Goal: Communication & Community: Answer question/provide support

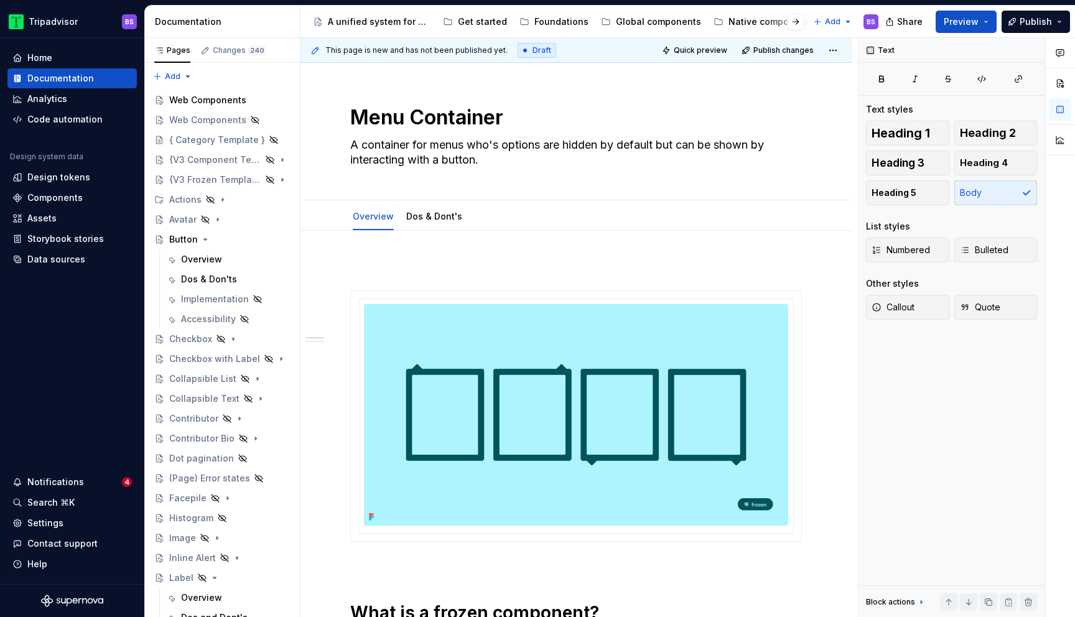
scroll to position [355, 0]
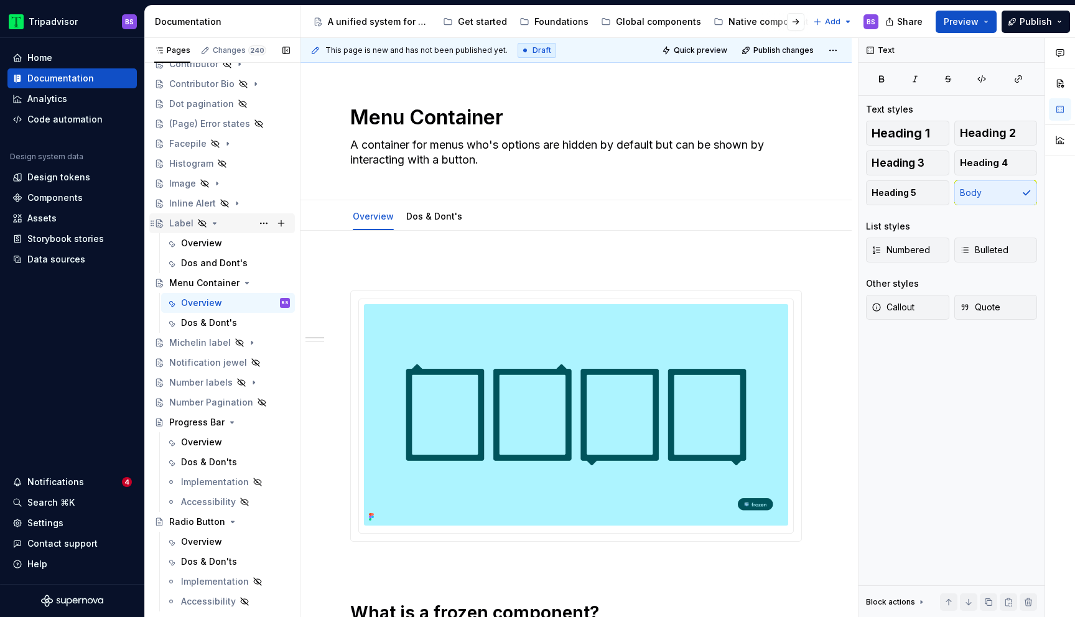
click at [180, 225] on div "Label" at bounding box center [181, 223] width 24 height 12
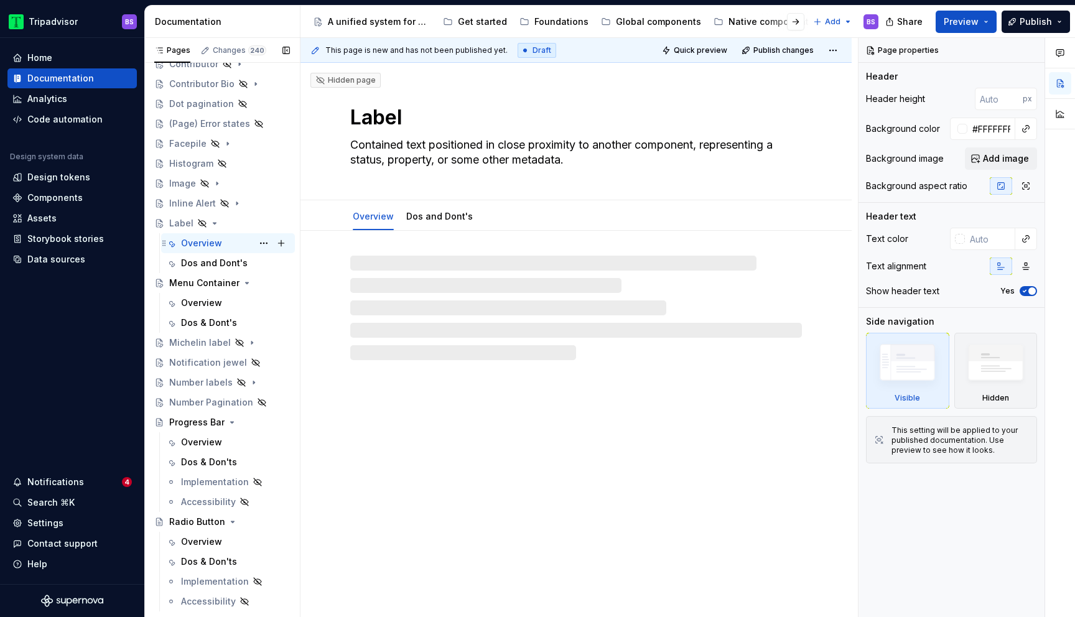
click at [196, 243] on div "Overview" at bounding box center [201, 243] width 41 height 12
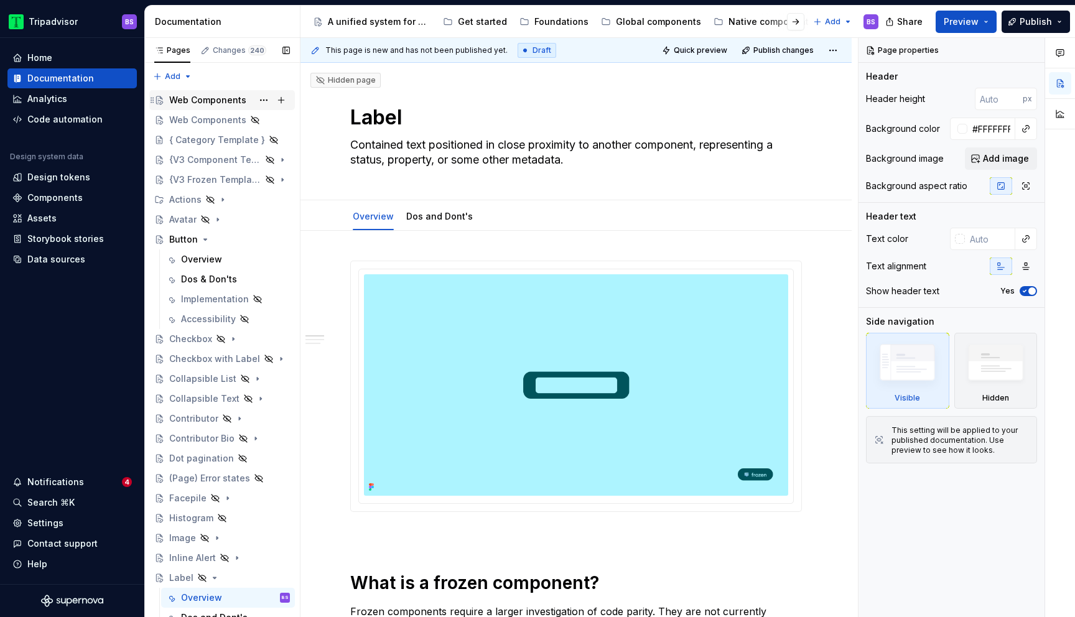
click at [193, 98] on div "Web Components" at bounding box center [207, 100] width 77 height 12
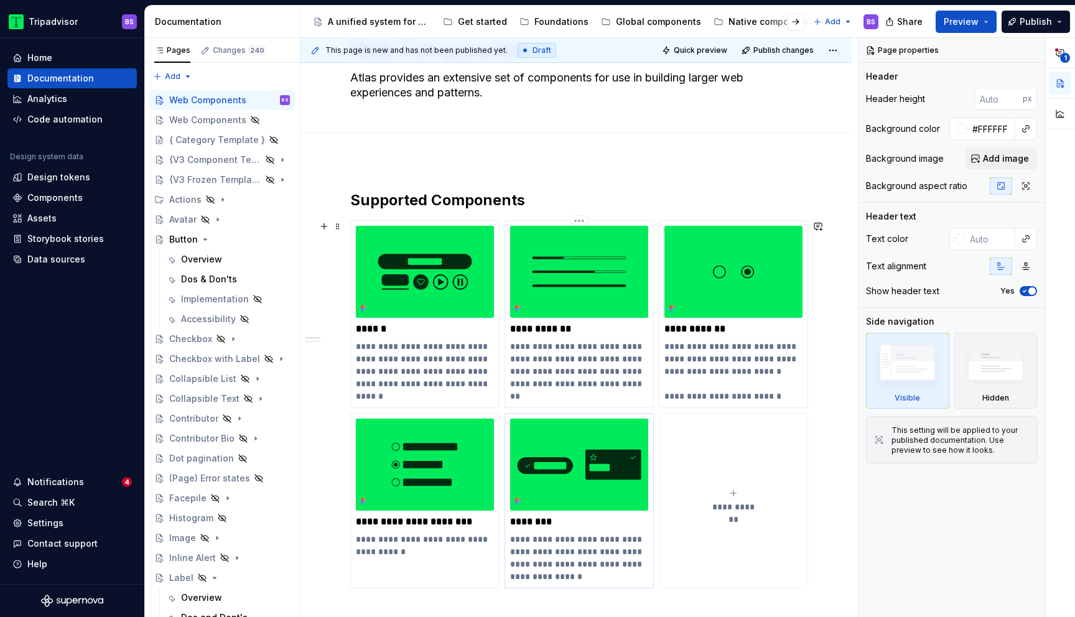
scroll to position [72, 0]
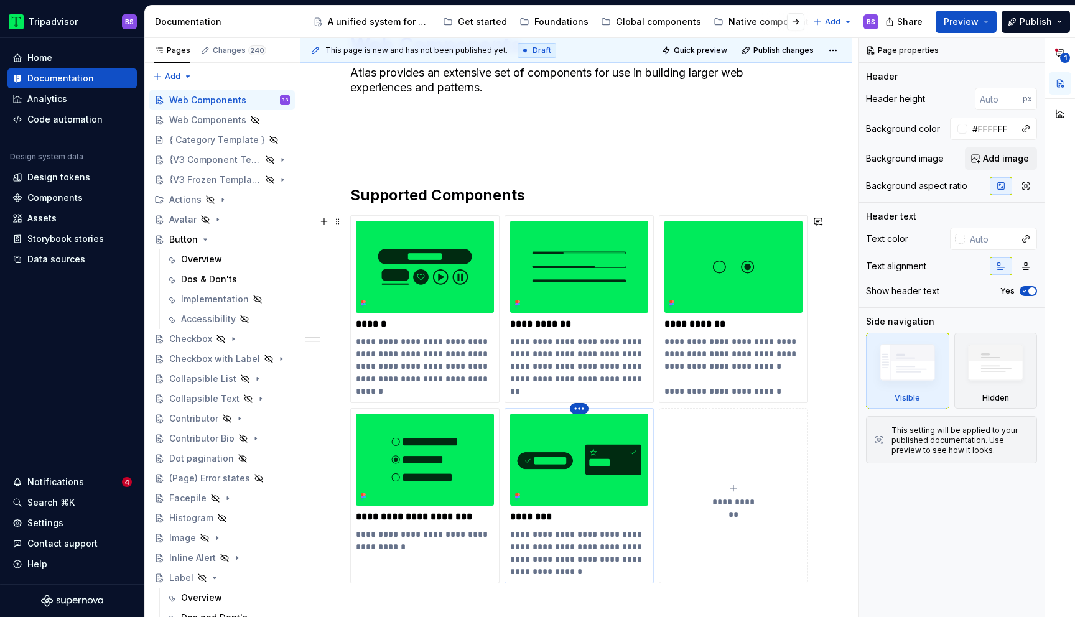
click at [577, 409] on html "Tripadvisor BS Home Documentation Analytics Code automation Design system data …" at bounding box center [537, 308] width 1075 height 617
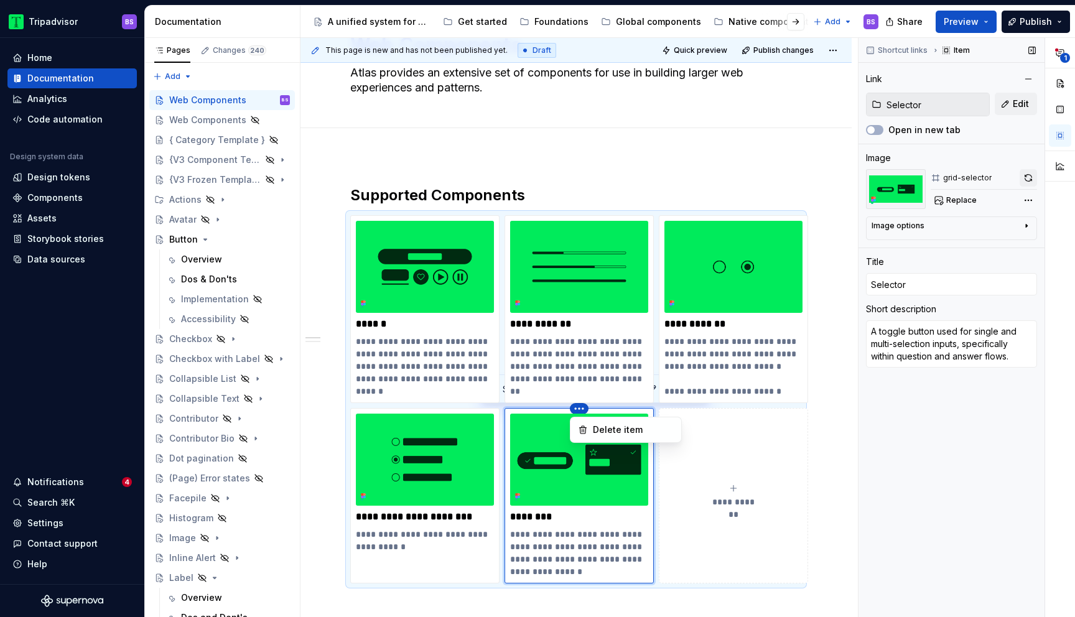
click at [1028, 173] on div "**********" at bounding box center [967, 328] width 216 height 580
click at [1028, 177] on button "button" at bounding box center [1028, 177] width 17 height 17
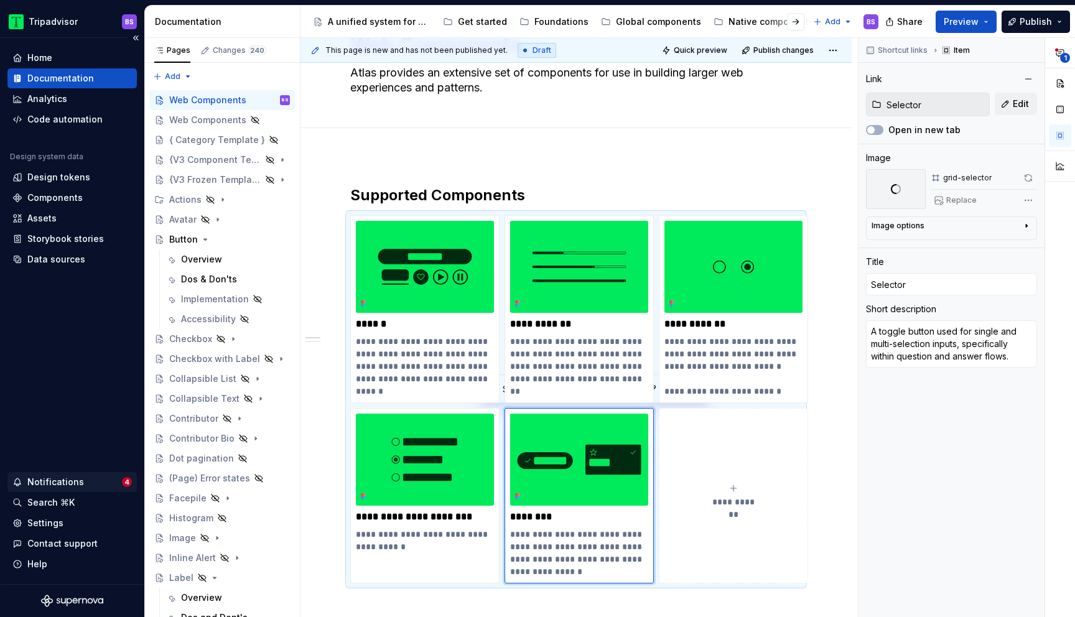
click at [62, 479] on div "Notifications" at bounding box center [55, 482] width 57 height 12
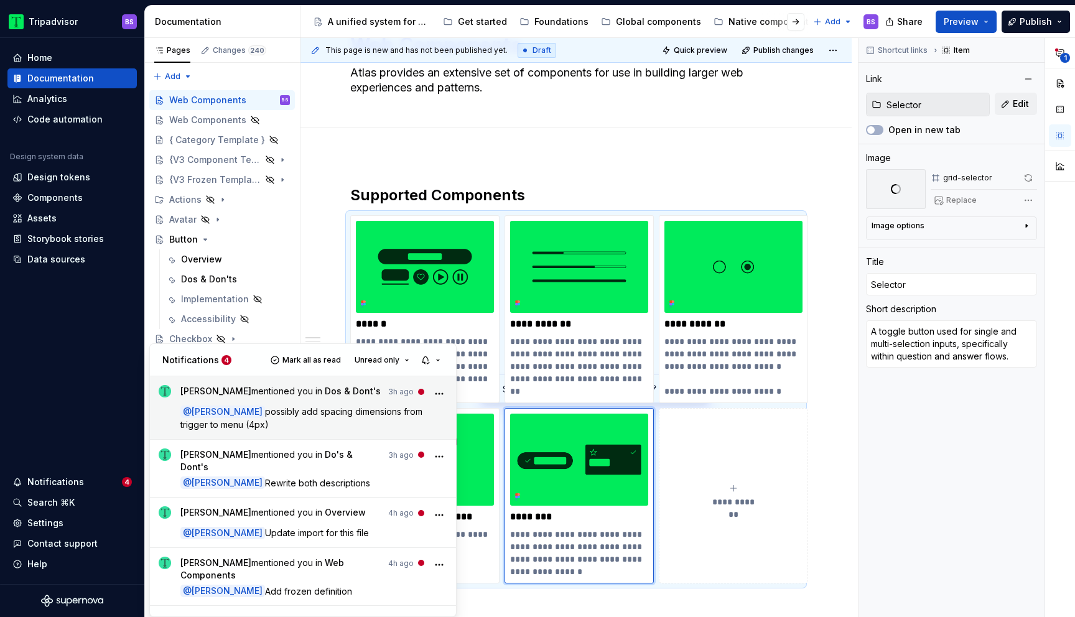
click at [246, 391] on span "[PERSON_NAME]" at bounding box center [215, 391] width 71 height 11
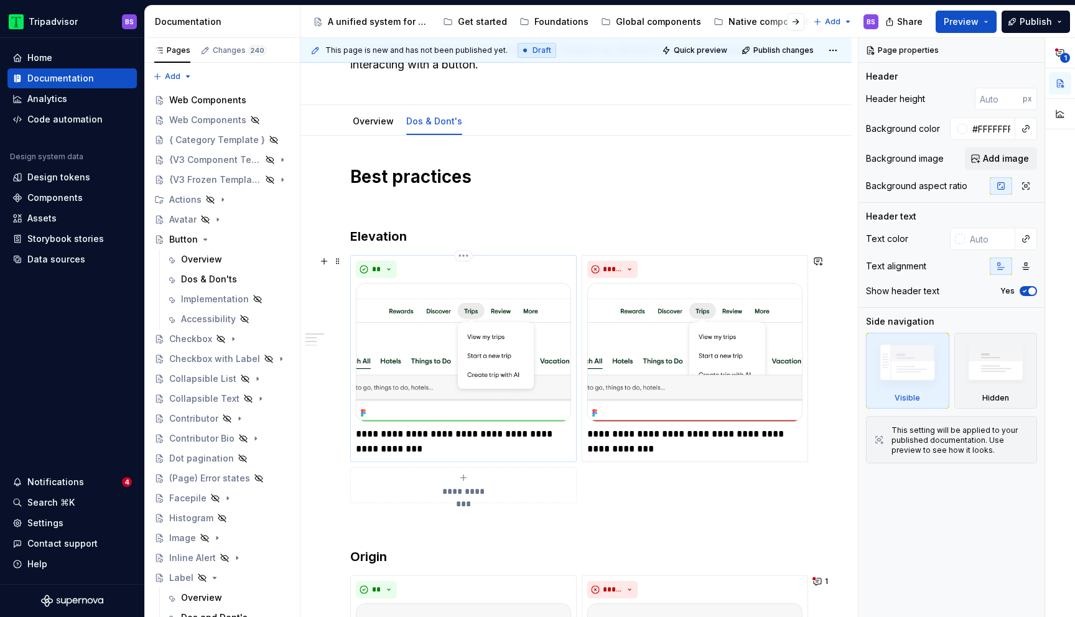
scroll to position [96, 0]
click at [493, 331] on img at bounding box center [463, 351] width 215 height 139
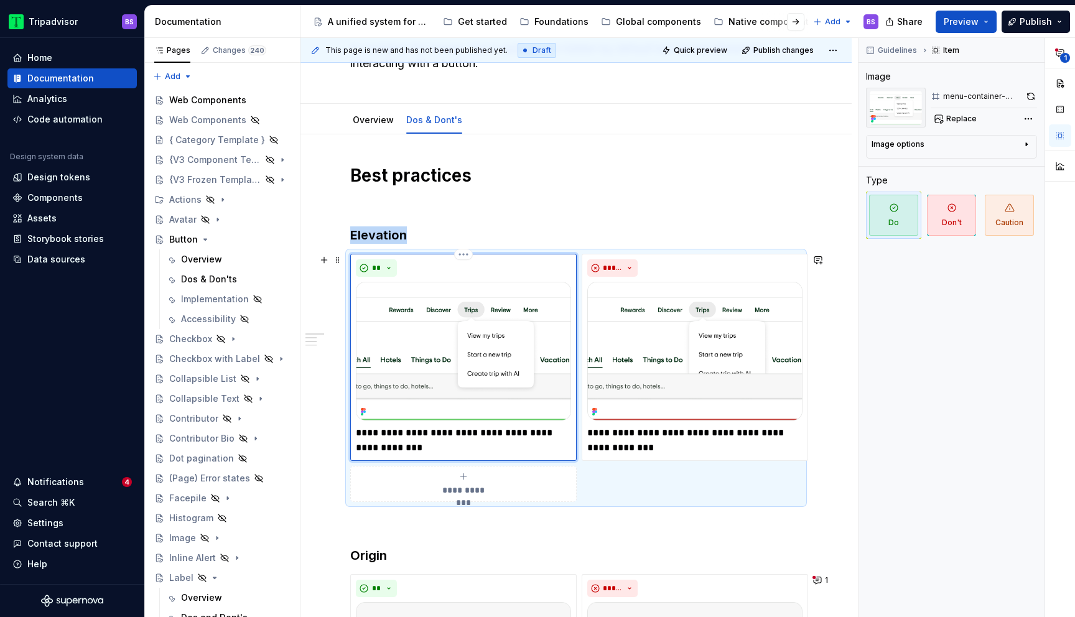
click at [524, 332] on img at bounding box center [463, 351] width 215 height 139
click at [1035, 93] on button "button" at bounding box center [1030, 96] width 13 height 17
click at [676, 337] on img at bounding box center [694, 351] width 215 height 139
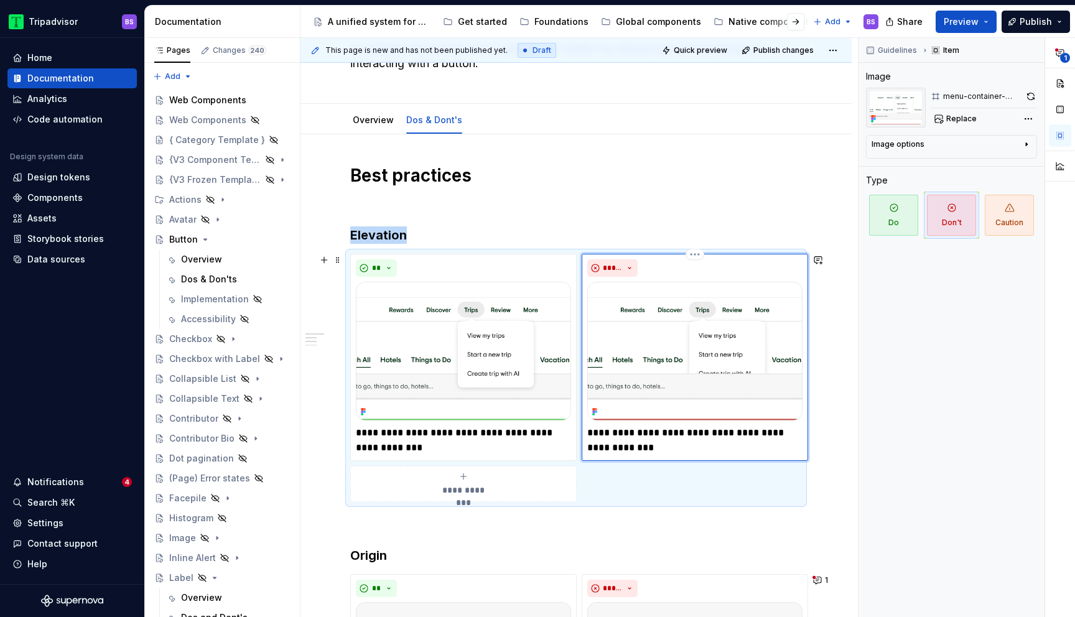
click at [673, 337] on img at bounding box center [694, 351] width 215 height 139
click at [1028, 96] on button "button" at bounding box center [1031, 96] width 12 height 17
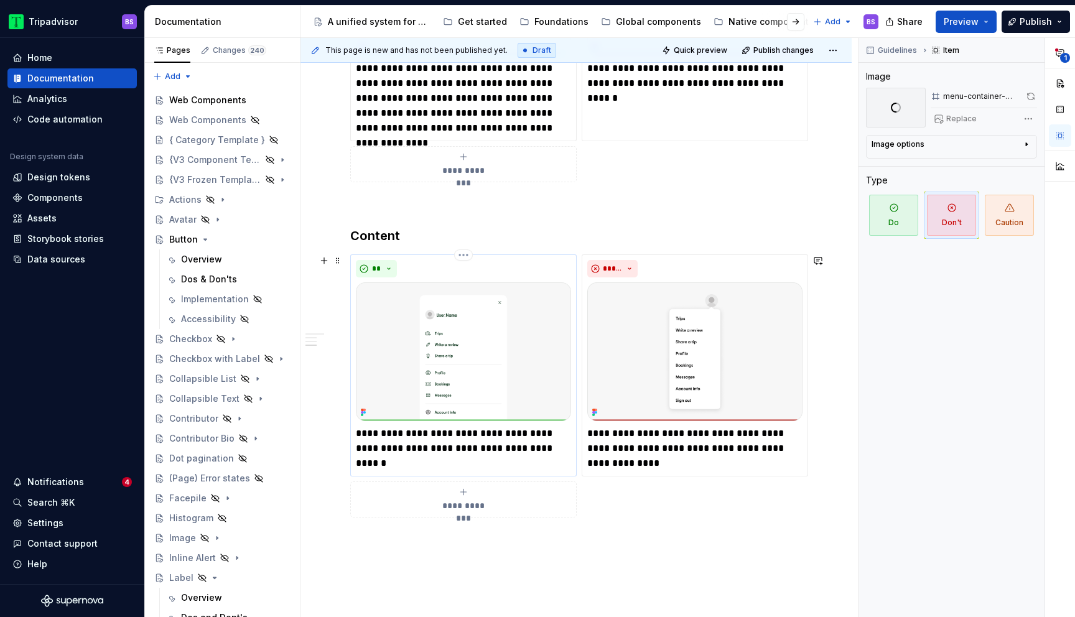
scroll to position [881, 0]
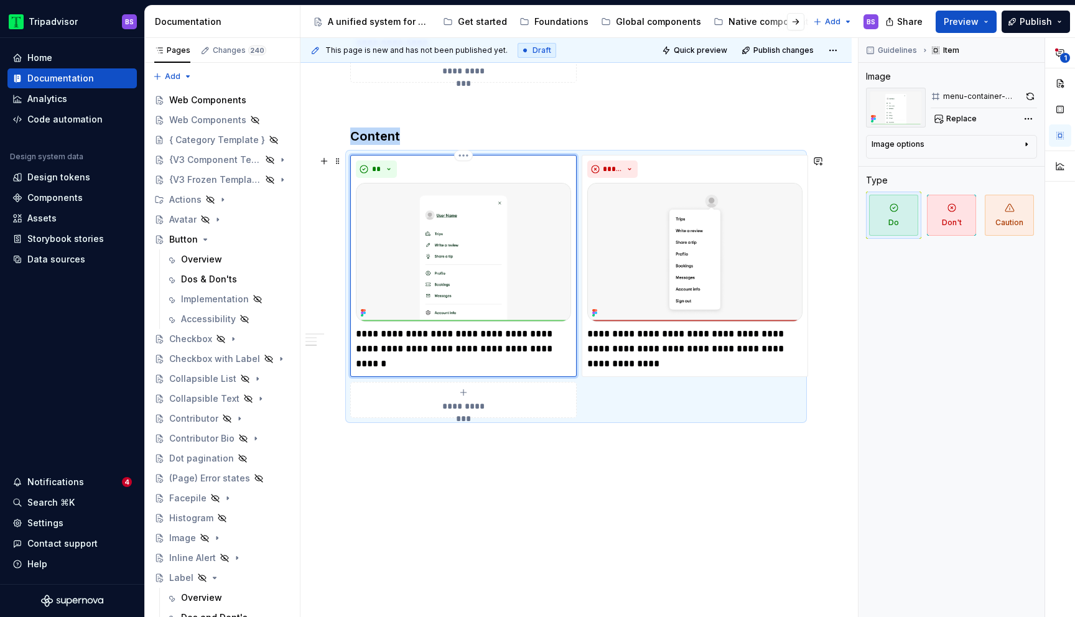
click at [473, 251] on img at bounding box center [463, 252] width 215 height 139
click at [566, 221] on img at bounding box center [463, 252] width 215 height 139
click at [735, 205] on img at bounding box center [694, 252] width 215 height 139
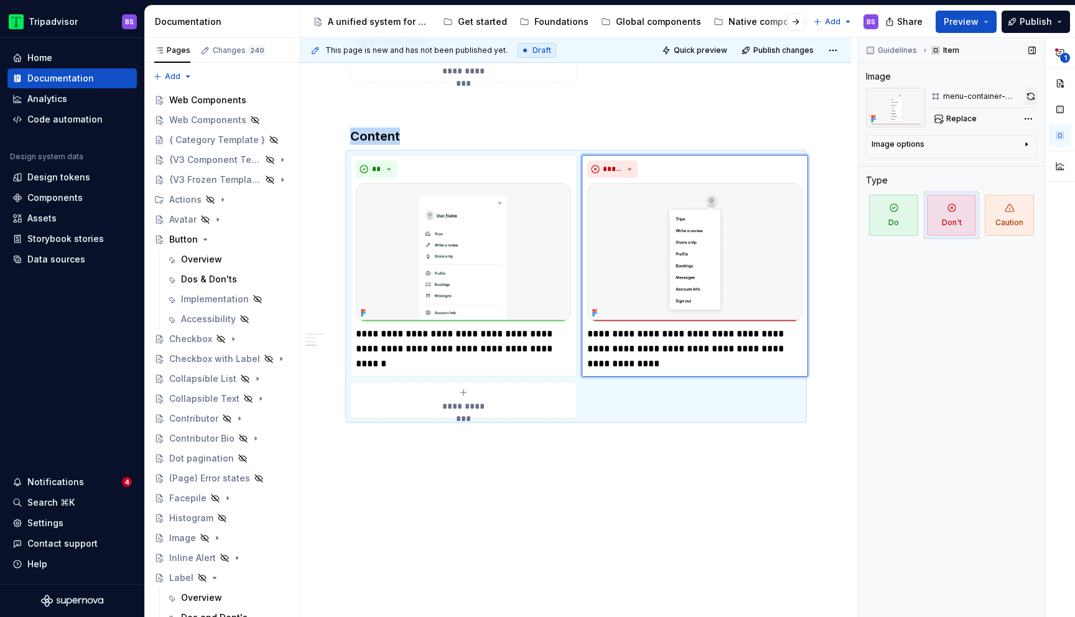
click at [1030, 99] on button "button" at bounding box center [1031, 96] width 12 height 17
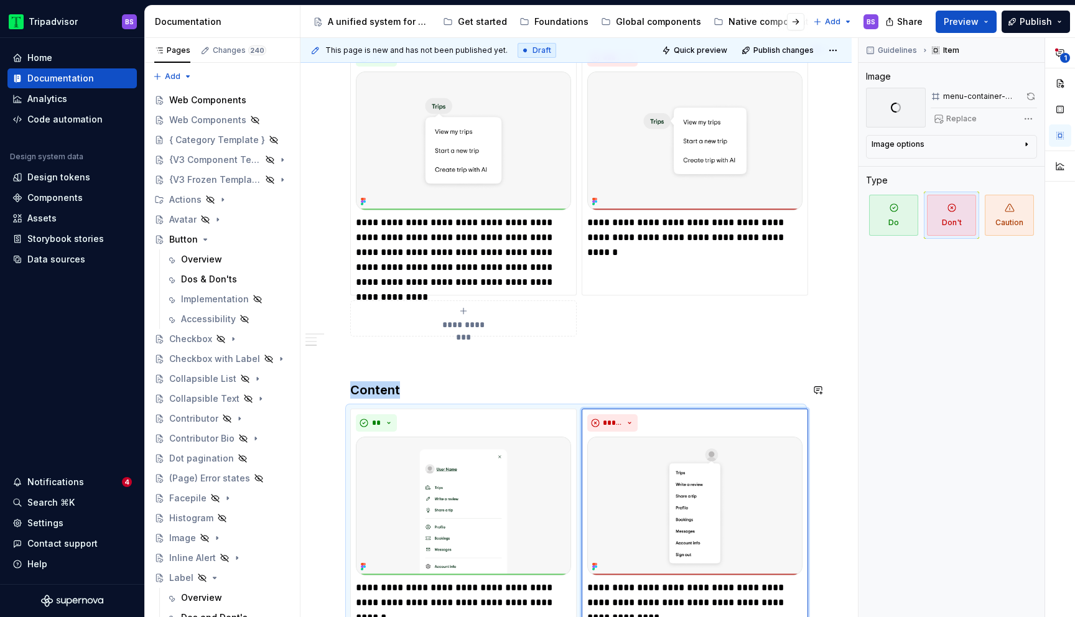
scroll to position [545, 0]
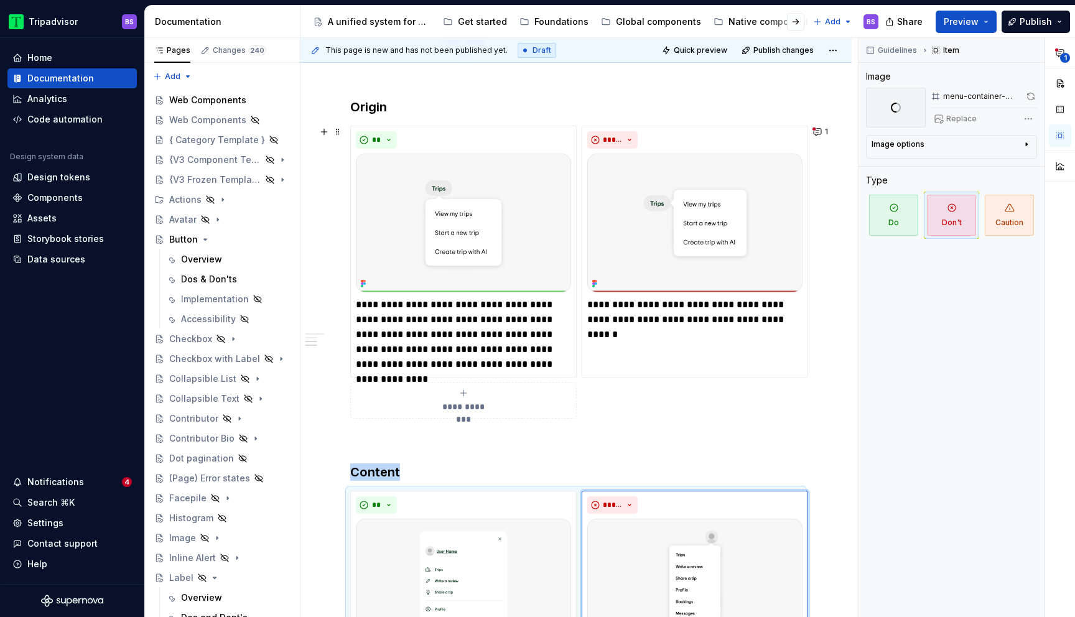
type textarea "*"
click at [470, 398] on div "**********" at bounding box center [463, 400] width 215 height 25
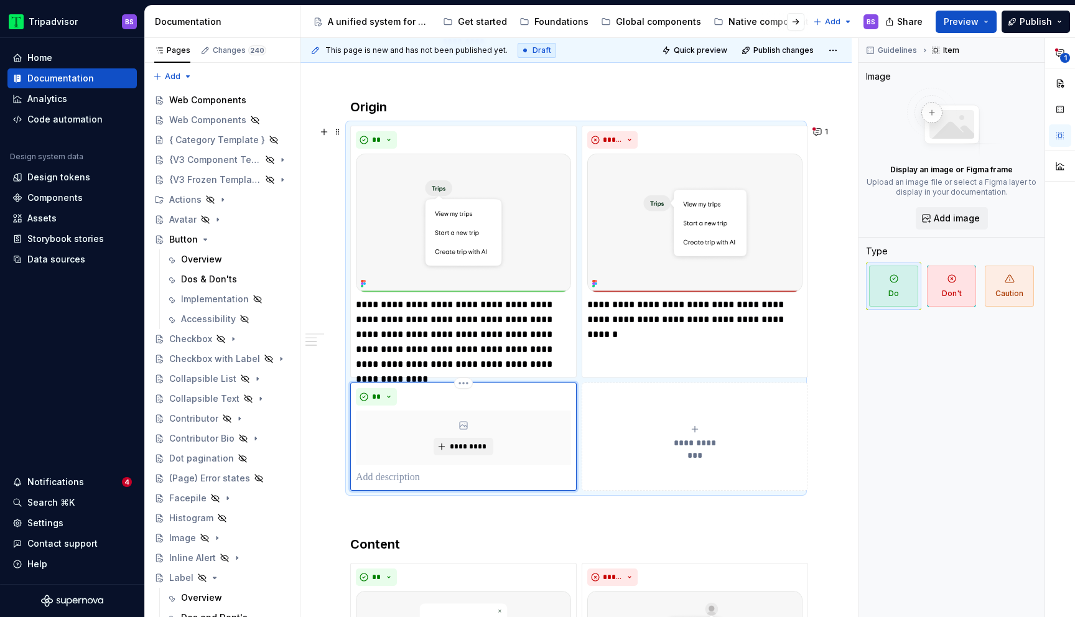
drag, startPoint x: 447, startPoint y: 477, endPoint x: 438, endPoint y: 477, distance: 9.3
click at [450, 475] on p at bounding box center [463, 477] width 215 height 15
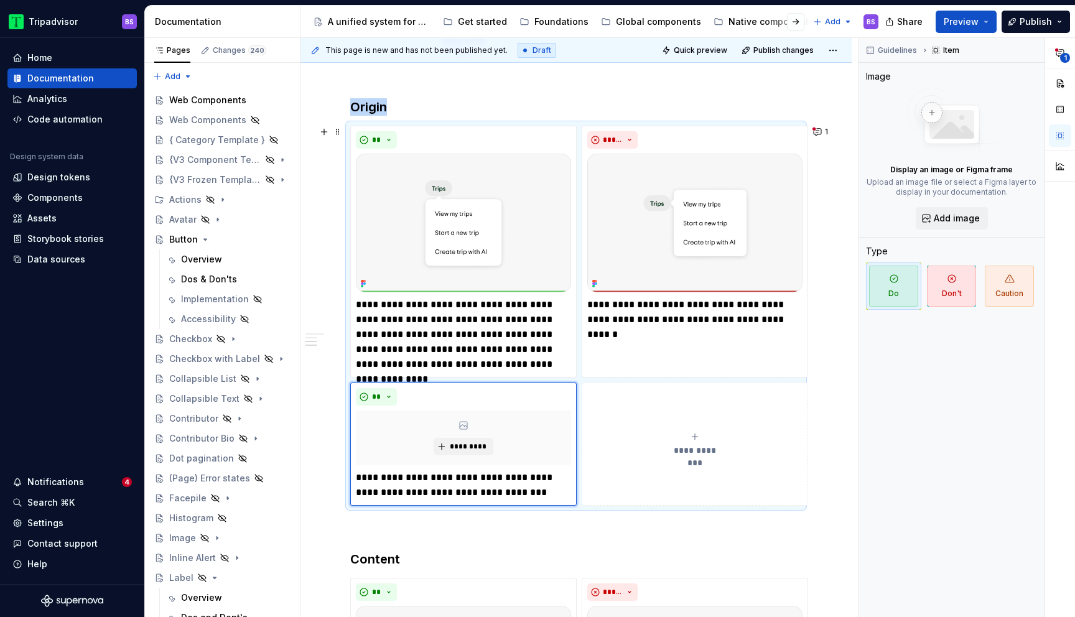
click at [704, 435] on div "**********" at bounding box center [694, 444] width 215 height 25
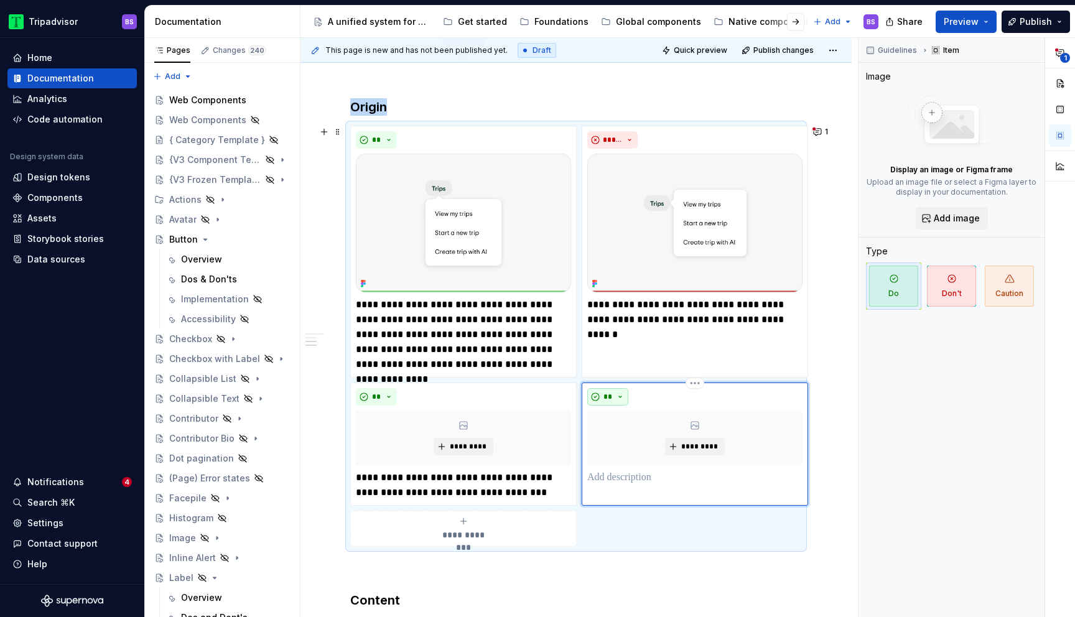
click at [622, 401] on button "**" at bounding box center [607, 396] width 41 height 17
click at [633, 440] on div "Don't" at bounding box center [636, 441] width 23 height 12
click at [633, 481] on p at bounding box center [694, 477] width 215 height 15
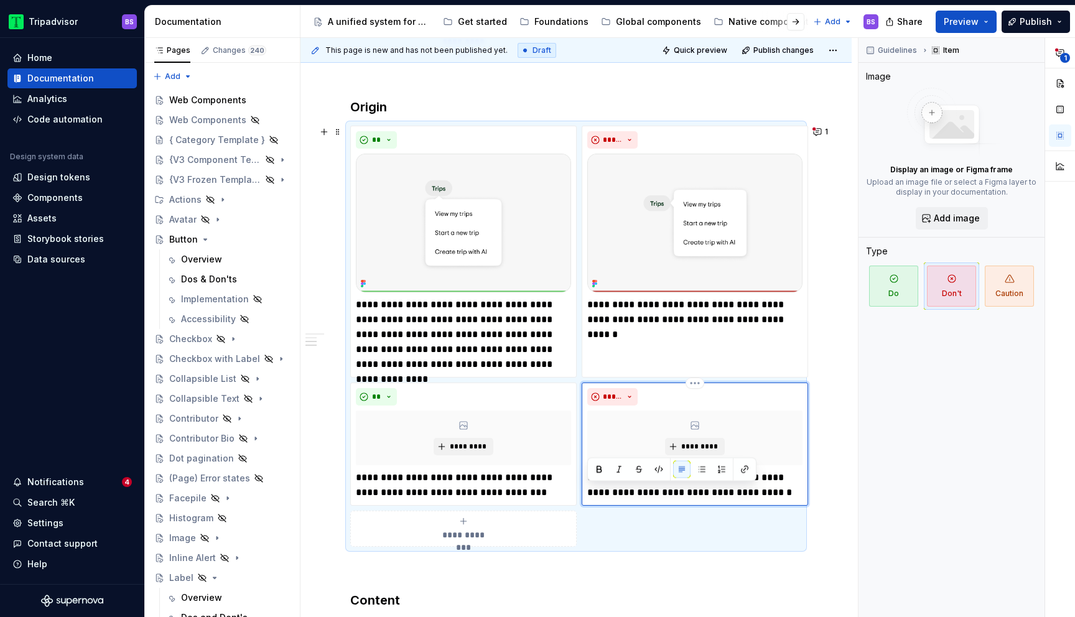
click at [761, 498] on p "**********" at bounding box center [694, 485] width 215 height 30
click at [627, 493] on p "**********" at bounding box center [694, 485] width 215 height 30
click at [93, 483] on div "Notifications" at bounding box center [66, 482] width 109 height 12
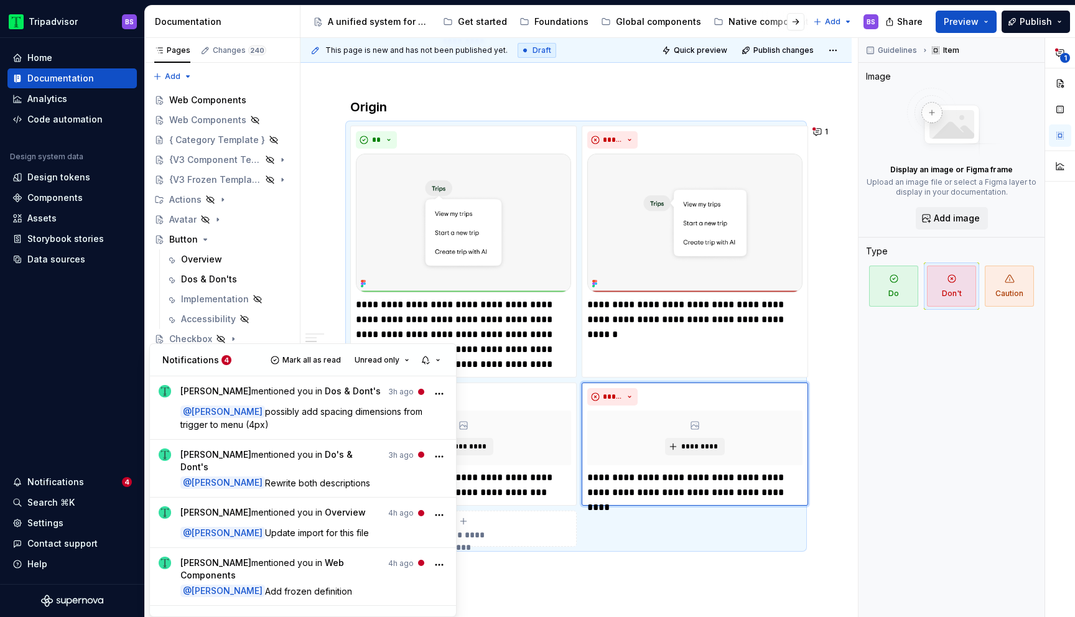
click at [285, 407] on span "possibly add spacing dimensions from trigger to menu (4px)" at bounding box center [302, 418] width 244 height 24
type textarea "*"
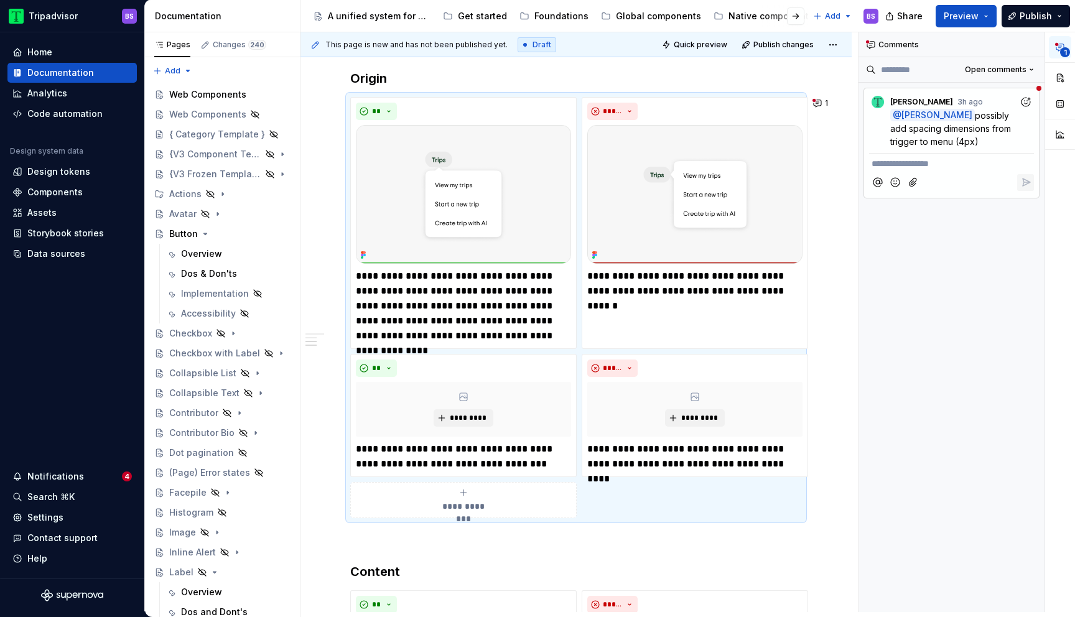
scroll to position [570, 0]
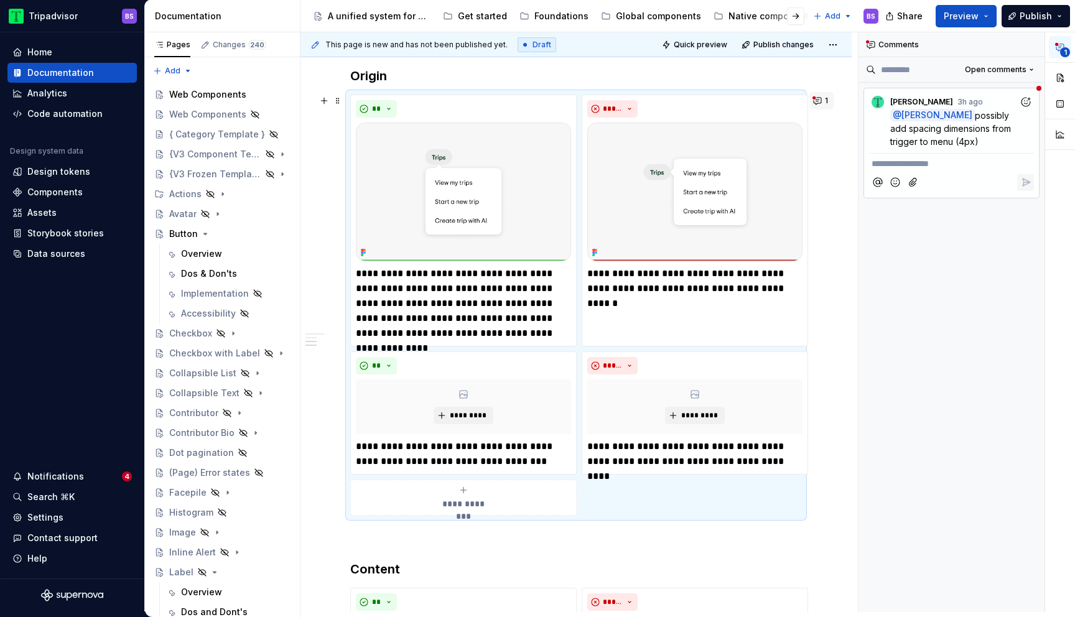
click at [824, 103] on button "1" at bounding box center [821, 100] width 24 height 17
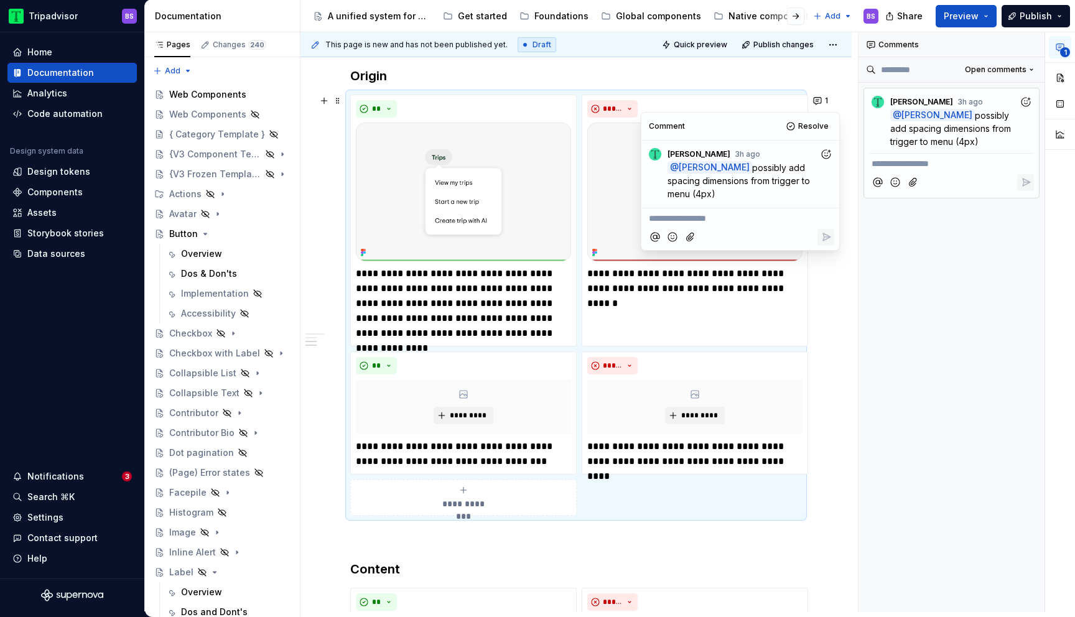
click at [727, 215] on p "**********" at bounding box center [740, 218] width 183 height 13
click at [673, 234] on icon "Add emoji" at bounding box center [672, 237] width 12 height 12
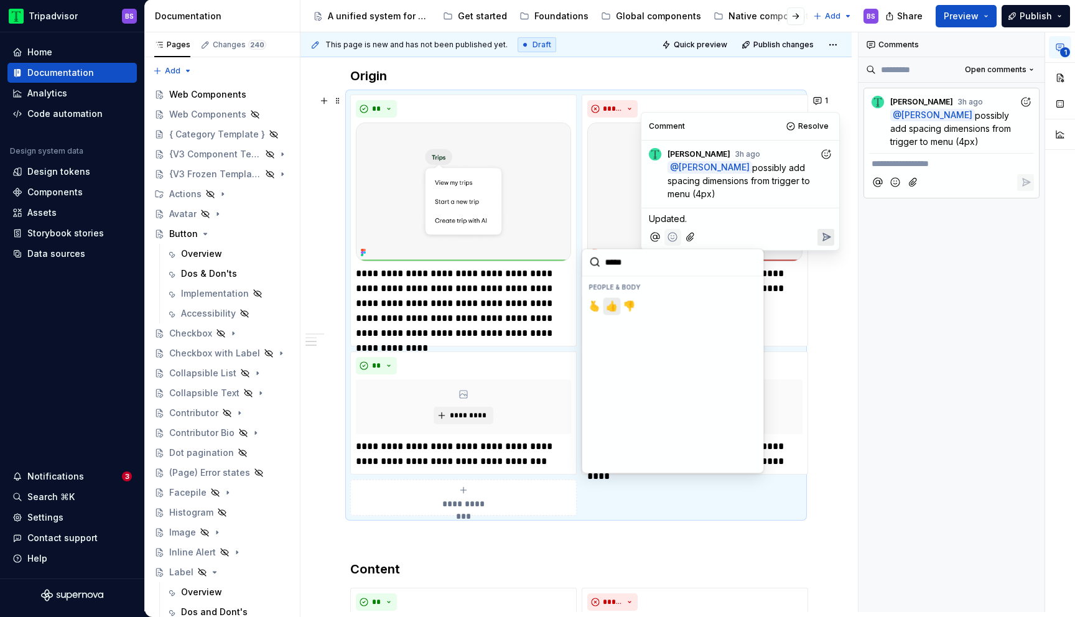
click at [611, 307] on span "👍️" at bounding box center [612, 306] width 10 height 12
type input "*****"
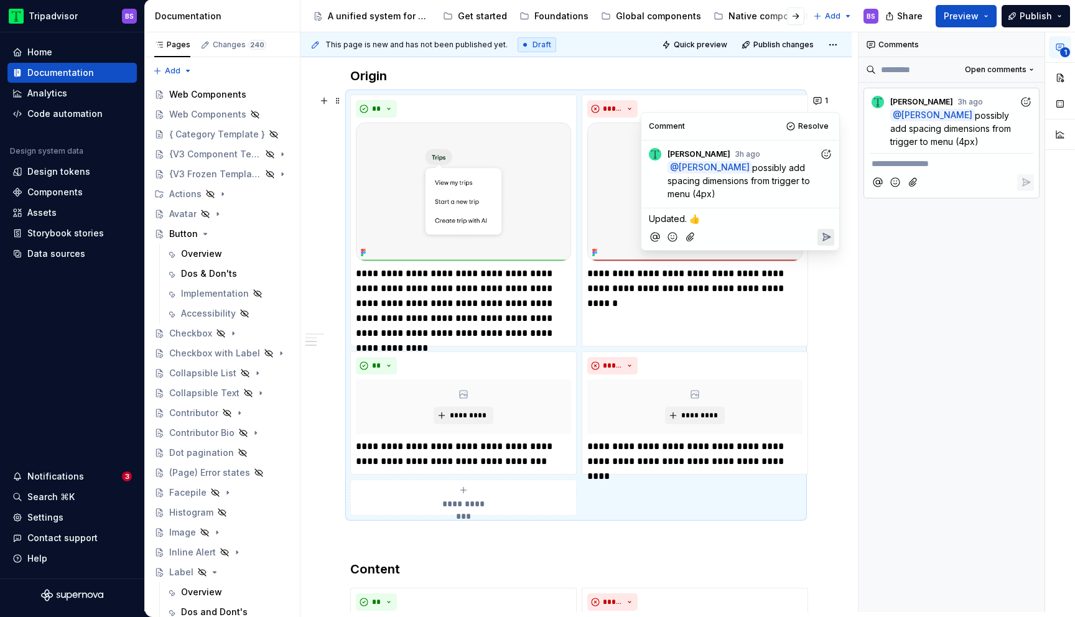
click at [695, 223] on span "Updated. 👍️" at bounding box center [674, 218] width 51 height 11
click at [694, 220] on span "Updated. 👍️" at bounding box center [674, 218] width 51 height 11
click at [674, 237] on icon "Add emoji" at bounding box center [672, 237] width 12 height 12
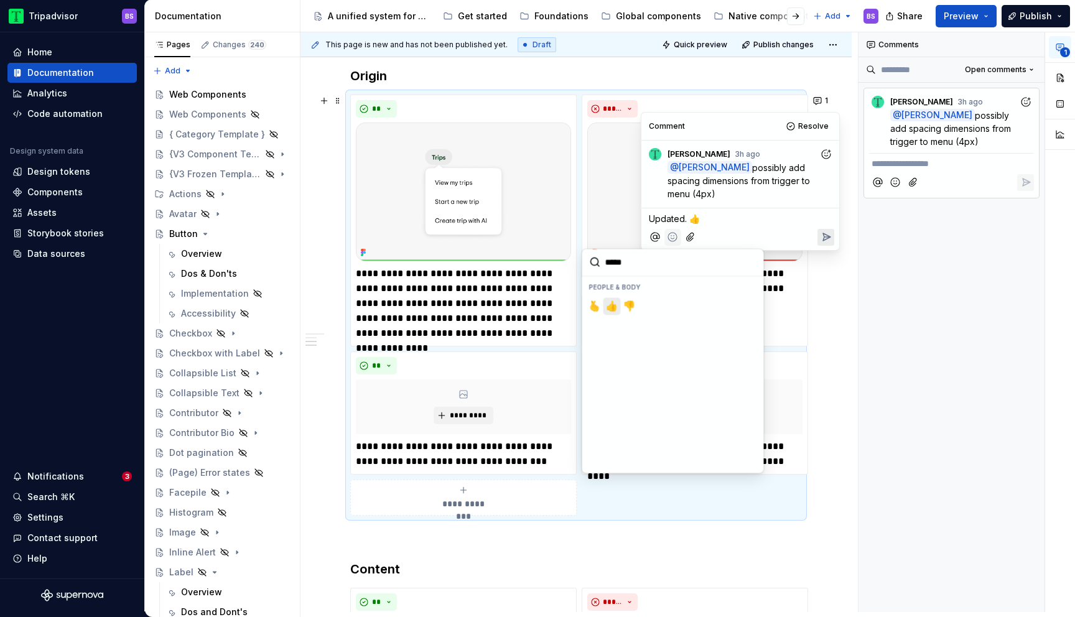
click at [612, 309] on span "👍️" at bounding box center [612, 306] width 10 height 12
type input "*****"
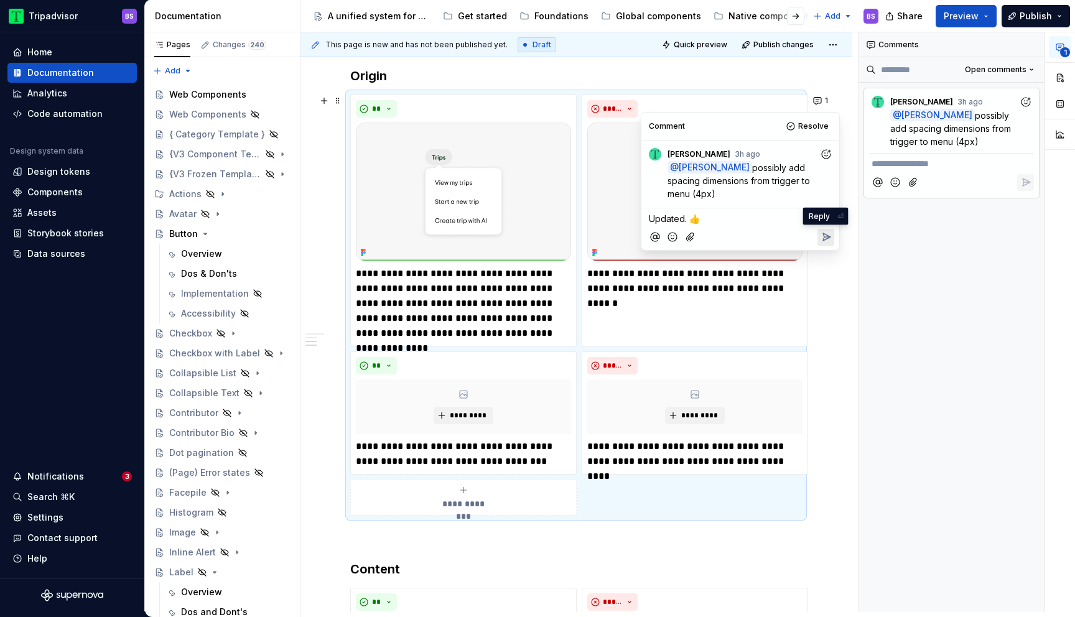
click at [827, 237] on icon "Reply" at bounding box center [826, 236] width 7 height 7
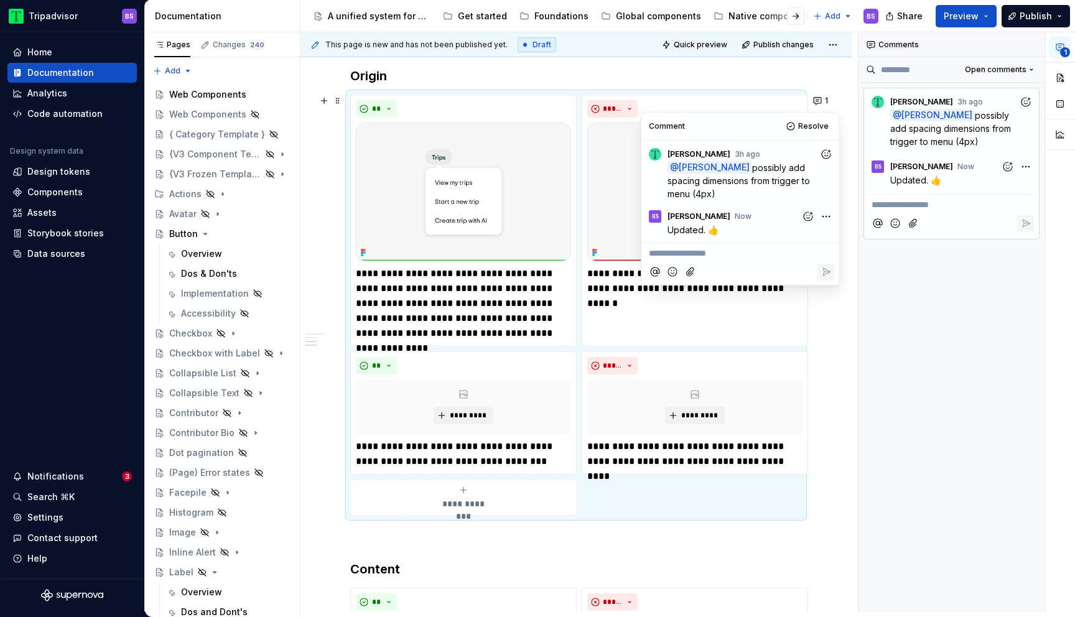
click at [828, 343] on div "**********" at bounding box center [575, 353] width 551 height 1397
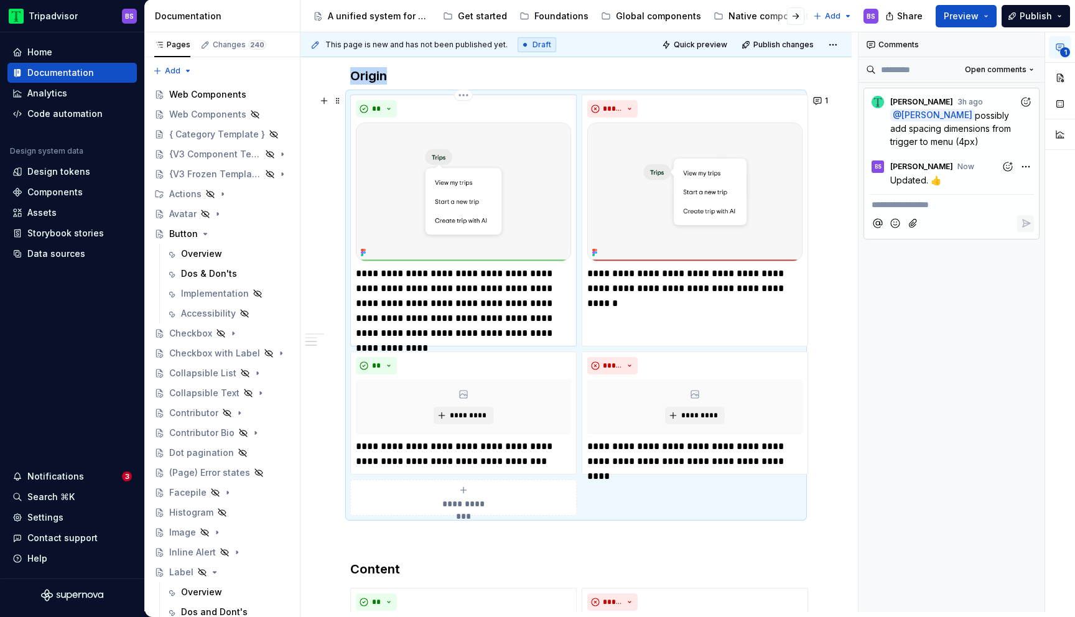
click at [482, 202] on img at bounding box center [463, 192] width 215 height 139
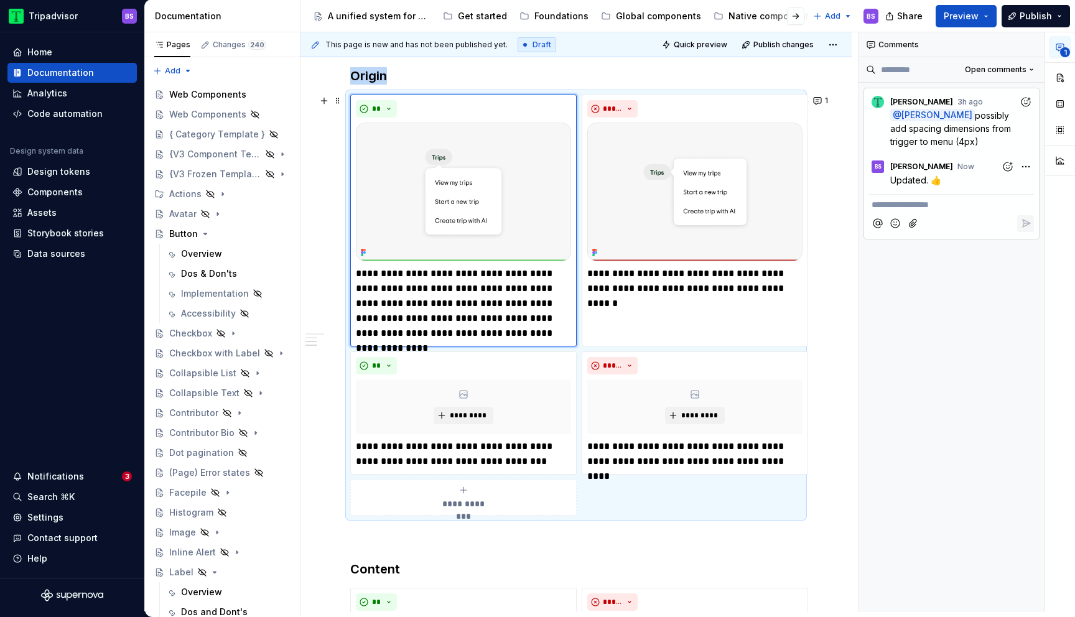
click at [821, 191] on div "**********" at bounding box center [575, 353] width 551 height 1397
drag, startPoint x: 795, startPoint y: 174, endPoint x: 822, endPoint y: 168, distance: 28.1
click at [802, 171] on img at bounding box center [694, 192] width 215 height 139
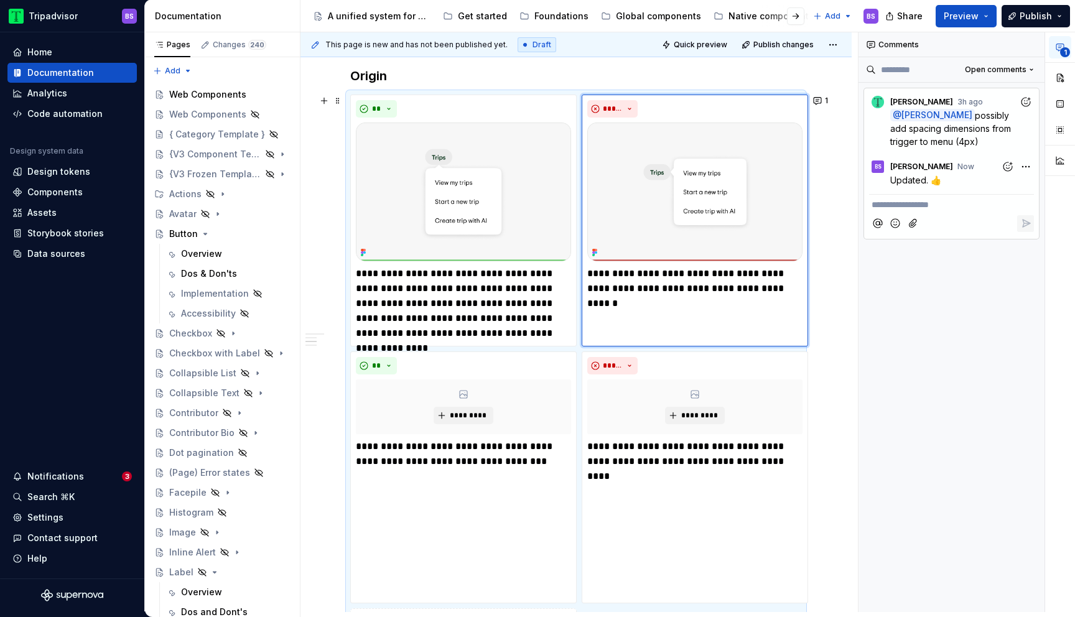
click at [824, 182] on div "**********" at bounding box center [575, 525] width 551 height 1741
drag, startPoint x: 823, startPoint y: 180, endPoint x: 705, endPoint y: 101, distance: 142.0
click at [822, 180] on div "**********" at bounding box center [578, 322] width 557 height 580
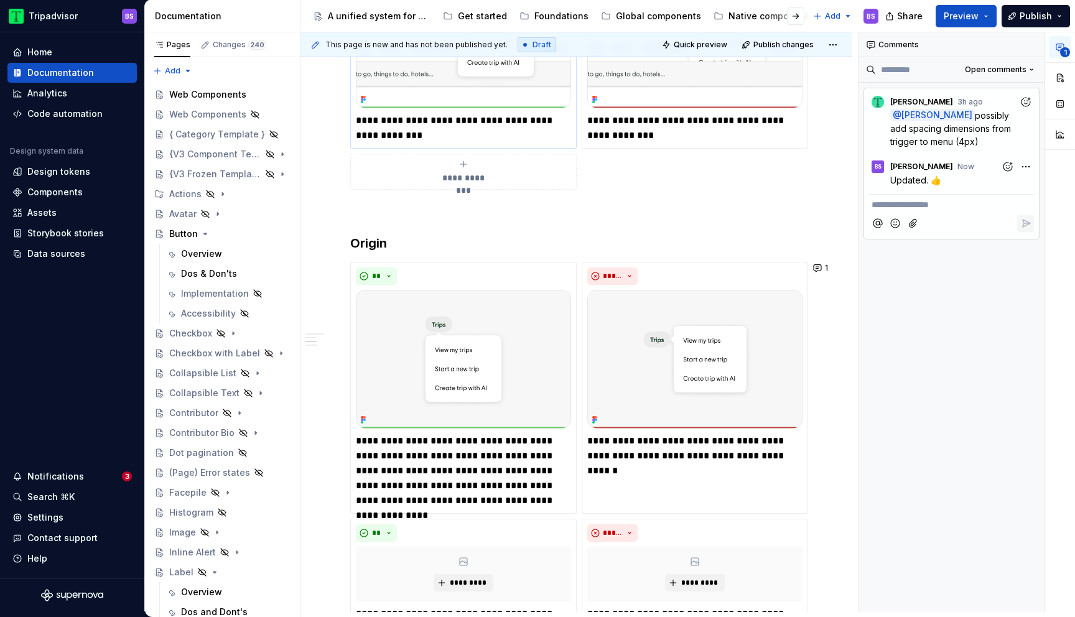
scroll to position [281, 0]
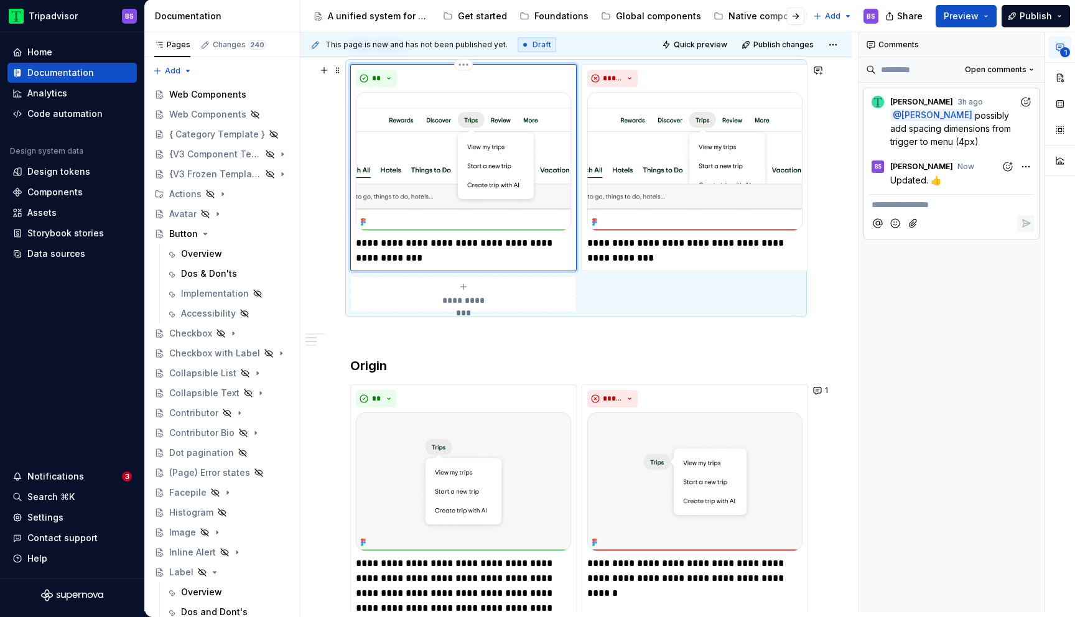
click at [427, 198] on img at bounding box center [463, 161] width 215 height 139
click at [717, 109] on img at bounding box center [694, 161] width 215 height 139
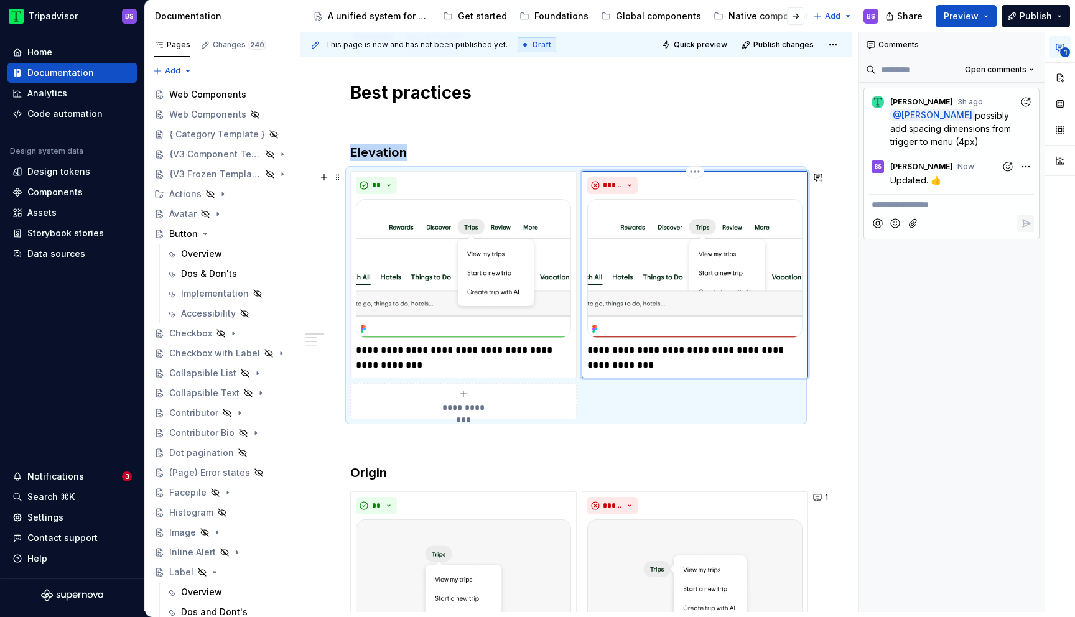
scroll to position [136, 0]
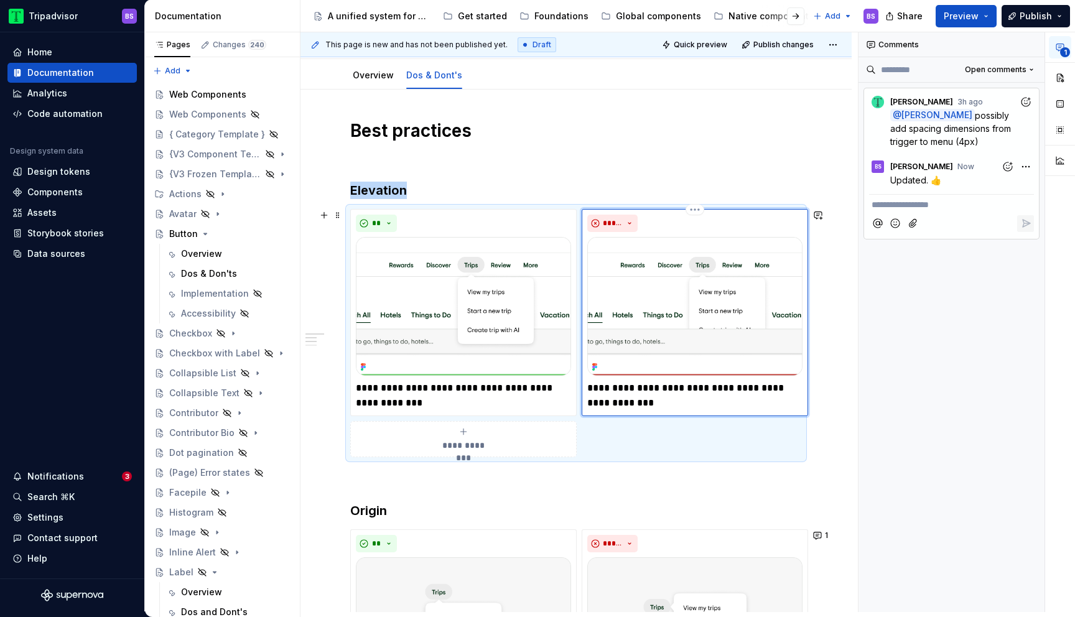
click at [682, 312] on img at bounding box center [694, 306] width 215 height 139
click at [699, 205] on html "Tripadvisor BS Home Documentation Analytics Code automation Design system data …" at bounding box center [537, 308] width 1075 height 617
click at [687, 286] on html "Tripadvisor BS Home Documentation Analytics Code automation Design system data …" at bounding box center [537, 308] width 1075 height 617
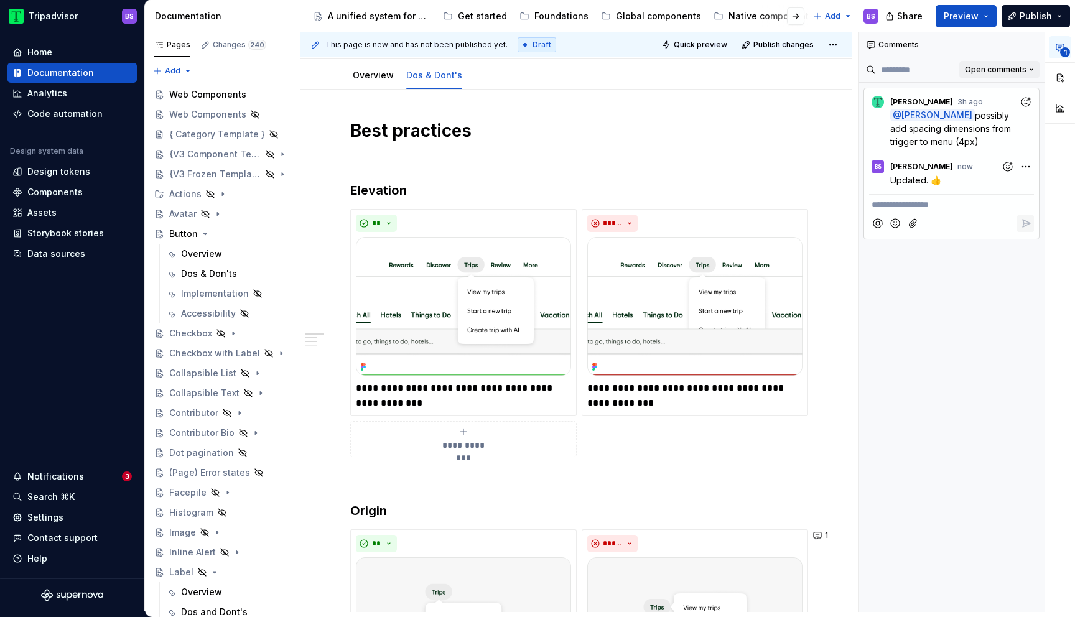
click at [1031, 68] on button "Open comments" at bounding box center [999, 69] width 80 height 17
click at [1003, 113] on div "Resolved" at bounding box center [991, 114] width 81 height 12
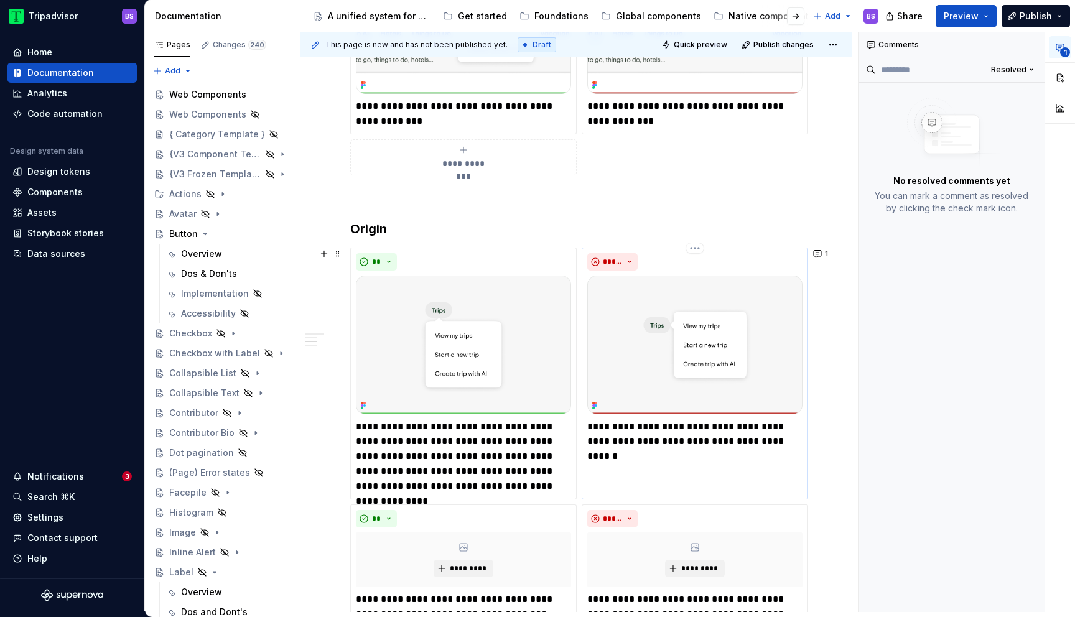
scroll to position [409, 0]
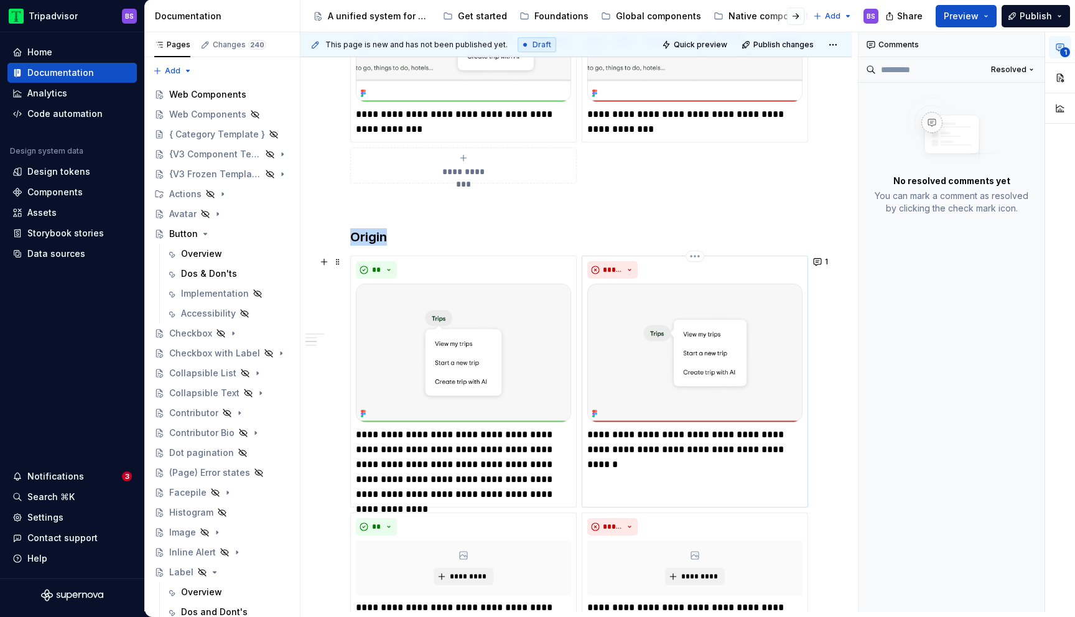
click at [723, 363] on img at bounding box center [694, 353] width 215 height 139
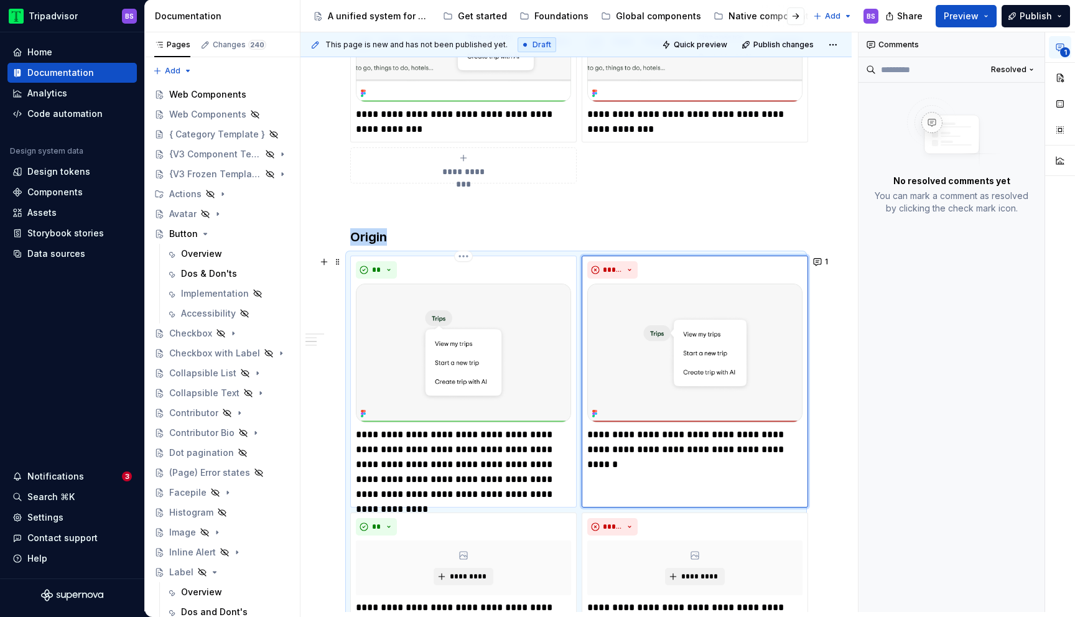
click at [533, 368] on img at bounding box center [463, 353] width 215 height 139
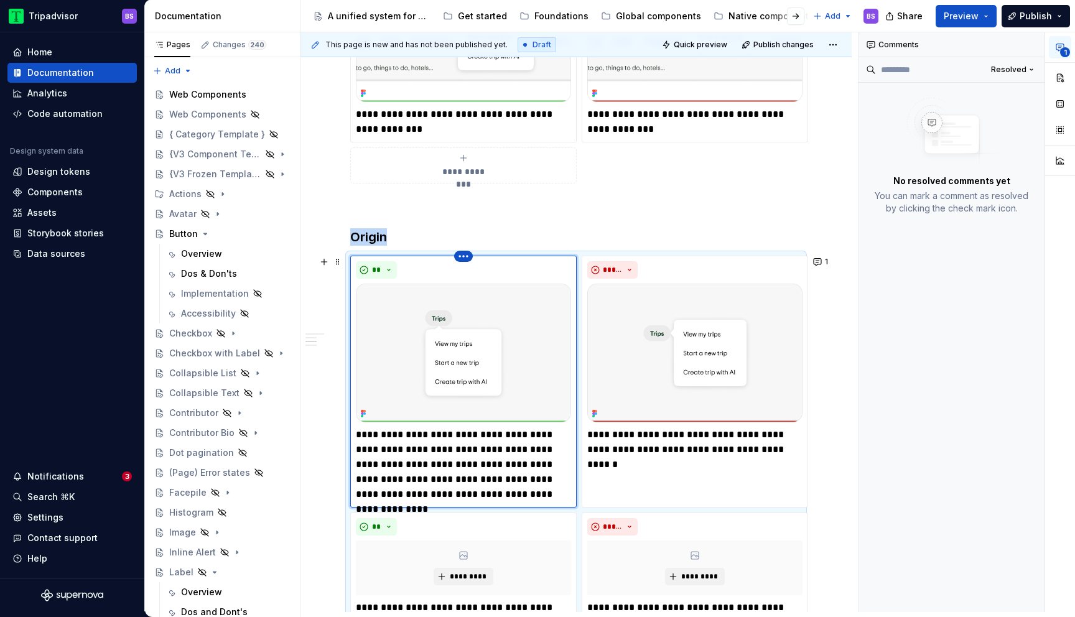
drag, startPoint x: 438, startPoint y: 295, endPoint x: 469, endPoint y: 256, distance: 50.0
click at [439, 294] on img at bounding box center [463, 353] width 215 height 139
click at [469, 252] on html "Tripadvisor BS Home Documentation Analytics Code automation Design system data …" at bounding box center [537, 308] width 1075 height 617
click at [505, 345] on html "Tripadvisor BS Home Documentation Analytics Code automation Design system data …" at bounding box center [537, 308] width 1075 height 617
click at [182, 235] on div "Button" at bounding box center [183, 234] width 29 height 12
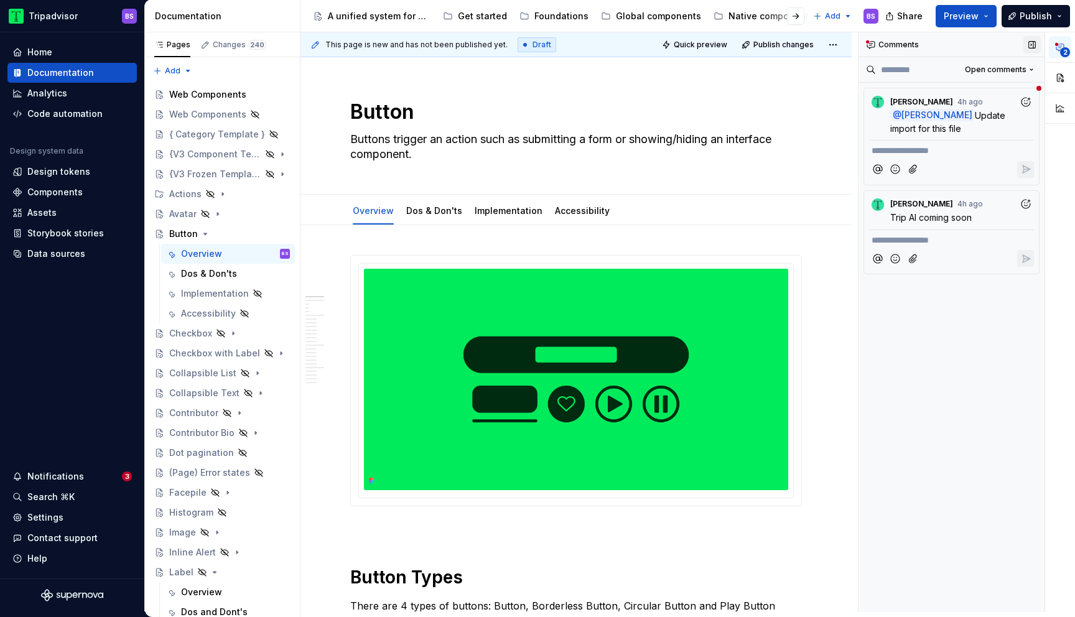
click at [1033, 45] on button "button" at bounding box center [1031, 44] width 17 height 17
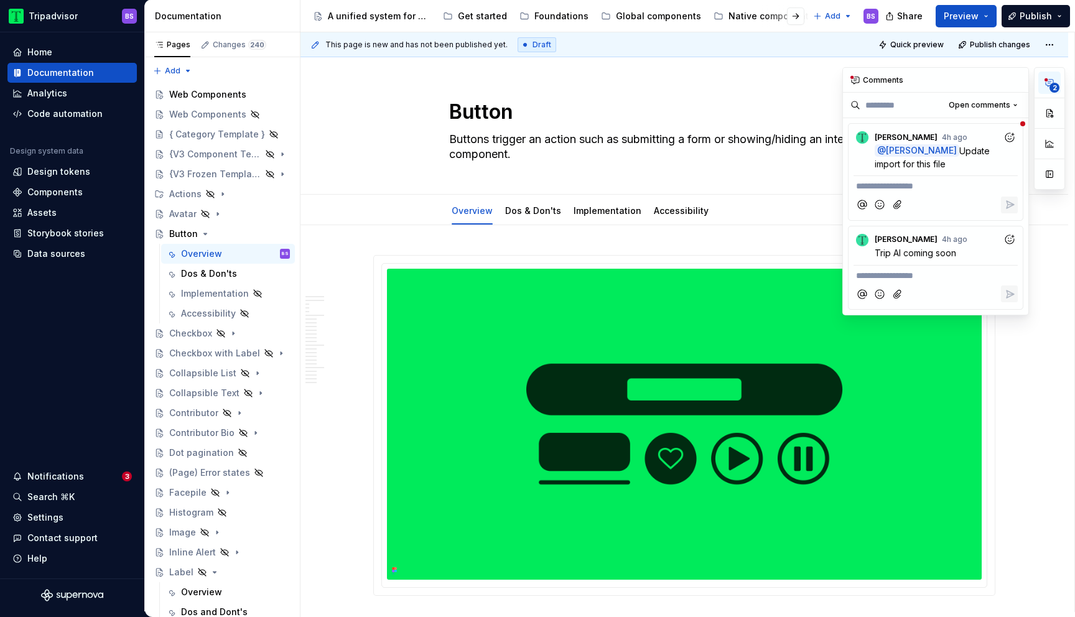
click at [1048, 81] on icon "button" at bounding box center [1049, 83] width 7 height 7
click at [1048, 151] on button "button" at bounding box center [1049, 144] width 22 height 22
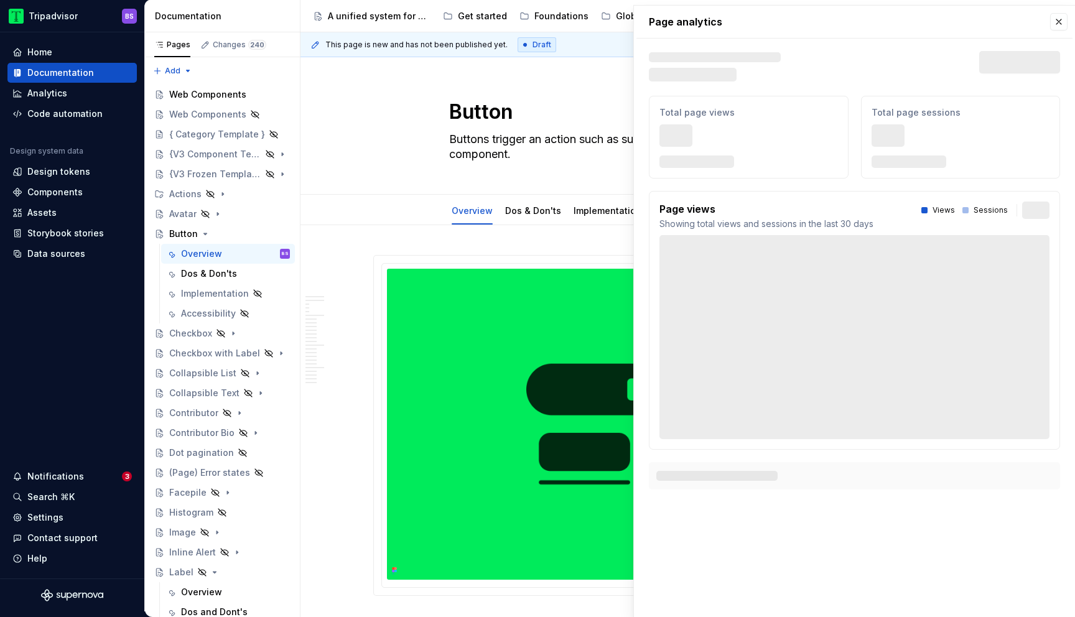
click at [1052, 175] on div "Total page sessions 666" at bounding box center [961, 137] width 200 height 83
click at [1058, 24] on button "button" at bounding box center [1058, 21] width 17 height 17
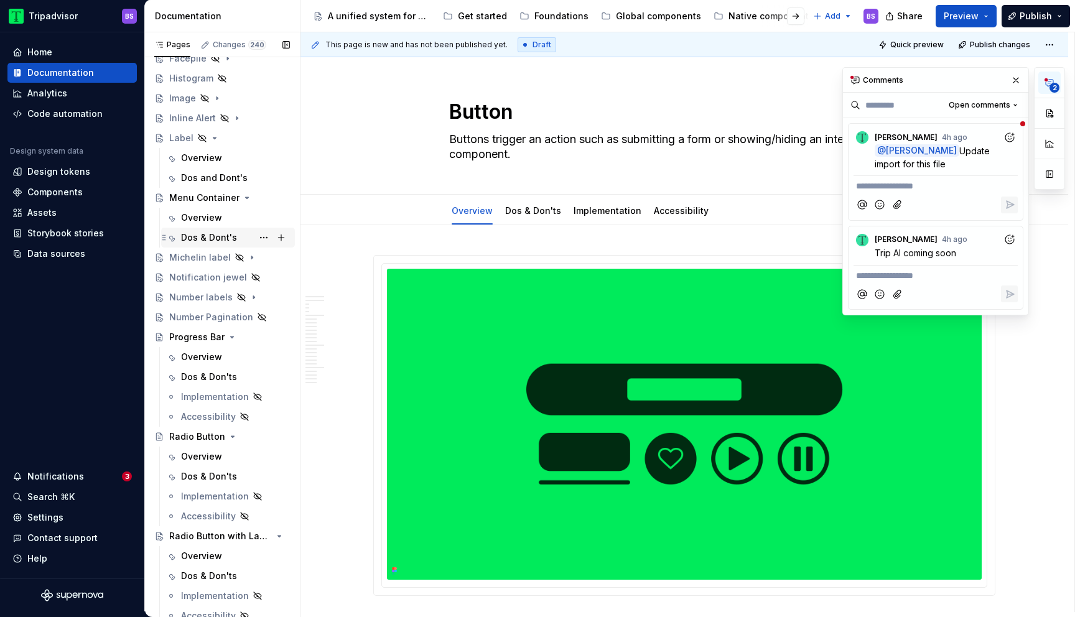
scroll to position [358, 0]
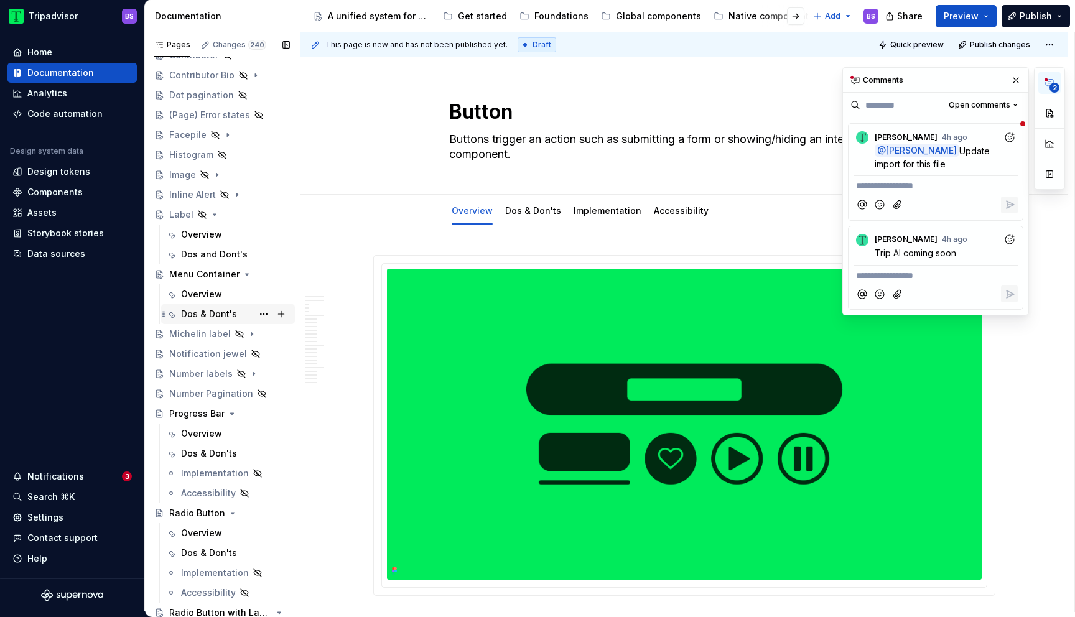
click at [203, 319] on div "Dos & Dont's" at bounding box center [209, 314] width 56 height 12
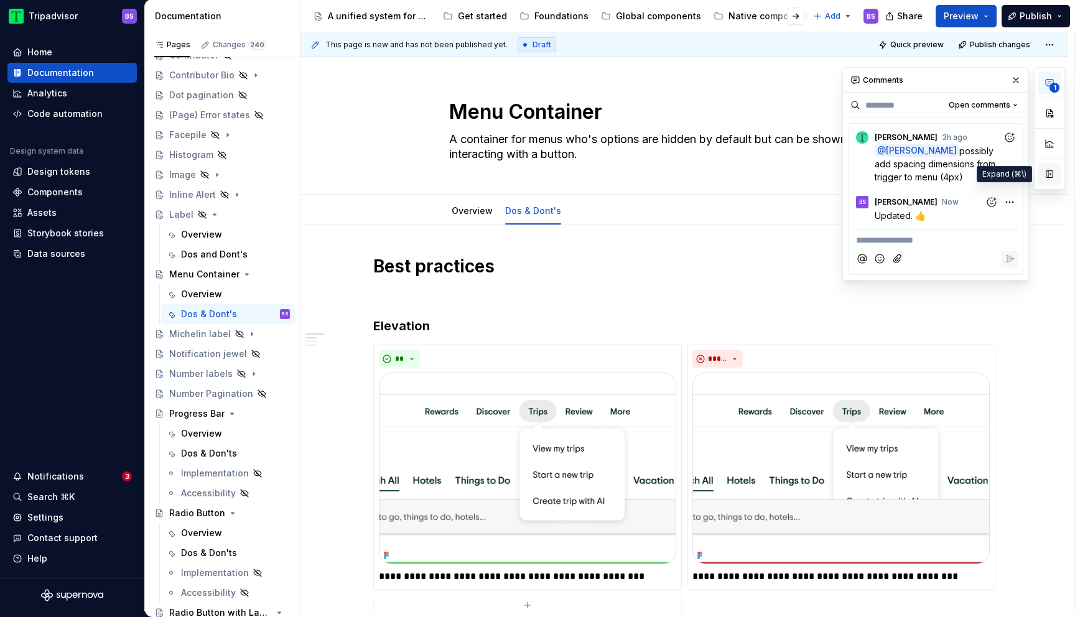
click at [1050, 167] on button "button" at bounding box center [1049, 174] width 22 height 22
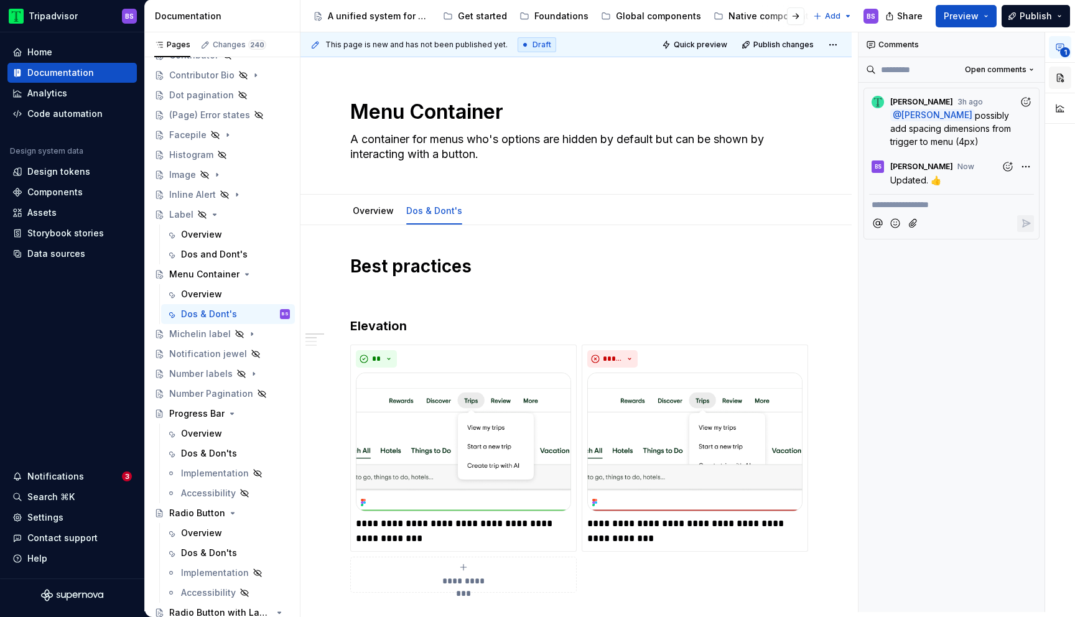
click at [1058, 72] on button "button" at bounding box center [1060, 78] width 22 height 22
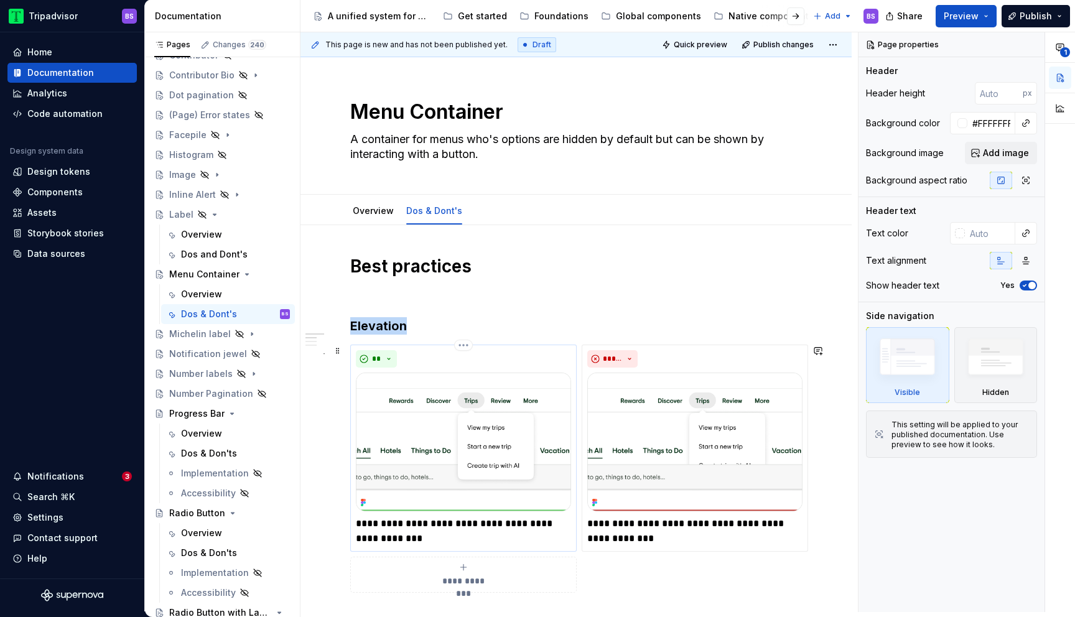
click at [517, 446] on img at bounding box center [463, 442] width 215 height 139
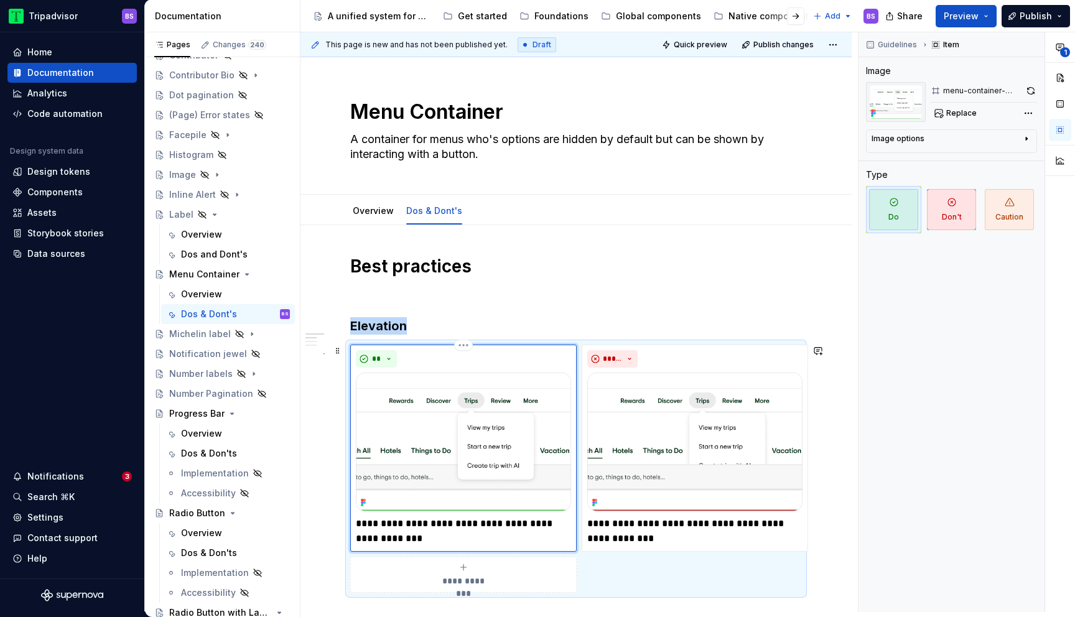
click at [500, 475] on img at bounding box center [463, 442] width 215 height 139
click at [949, 109] on span "Replace" at bounding box center [961, 113] width 30 height 10
type textarea "*"
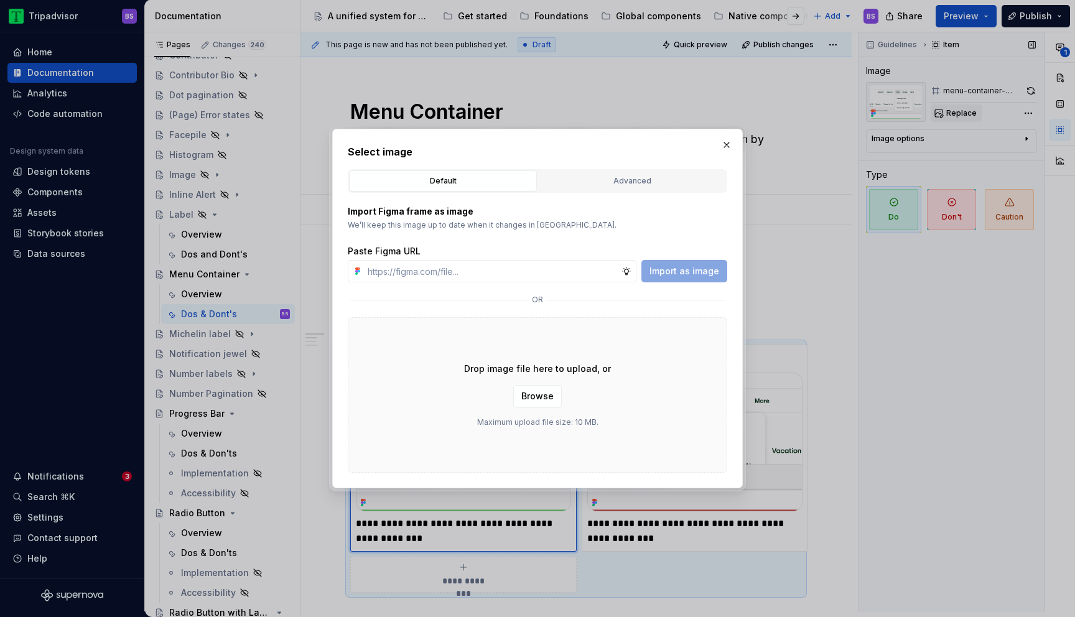
type input "[URL][DOMAIN_NAME]"
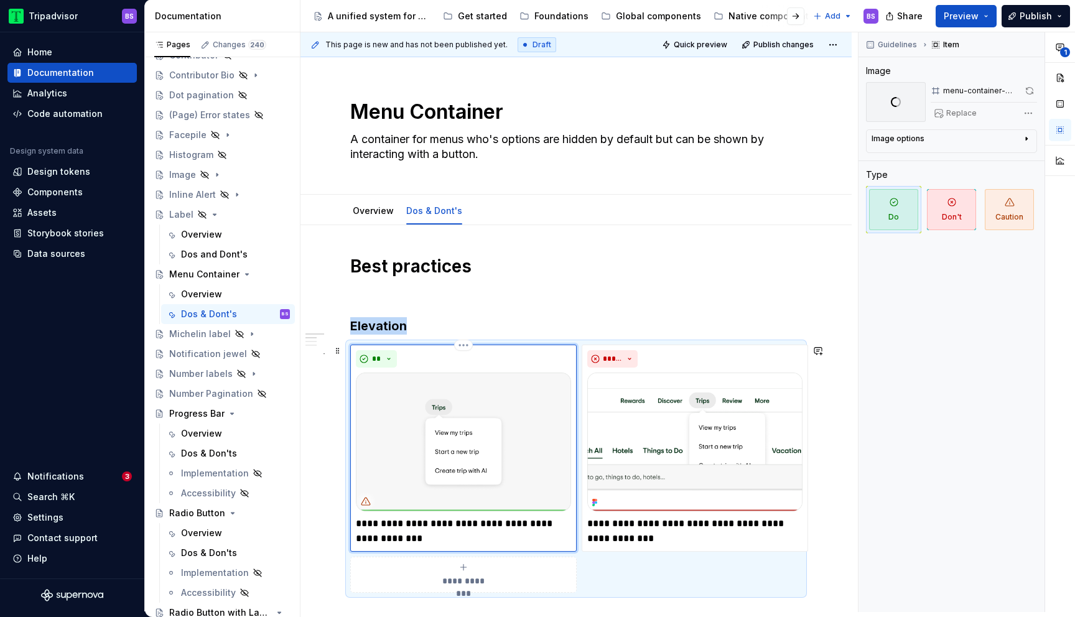
click at [523, 396] on img at bounding box center [463, 442] width 215 height 139
click at [952, 114] on span "Replace" at bounding box center [961, 113] width 30 height 10
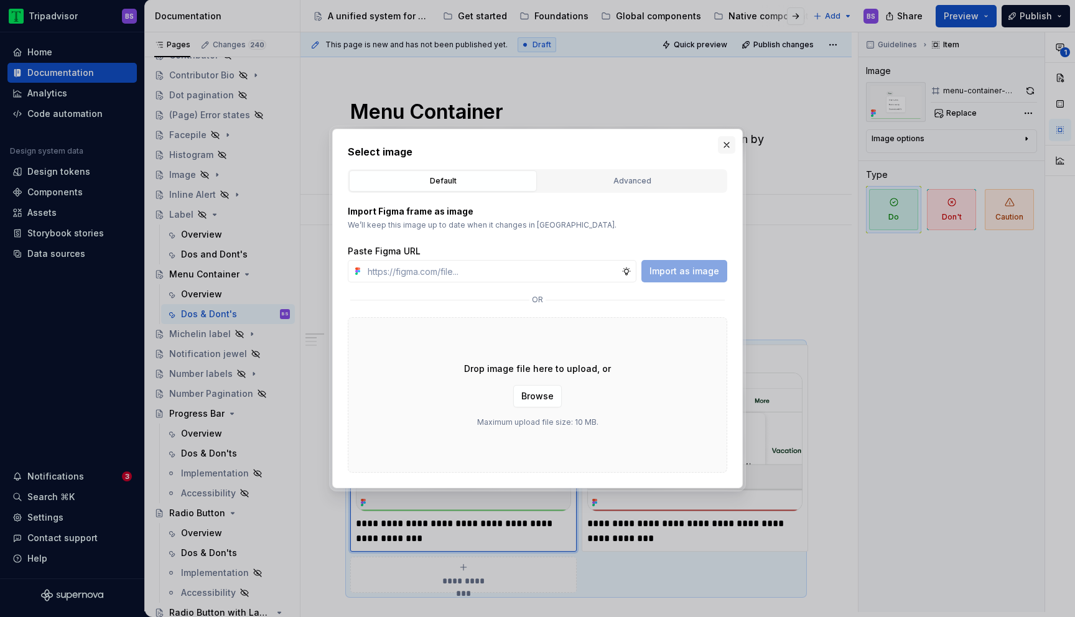
click at [729, 144] on button "button" at bounding box center [726, 144] width 17 height 17
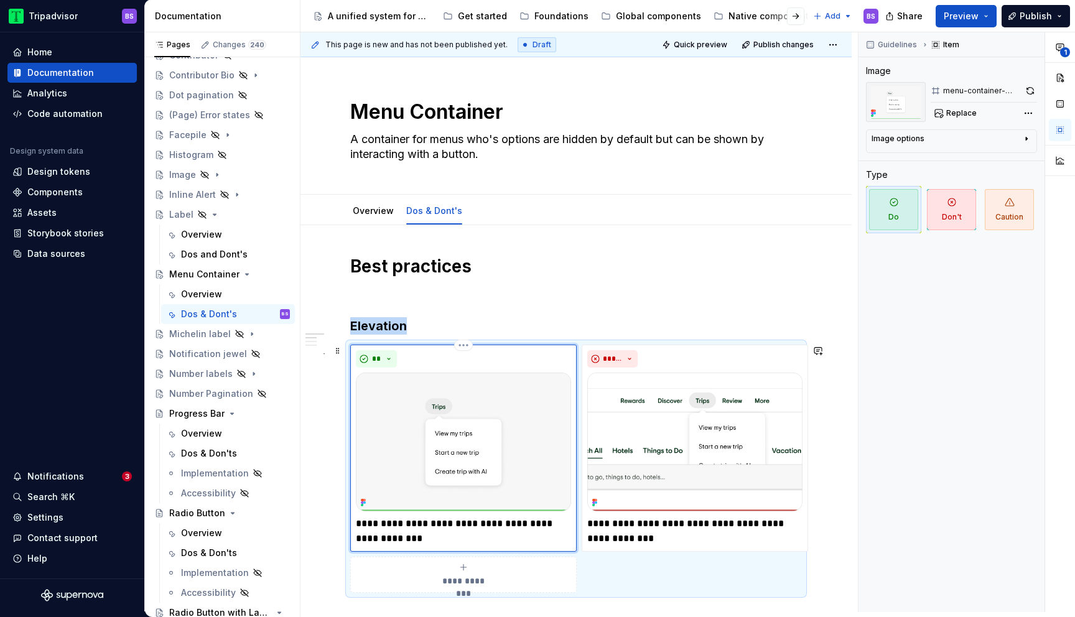
click at [510, 460] on img at bounding box center [463, 442] width 215 height 139
click at [964, 114] on span "Replace" at bounding box center [961, 113] width 30 height 10
type textarea "*"
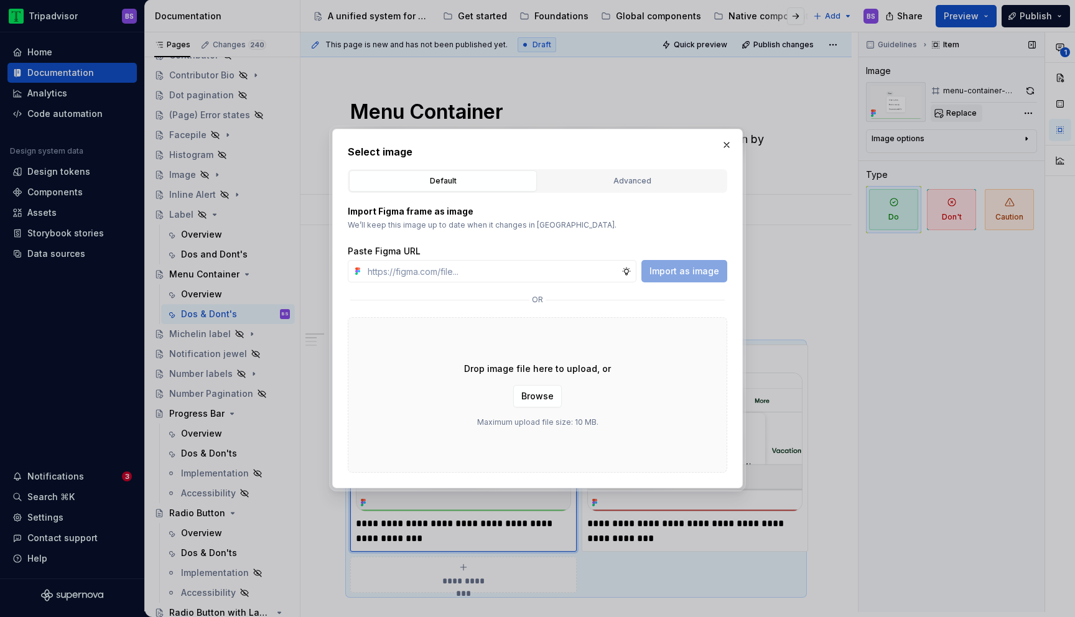
type input "[URL][DOMAIN_NAME]"
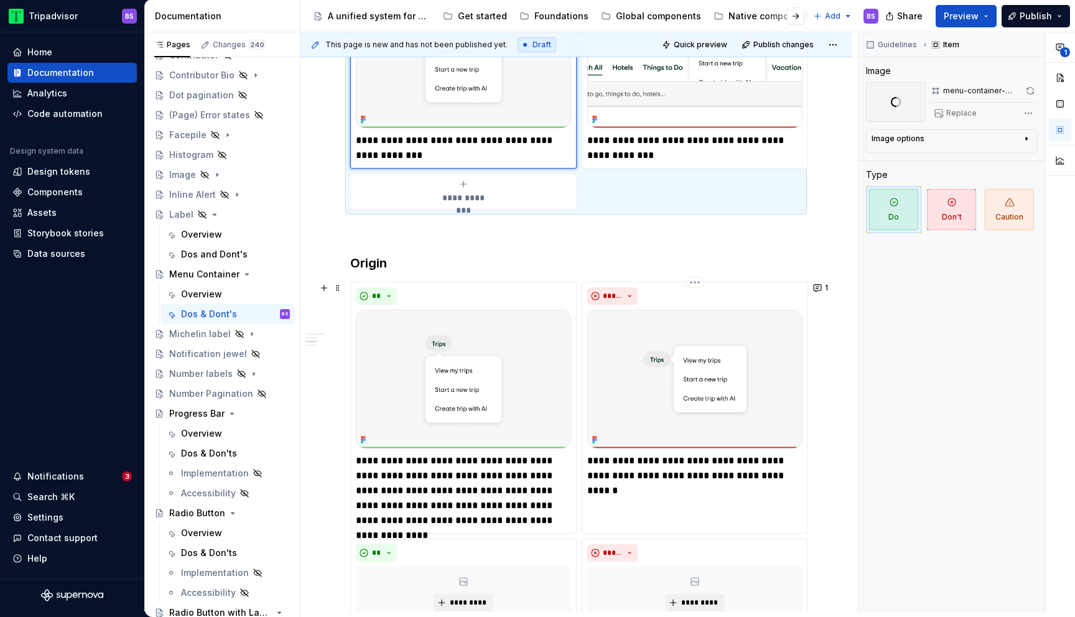
scroll to position [414, 0]
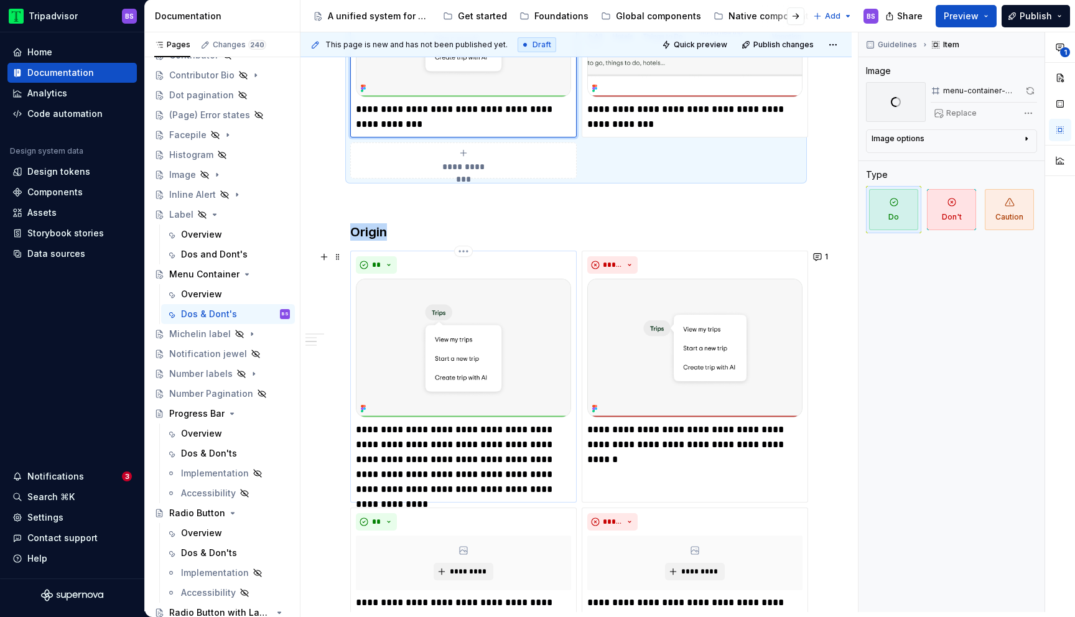
click at [487, 356] on img at bounding box center [463, 348] width 215 height 139
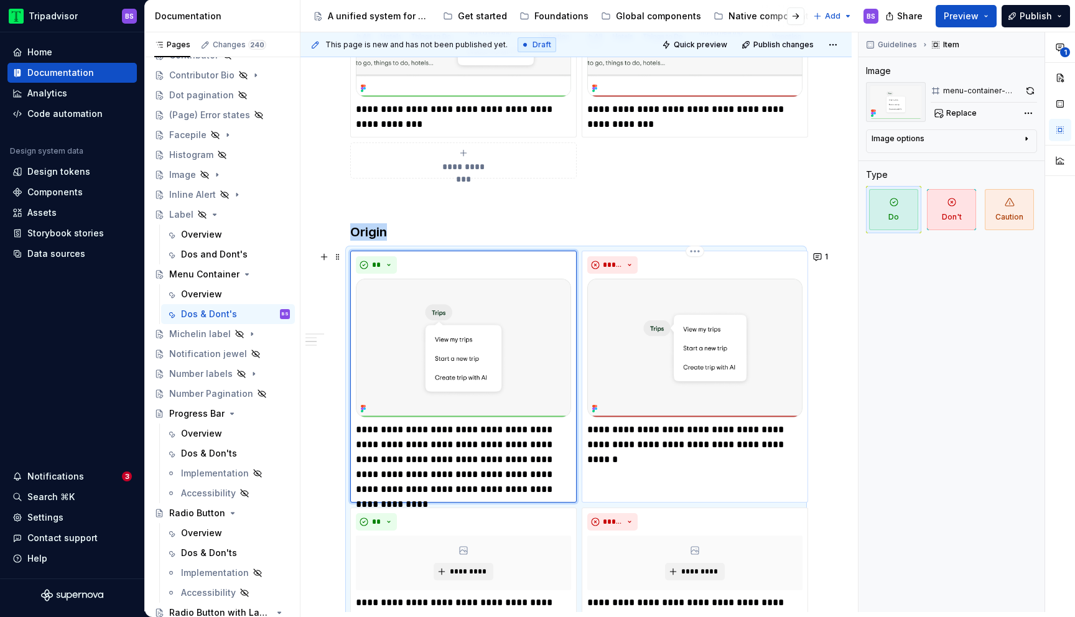
scroll to position [458, 0]
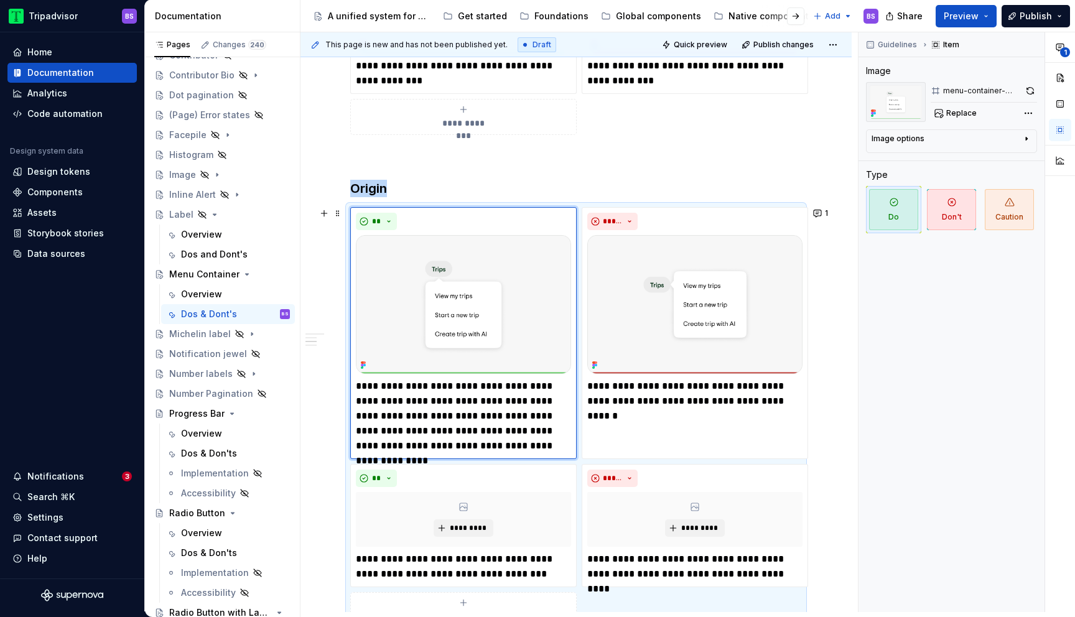
click at [500, 314] on img at bounding box center [463, 304] width 215 height 139
click at [949, 113] on span "Replace" at bounding box center [961, 113] width 30 height 10
type textarea "*"
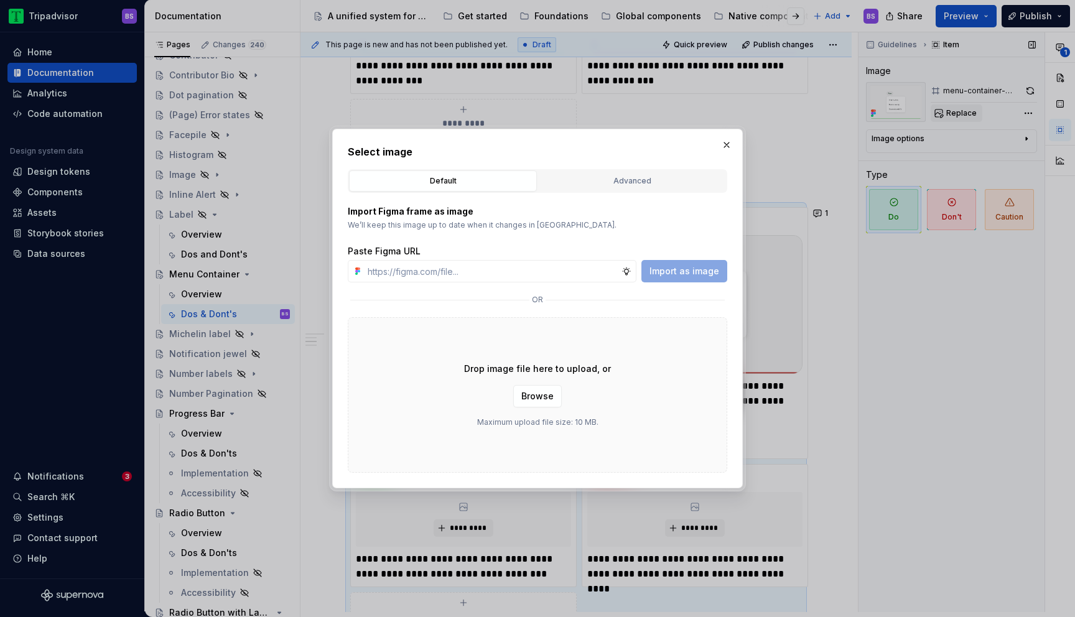
type input "[URL][DOMAIN_NAME]"
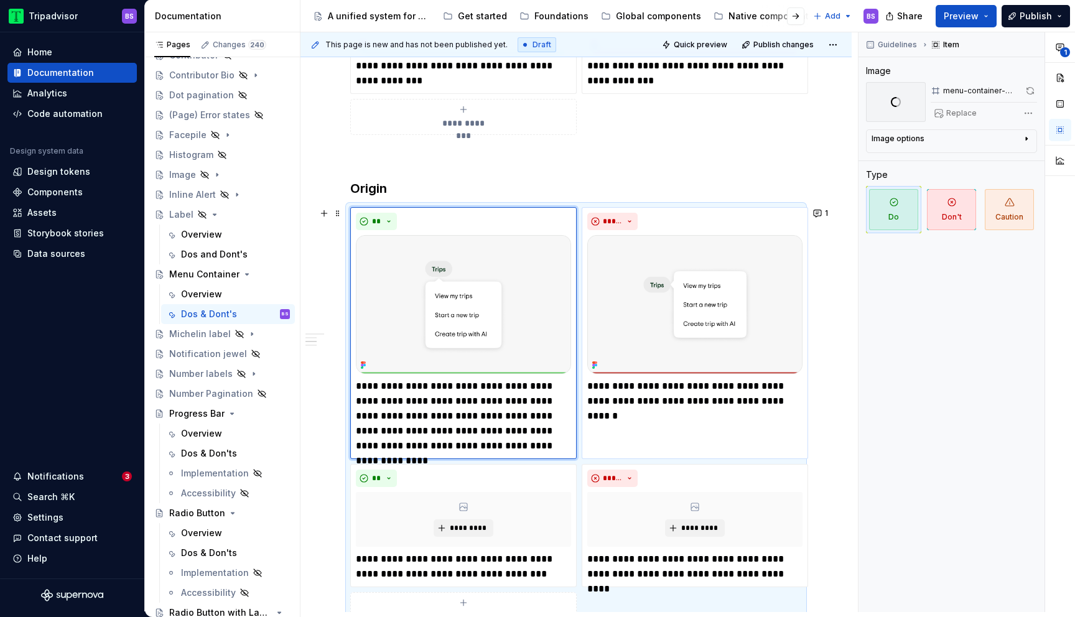
scroll to position [492, 0]
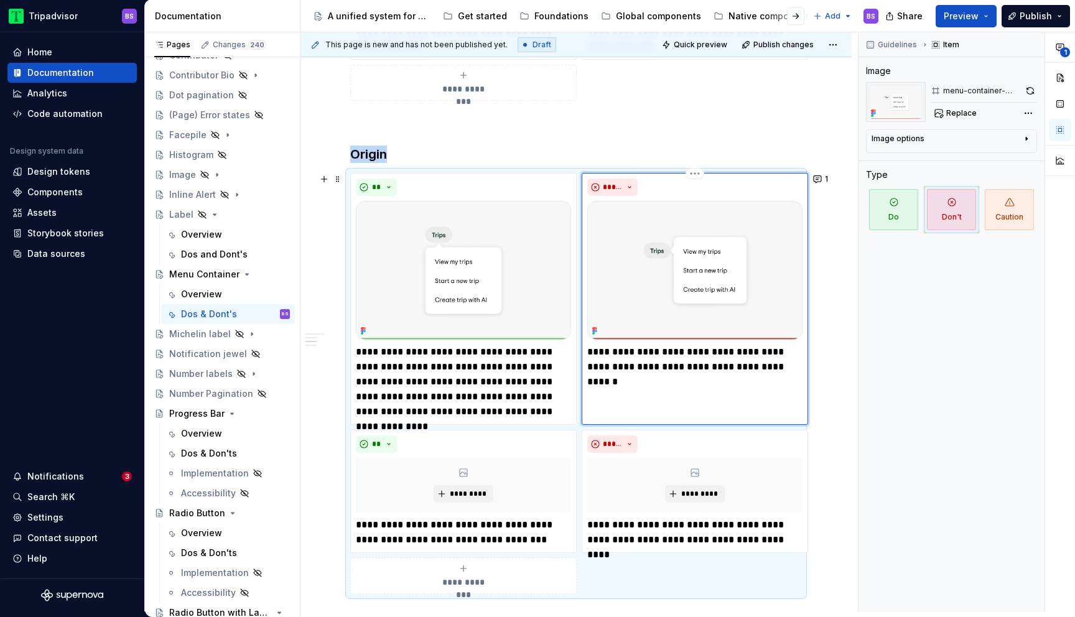
click at [661, 294] on img at bounding box center [694, 270] width 215 height 139
click at [962, 111] on span "Replace" at bounding box center [961, 113] width 30 height 10
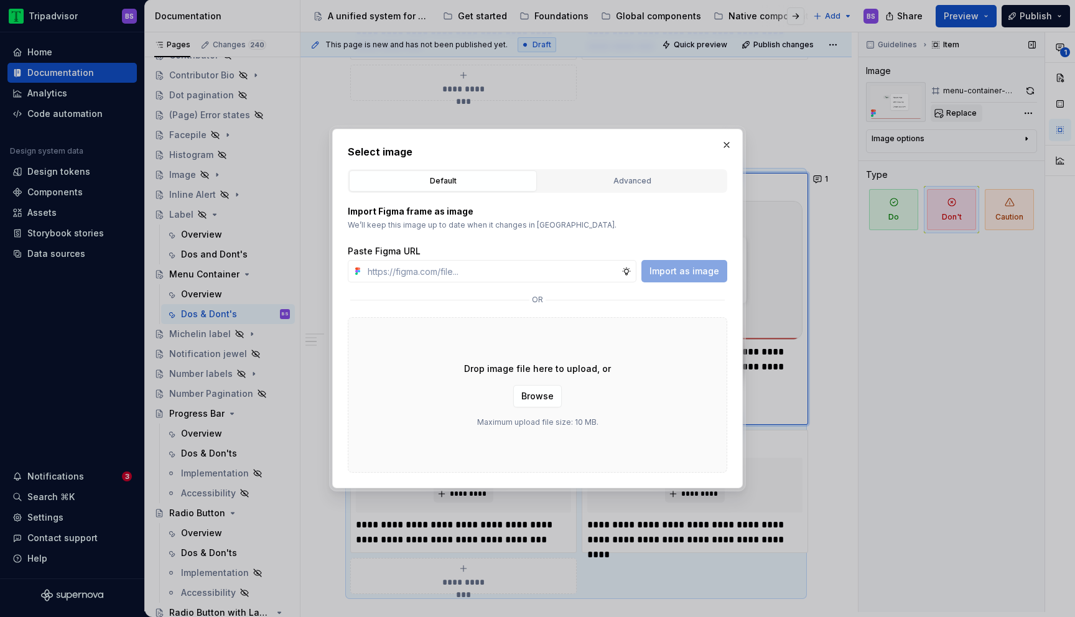
type textarea "*"
type input "[URL][DOMAIN_NAME]"
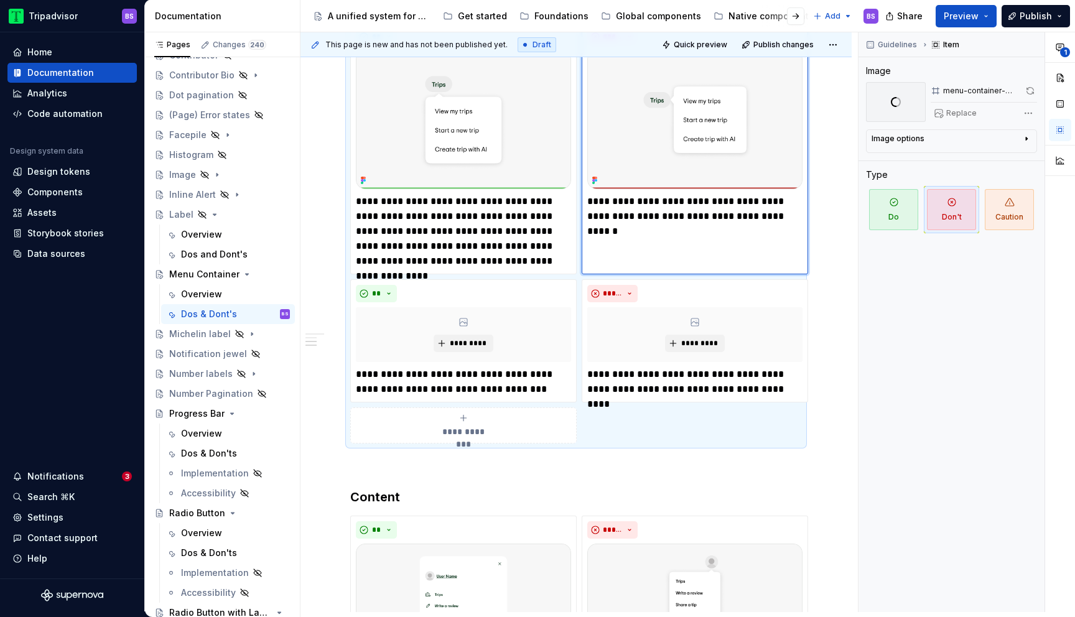
scroll to position [651, 0]
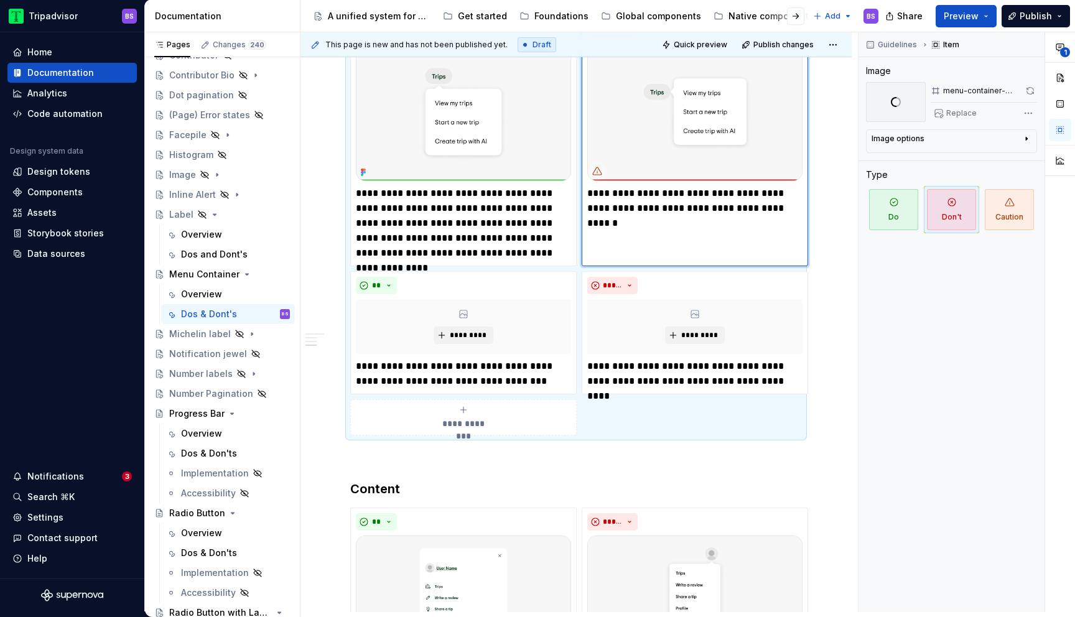
type textarea "*"
click at [450, 337] on span "*********" at bounding box center [468, 335] width 38 height 10
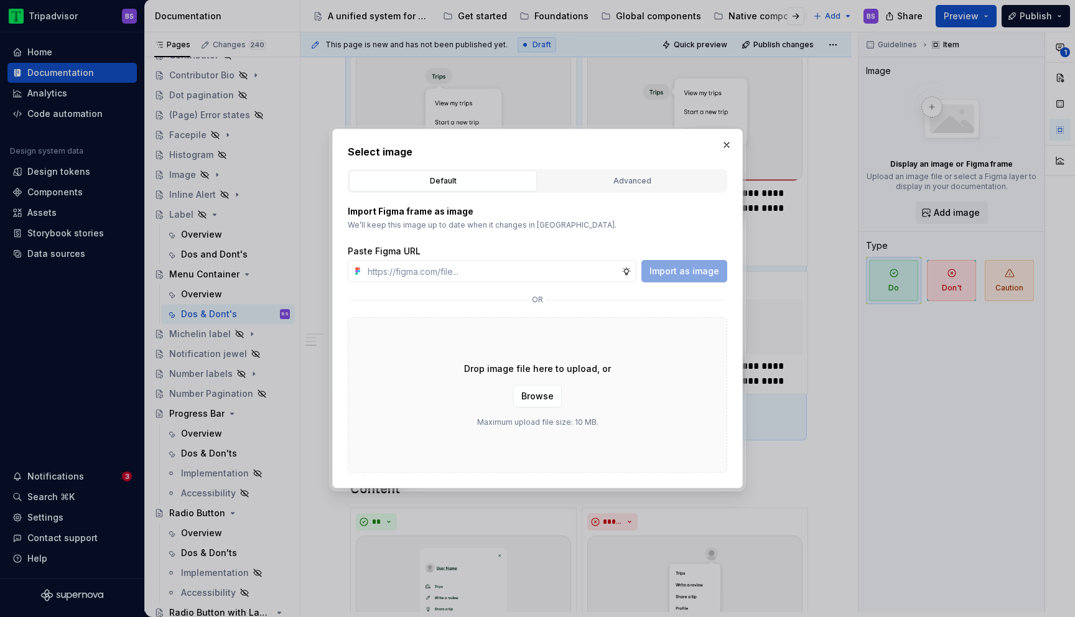
type input "[URL][DOMAIN_NAME][DATE]"
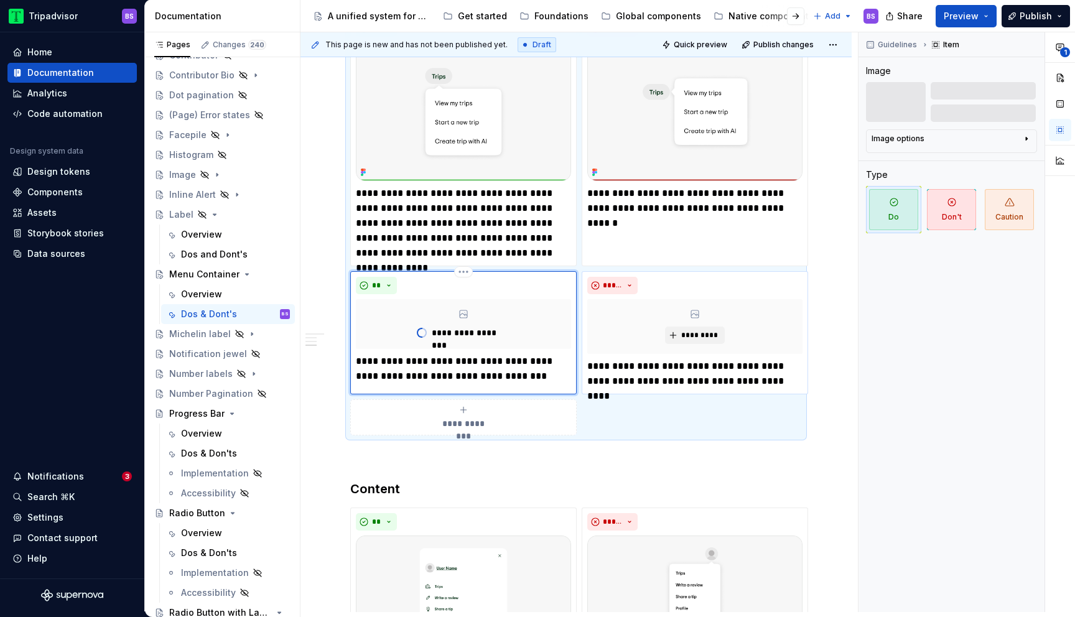
type textarea "*"
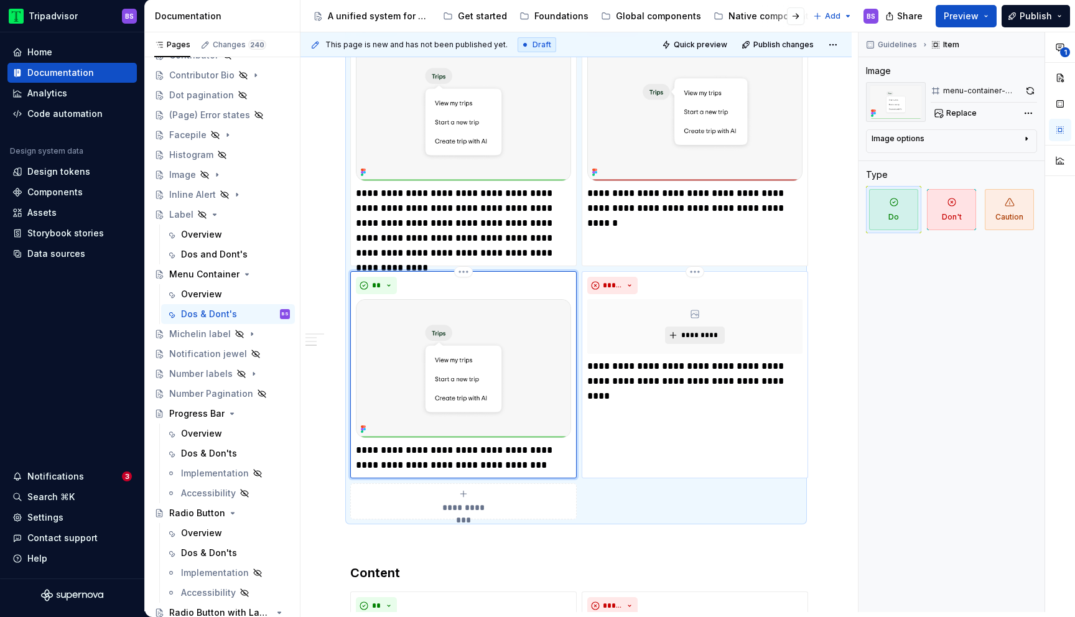
click at [694, 337] on span "*********" at bounding box center [700, 335] width 38 height 10
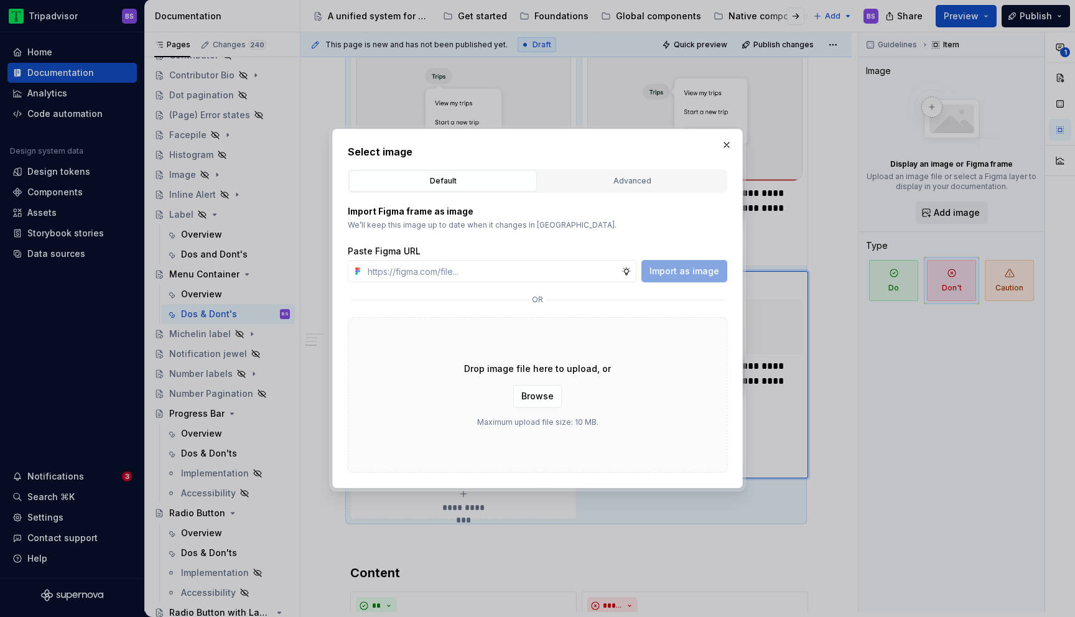
type input "[URL][DOMAIN_NAME][DATE]"
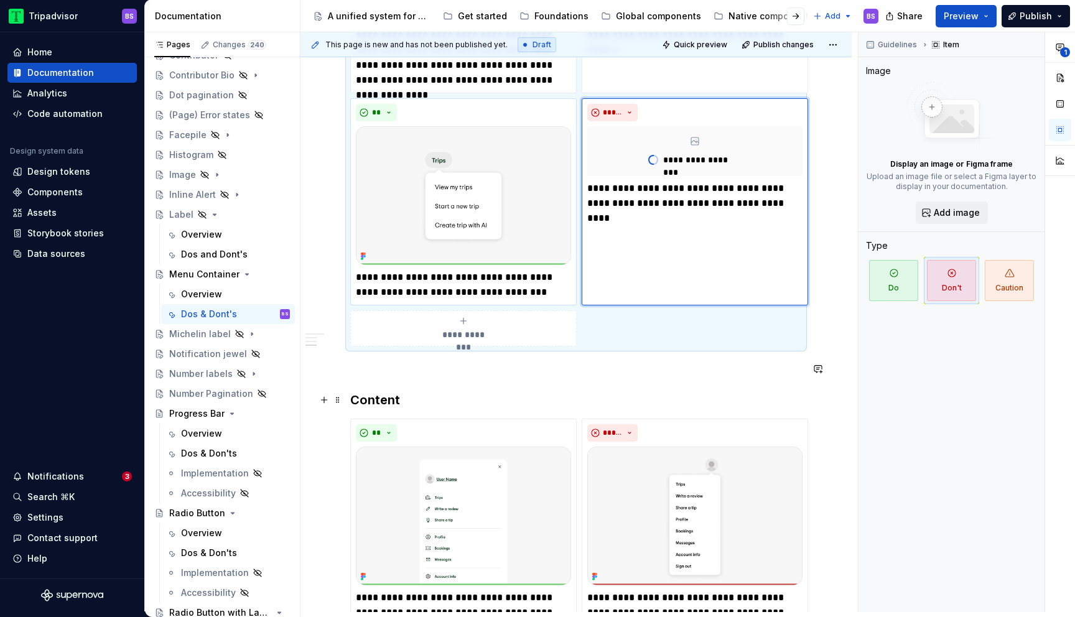
scroll to position [931, 0]
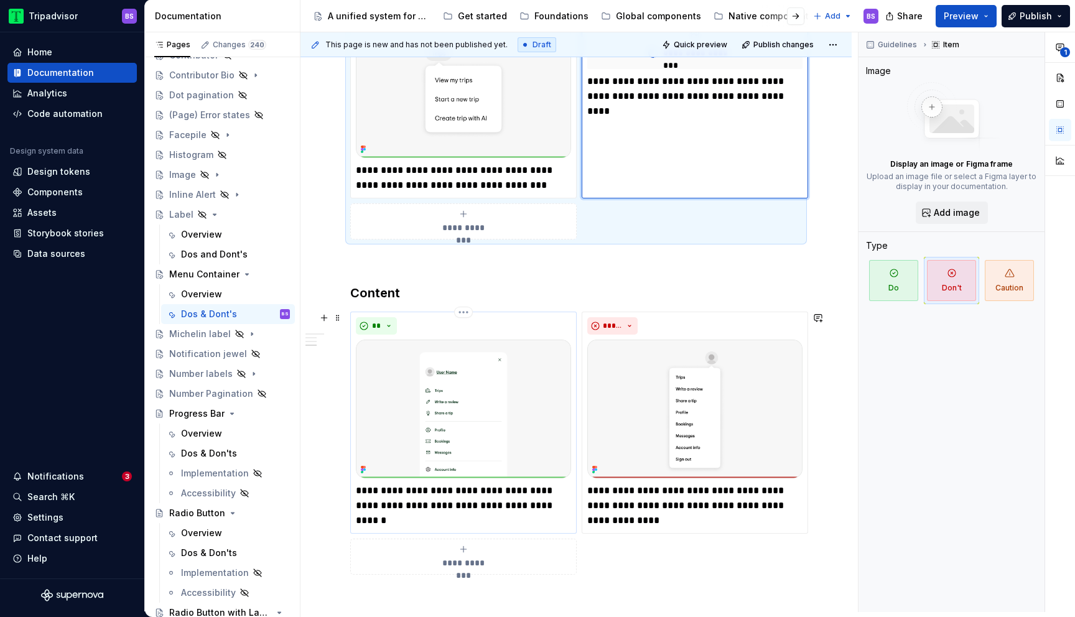
click at [487, 430] on img at bounding box center [463, 409] width 215 height 139
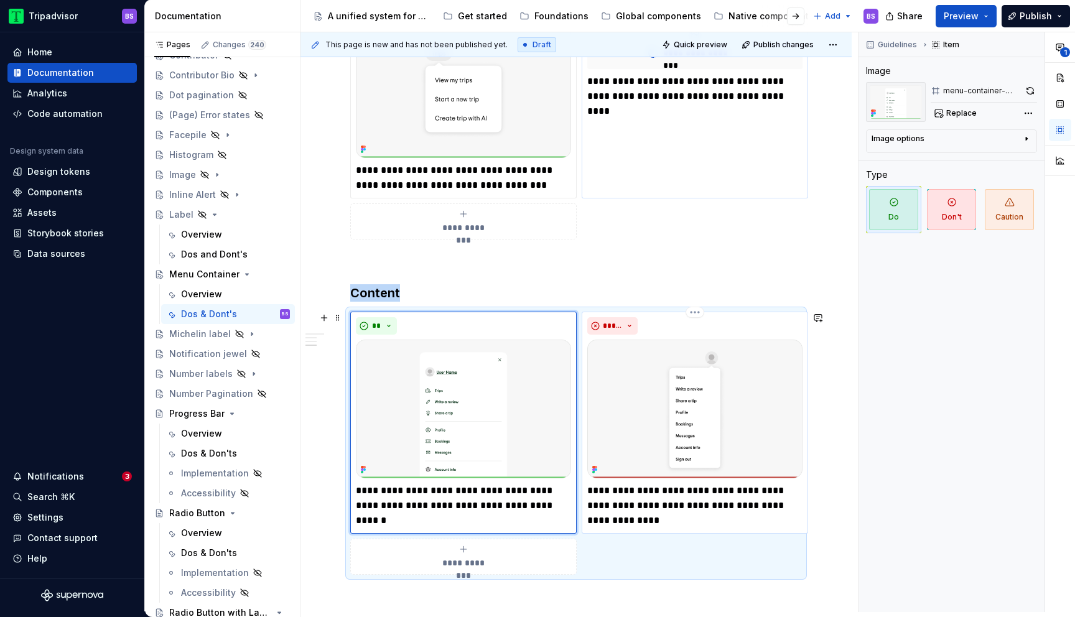
click at [653, 407] on img at bounding box center [694, 409] width 215 height 139
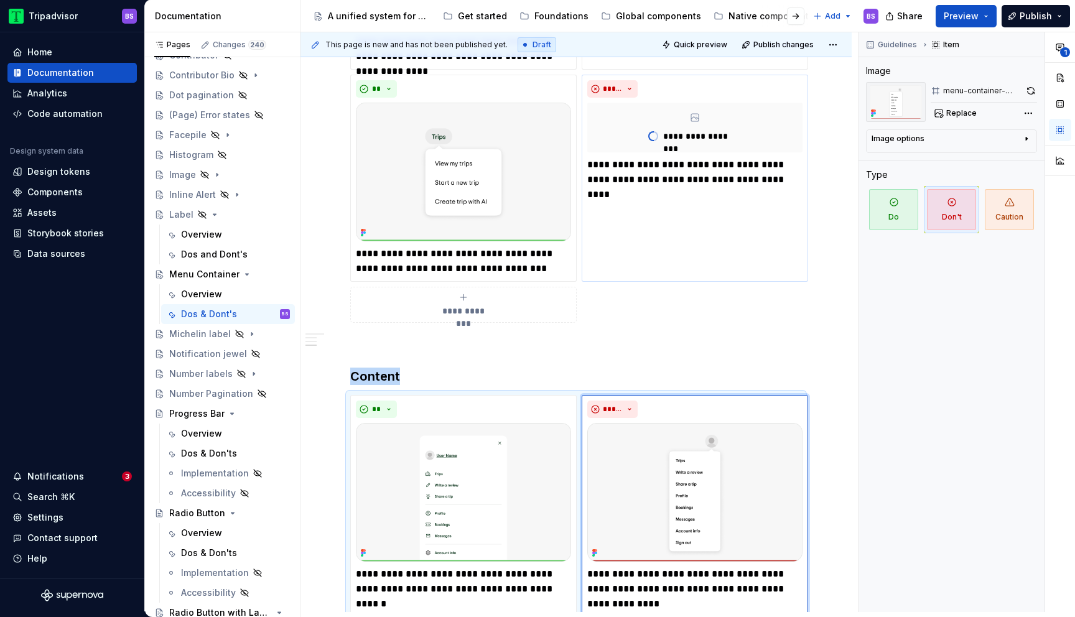
scroll to position [719, 0]
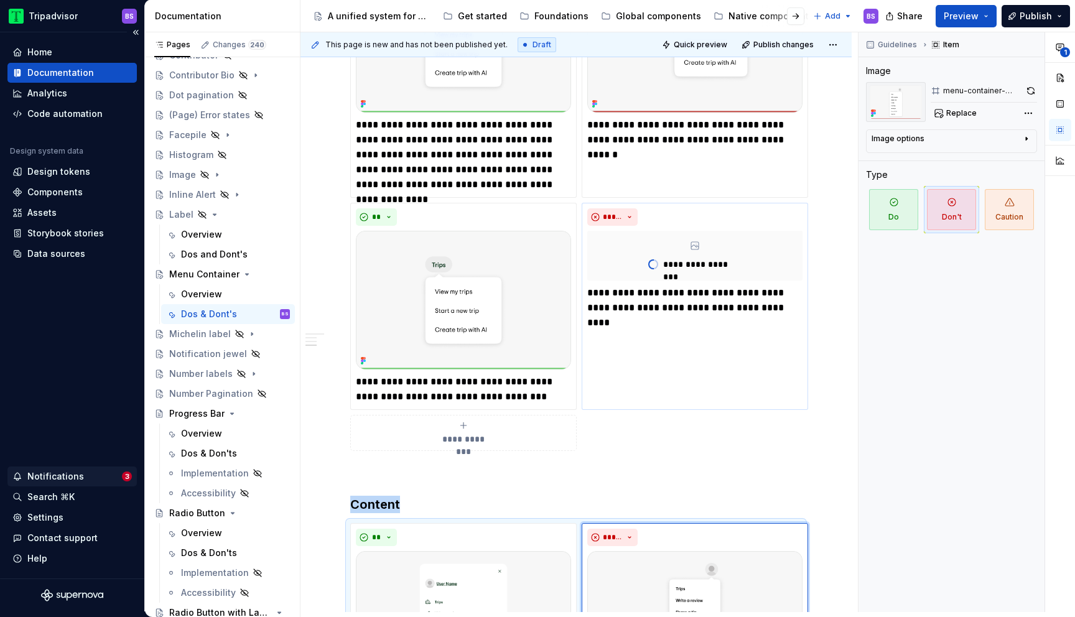
click at [78, 475] on div "Notifications" at bounding box center [55, 476] width 57 height 12
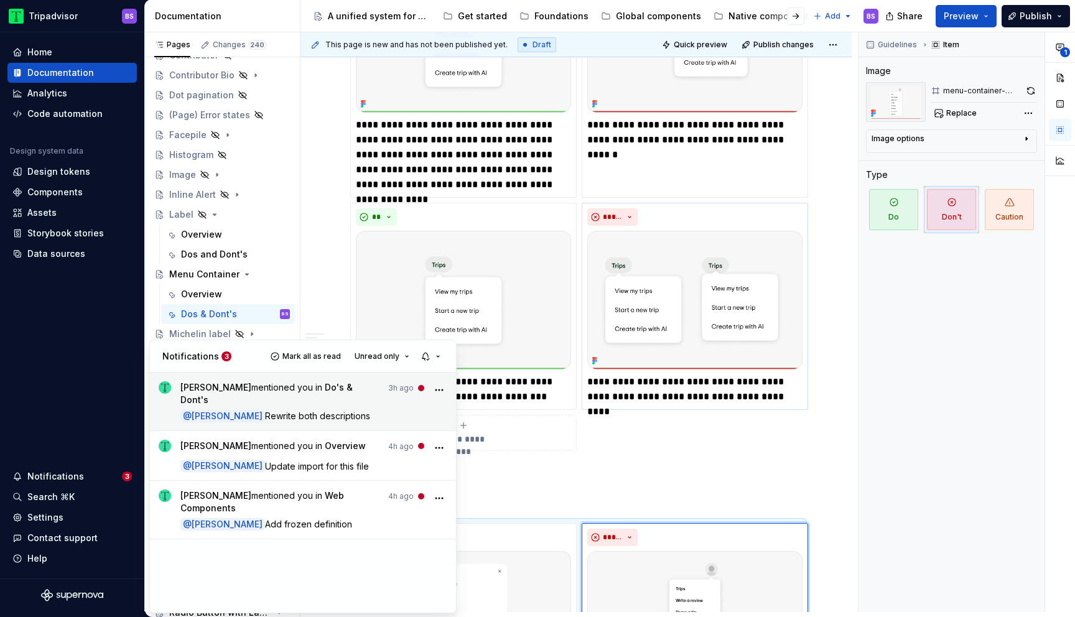
click at [368, 411] on span "Rewrite both descriptions" at bounding box center [317, 416] width 105 height 11
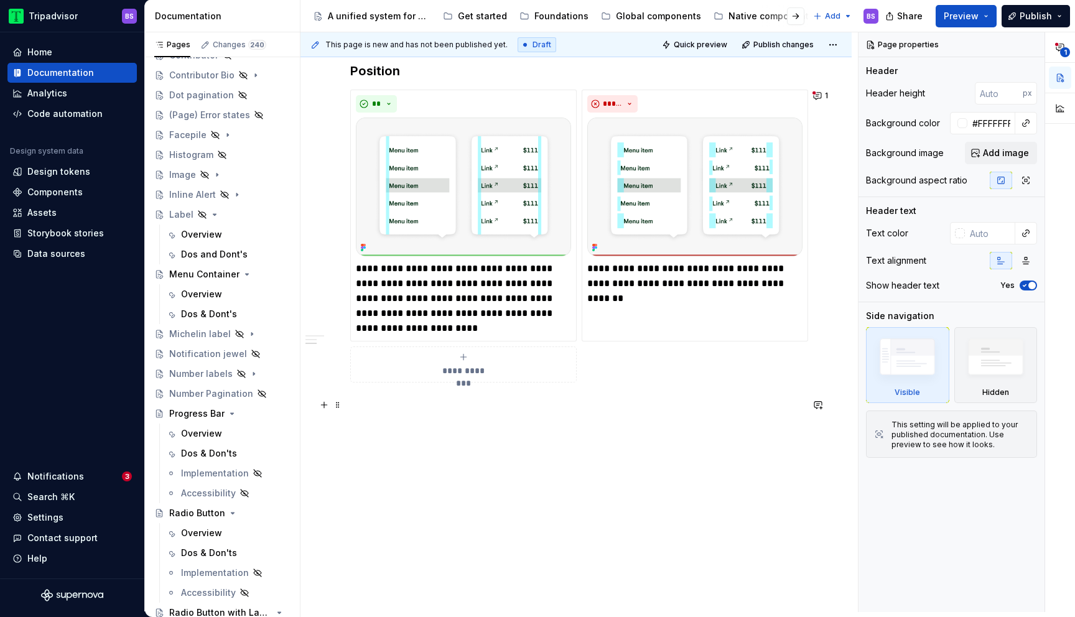
scroll to position [528, 0]
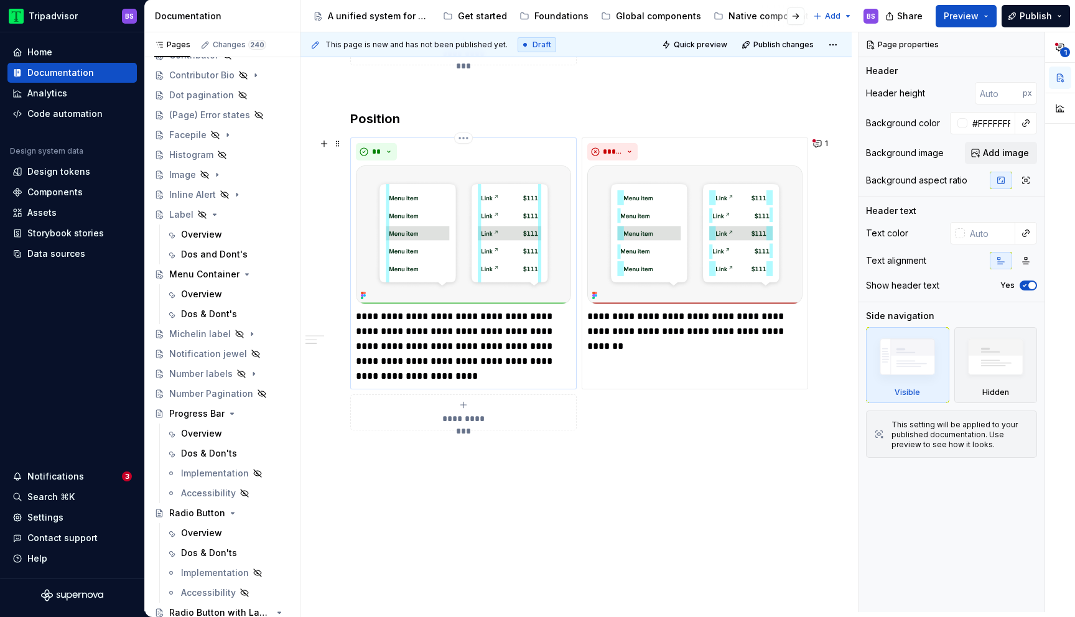
click at [440, 312] on p "**********" at bounding box center [463, 346] width 215 height 75
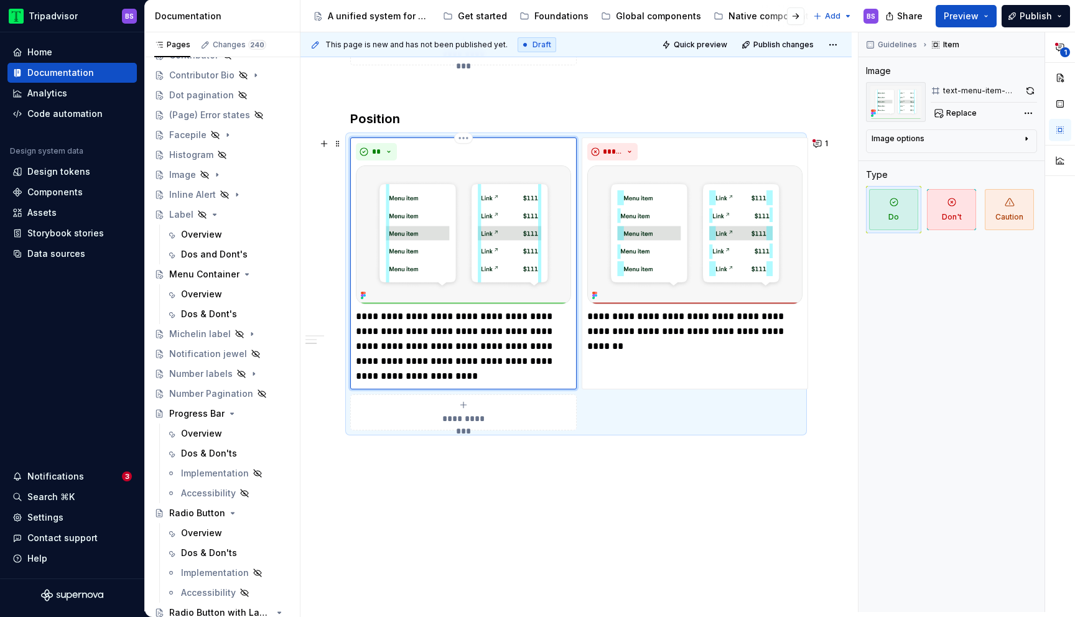
type textarea "*"
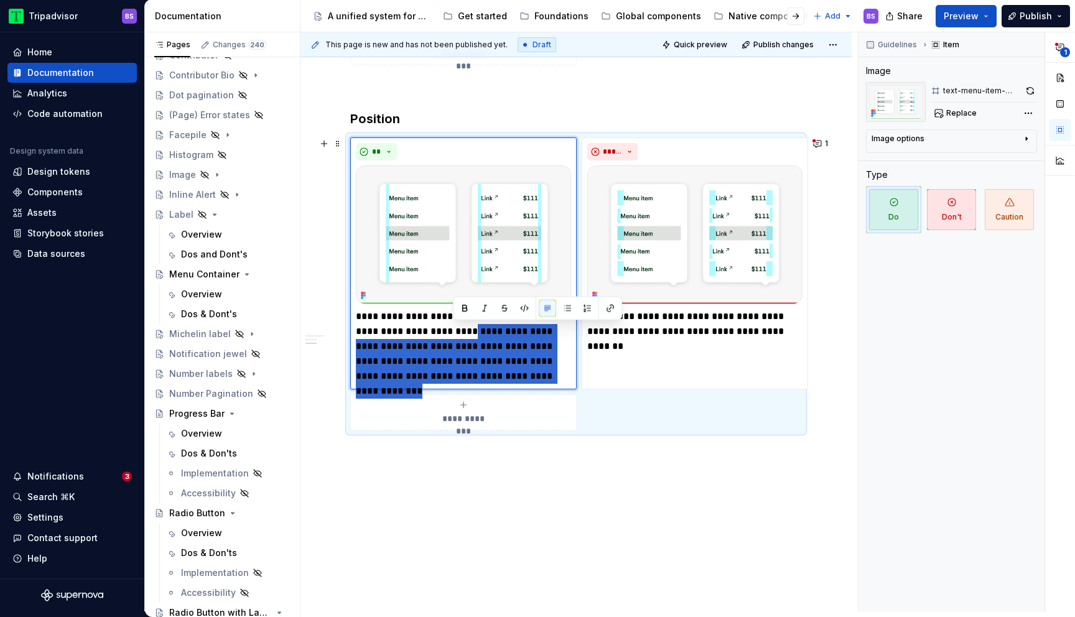
drag, startPoint x: 452, startPoint y: 330, endPoint x: 558, endPoint y: 409, distance: 131.6
click at [558, 409] on div "**********" at bounding box center [576, 283] width 452 height 293
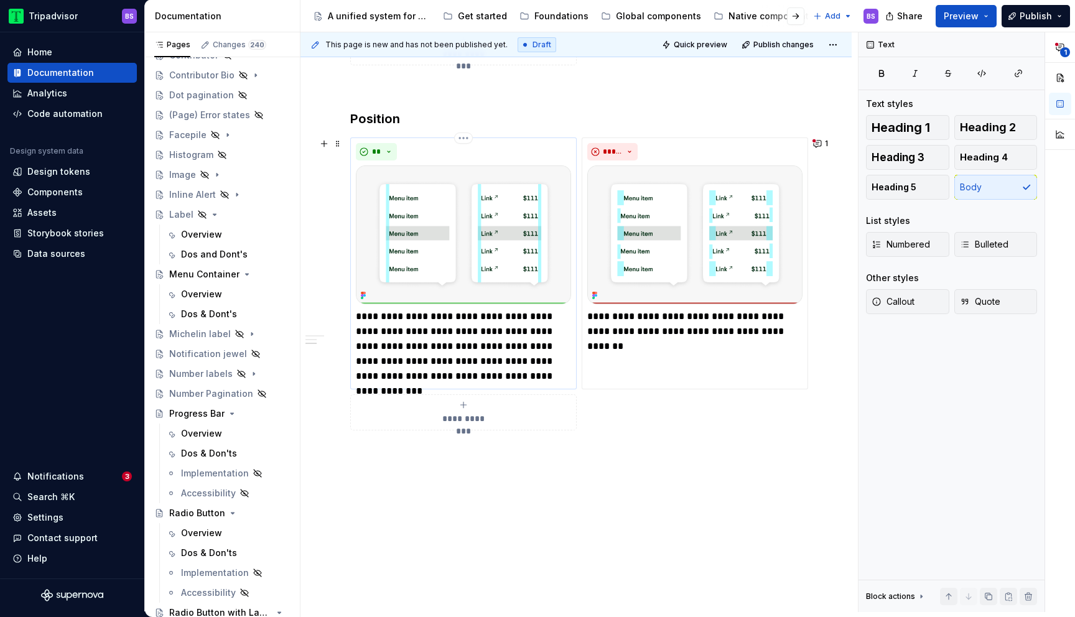
click at [511, 333] on p "**********" at bounding box center [463, 346] width 215 height 75
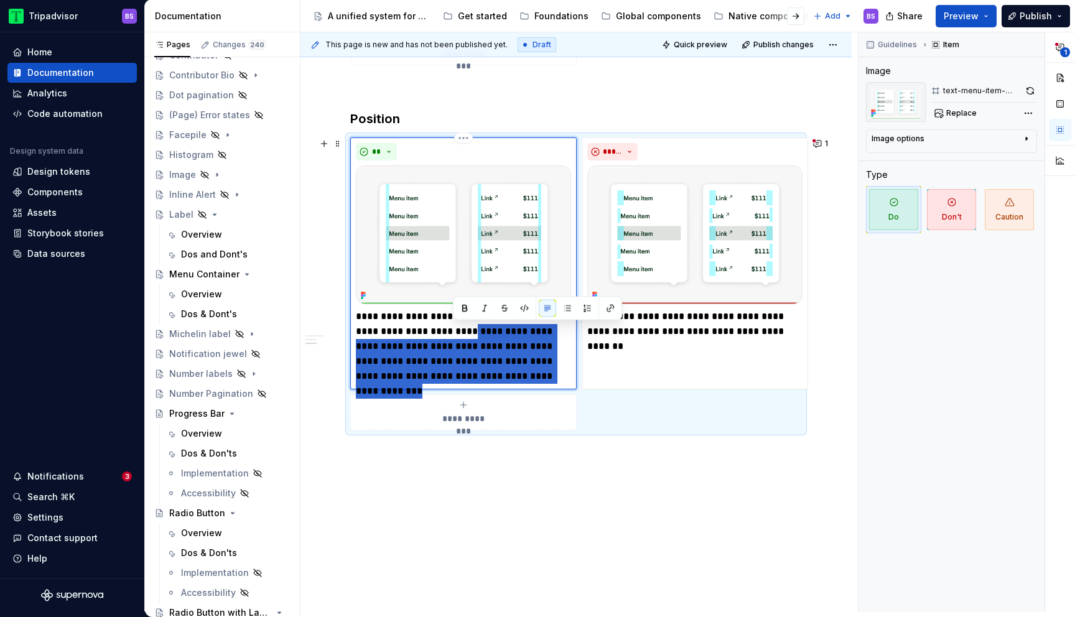
drag, startPoint x: 453, startPoint y: 331, endPoint x: 561, endPoint y: 378, distance: 118.1
click at [561, 378] on p "**********" at bounding box center [463, 346] width 215 height 75
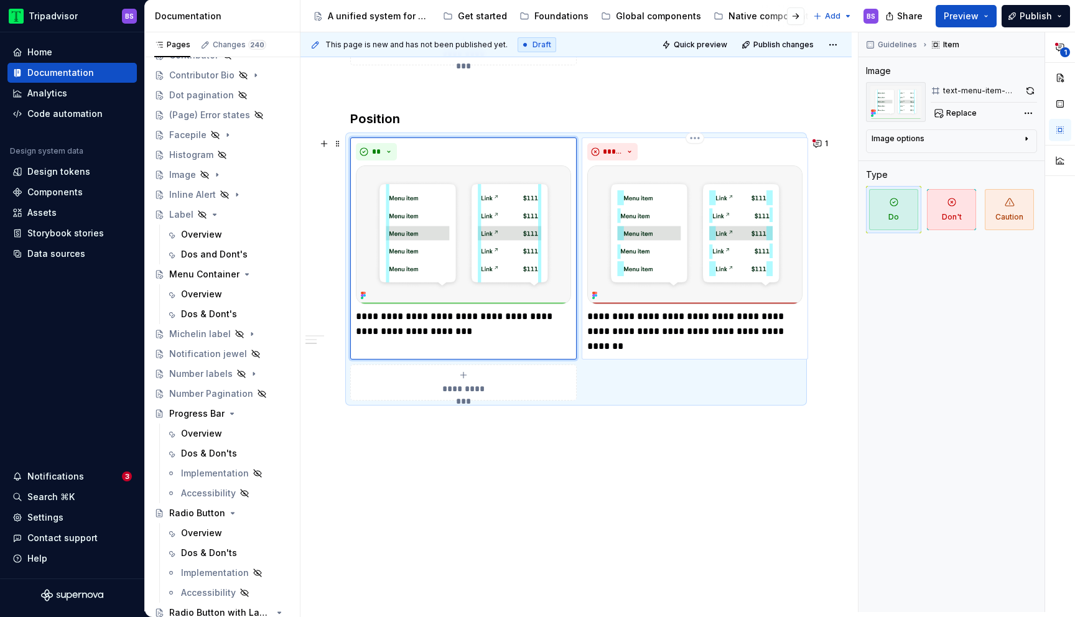
type textarea "*"
click at [677, 317] on p "**********" at bounding box center [694, 331] width 215 height 45
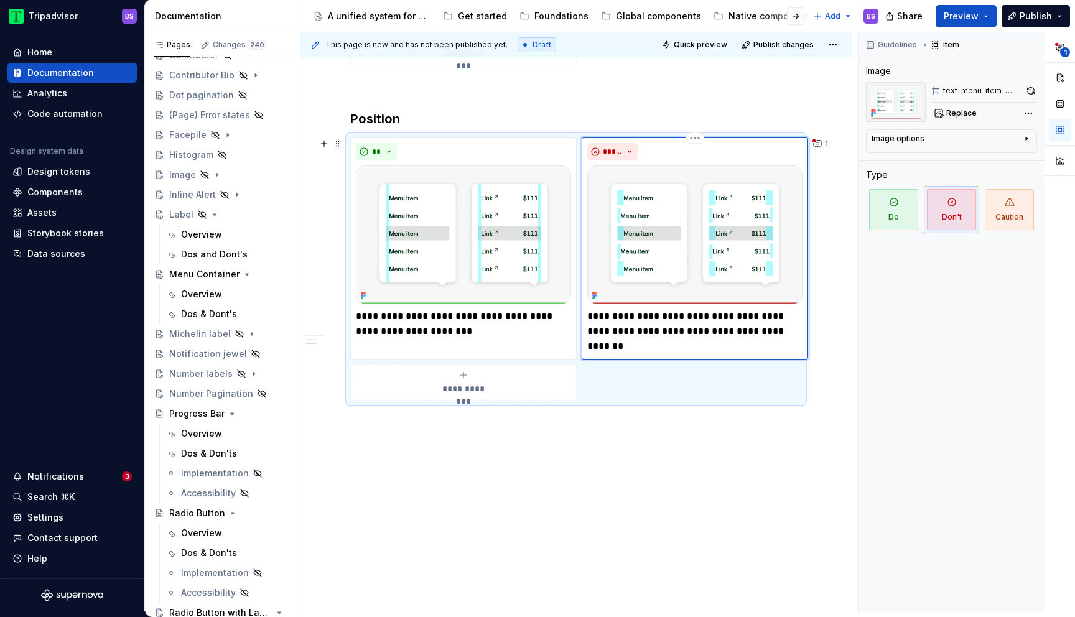
type textarea "*"
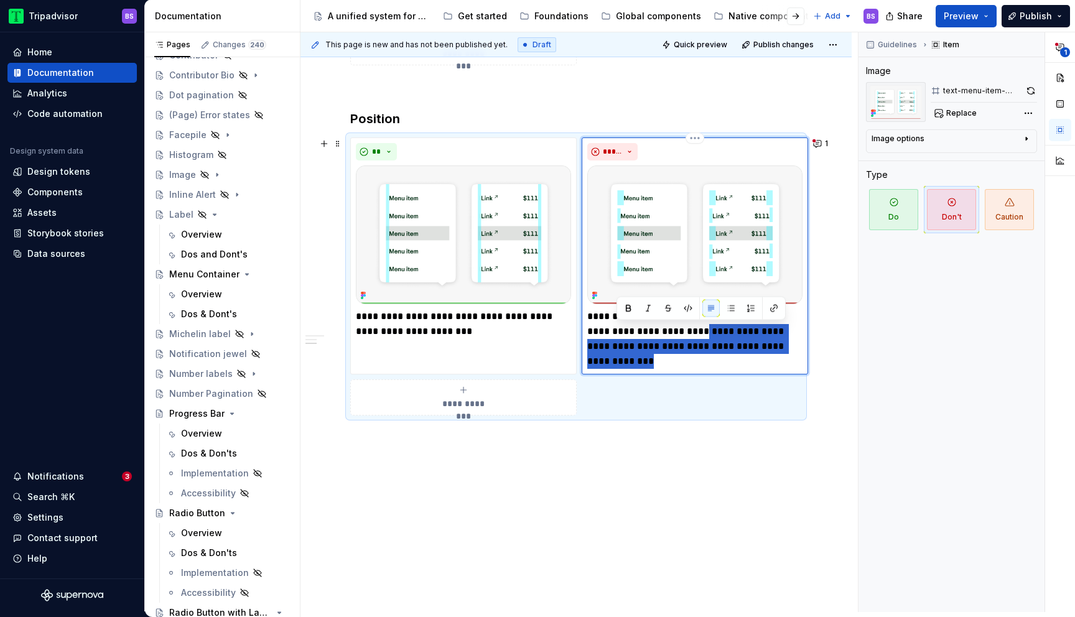
type textarea "*"
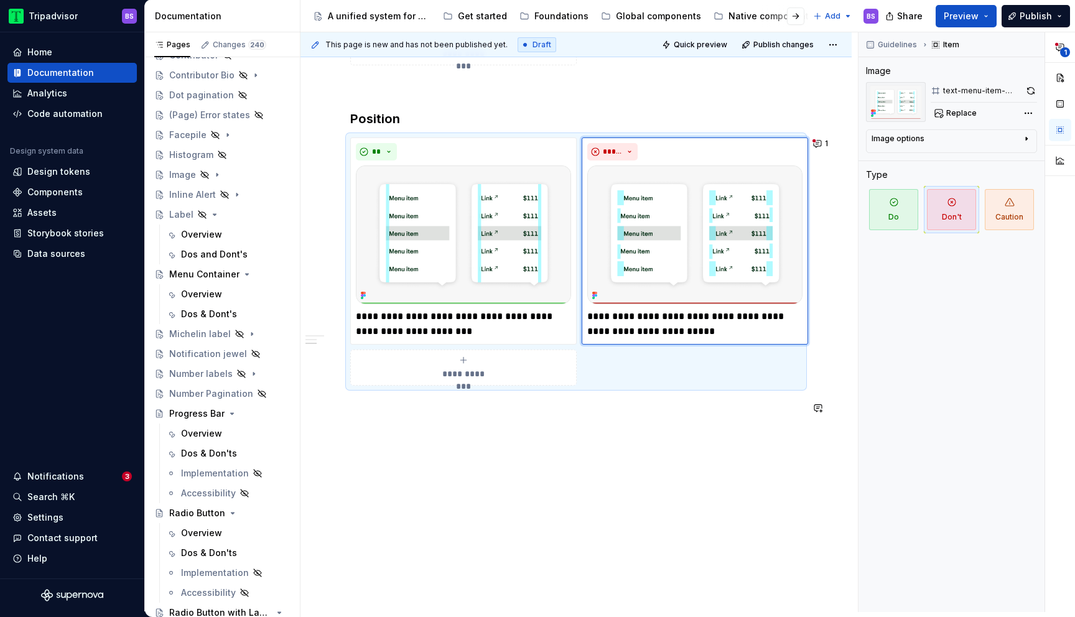
click at [832, 486] on div "**********" at bounding box center [575, 157] width 551 height 918
click at [828, 141] on span "1" at bounding box center [826, 144] width 3 height 10
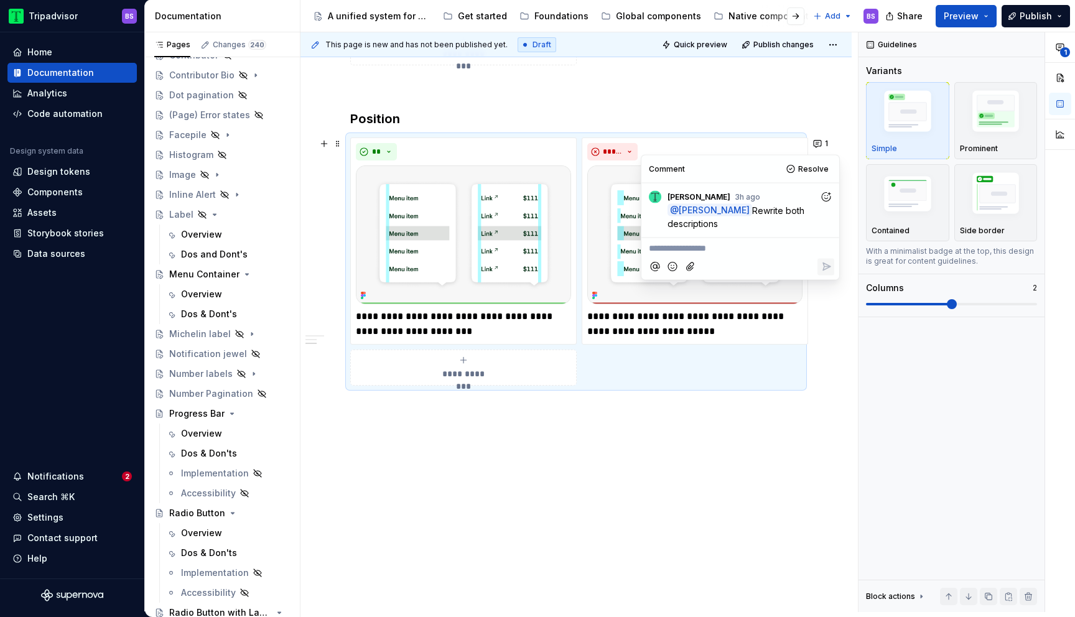
click at [760, 251] on p "**********" at bounding box center [740, 248] width 183 height 13
click at [674, 266] on icon "Add emoji" at bounding box center [672, 267] width 12 height 12
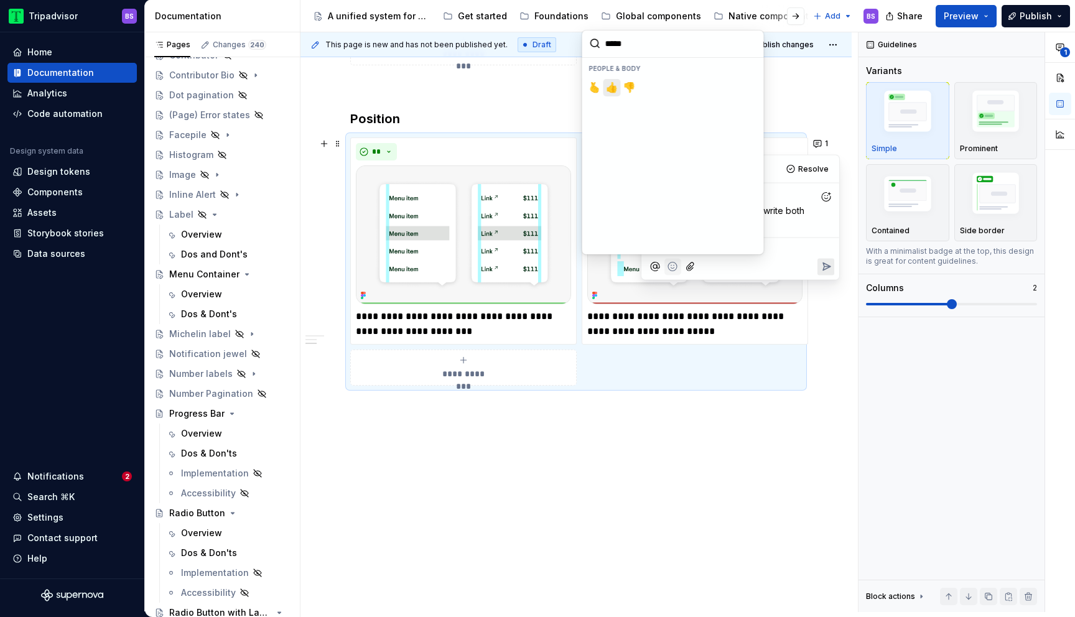
click at [610, 88] on span "👍️" at bounding box center [612, 87] width 10 height 12
type input "*****"
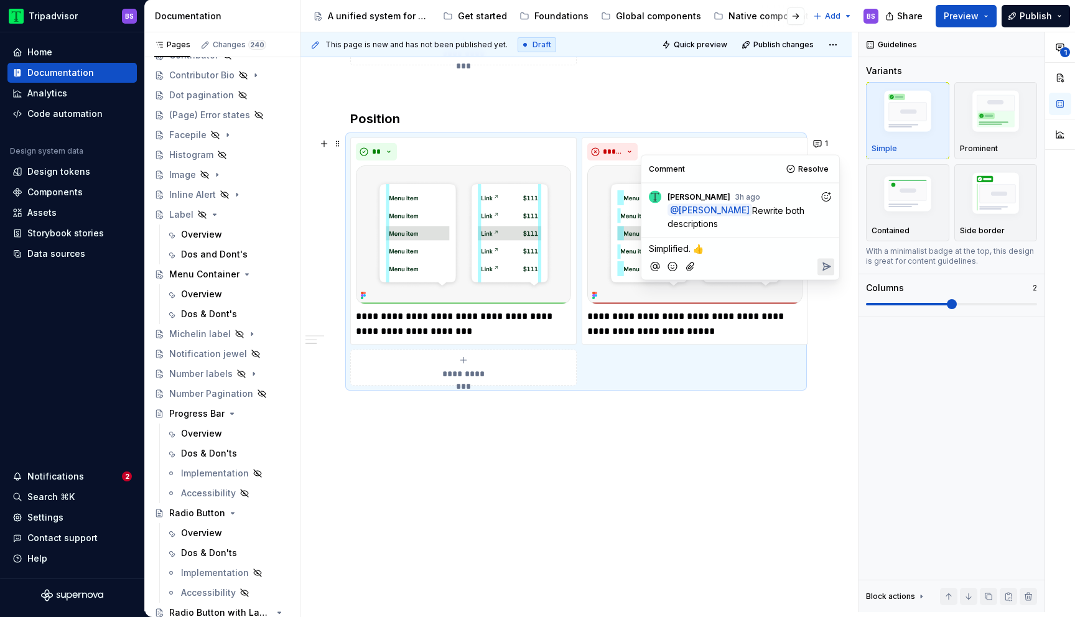
click at [826, 266] on icon "Reply" at bounding box center [826, 267] width 12 height 12
click at [812, 165] on span "Resolve" at bounding box center [813, 169] width 30 height 10
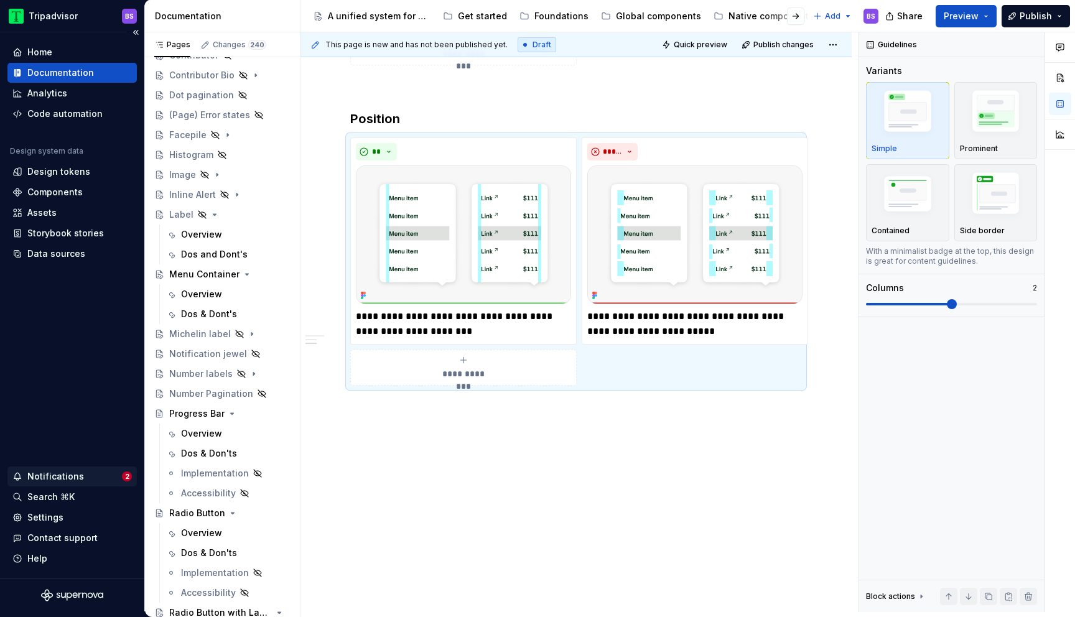
click at [65, 472] on div "Notifications" at bounding box center [55, 476] width 57 height 12
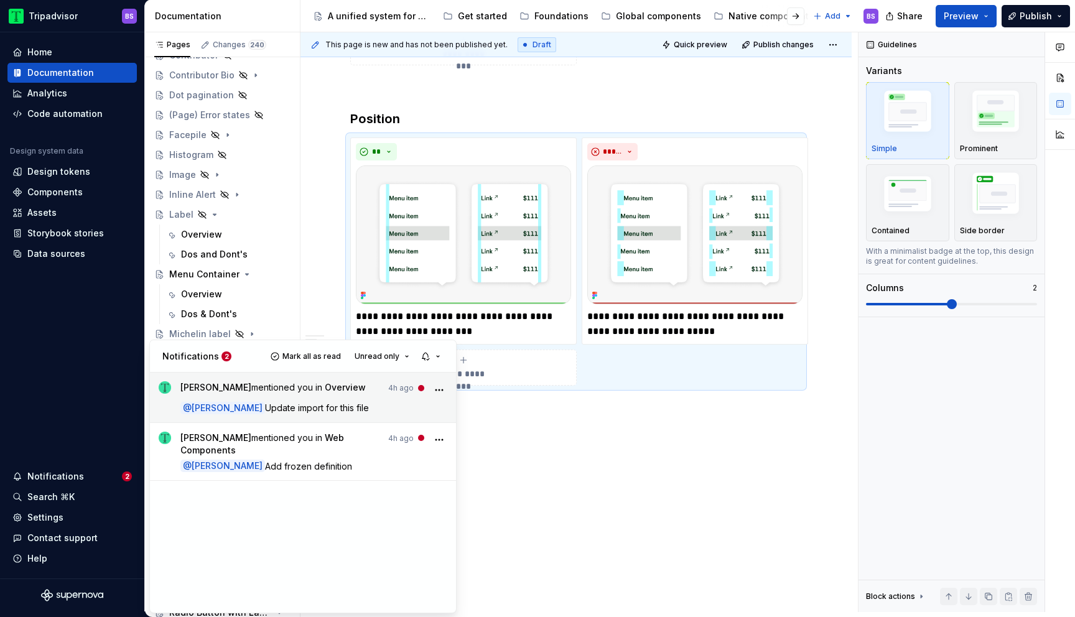
click at [366, 393] on span "[PERSON_NAME] mentioned you in Overview" at bounding box center [272, 389] width 185 height 17
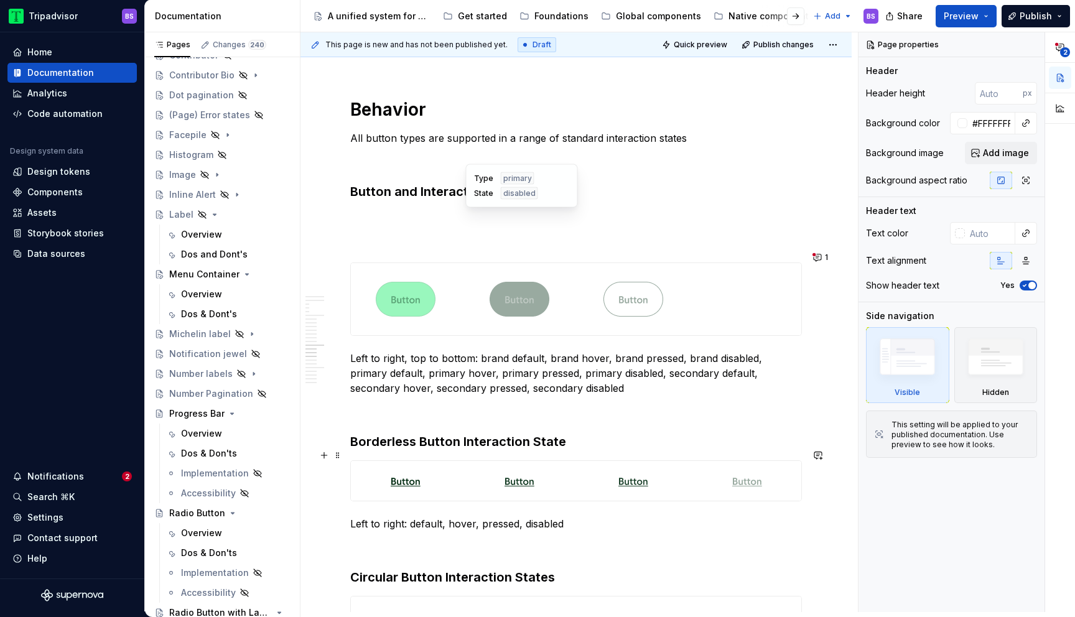
scroll to position [3096, 0]
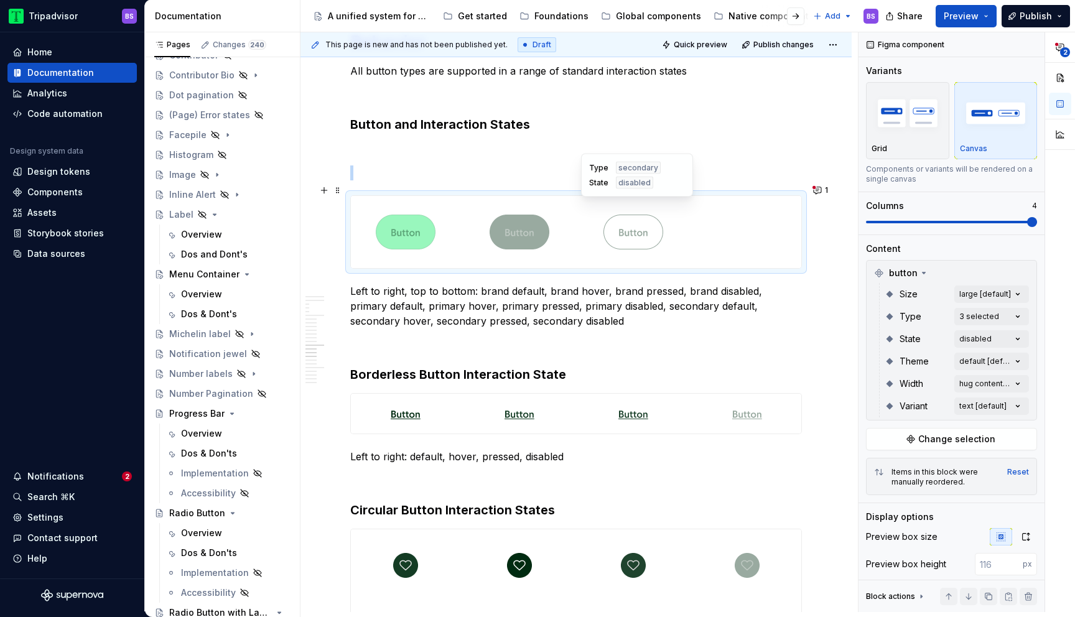
click at [620, 249] on img at bounding box center [633, 232] width 60 height 62
click at [966, 296] on div "Comments Resolved No resolved comments yet You can mark a comment as resolved b…" at bounding box center [967, 322] width 216 height 580
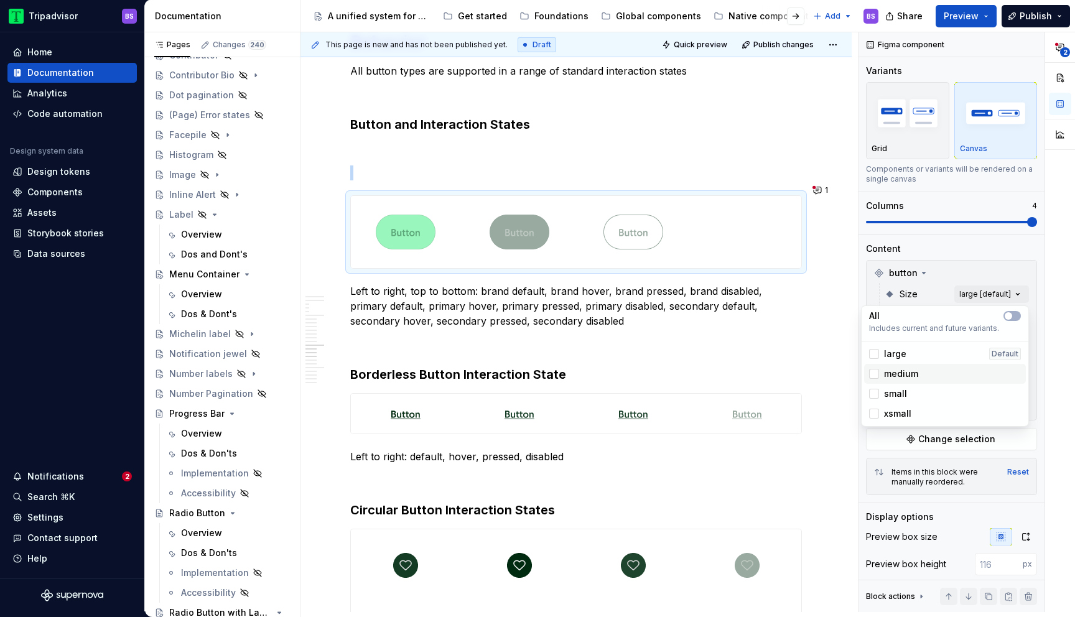
click at [915, 370] on span "medium" at bounding box center [901, 374] width 34 height 12
click at [984, 294] on div "Comments Resolved No resolved comments yet You can mark a comment as resolved b…" at bounding box center [967, 322] width 216 height 580
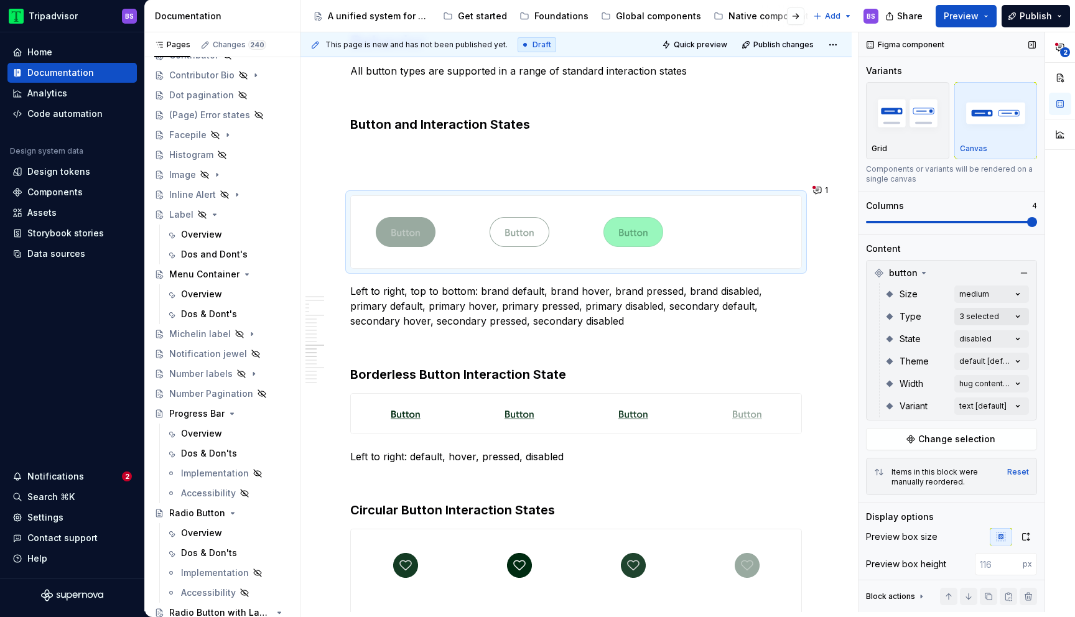
click at [981, 314] on div "Comments Resolved No resolved comments yet You can mark a comment as resolved b…" at bounding box center [967, 322] width 216 height 580
click at [938, 319] on div "Comments Resolved No resolved comments yet You can mark a comment as resolved b…" at bounding box center [967, 322] width 216 height 580
click at [968, 340] on div "Comments Resolved No resolved comments yet You can mark a comment as resolved b…" at bounding box center [967, 322] width 216 height 580
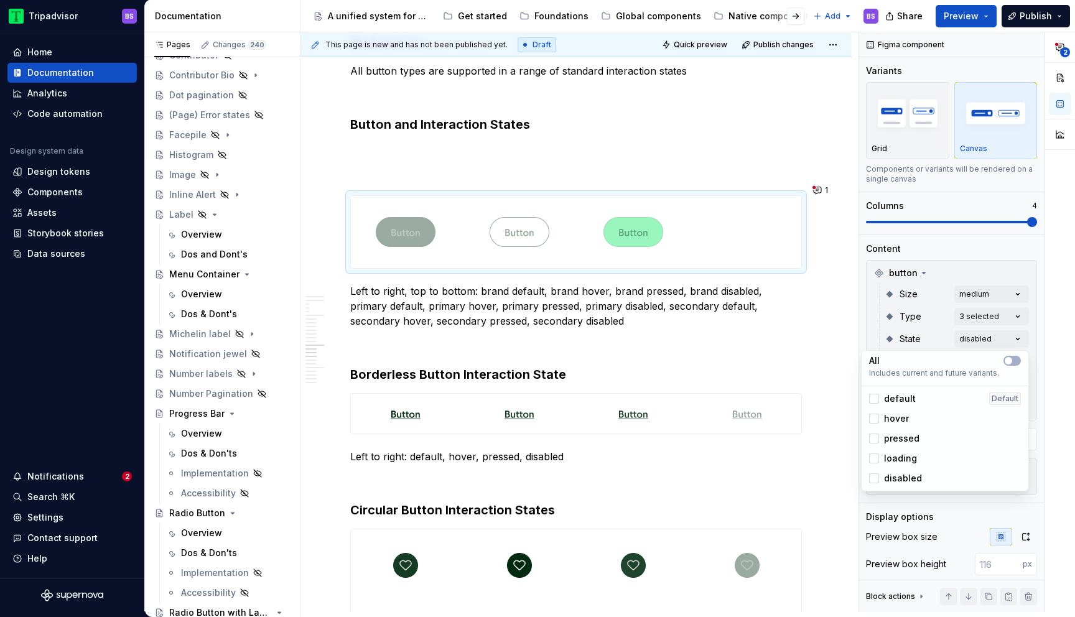
click at [705, 217] on html "Tripadvisor BS Home Documentation Analytics Code automation Design system data …" at bounding box center [537, 308] width 1075 height 617
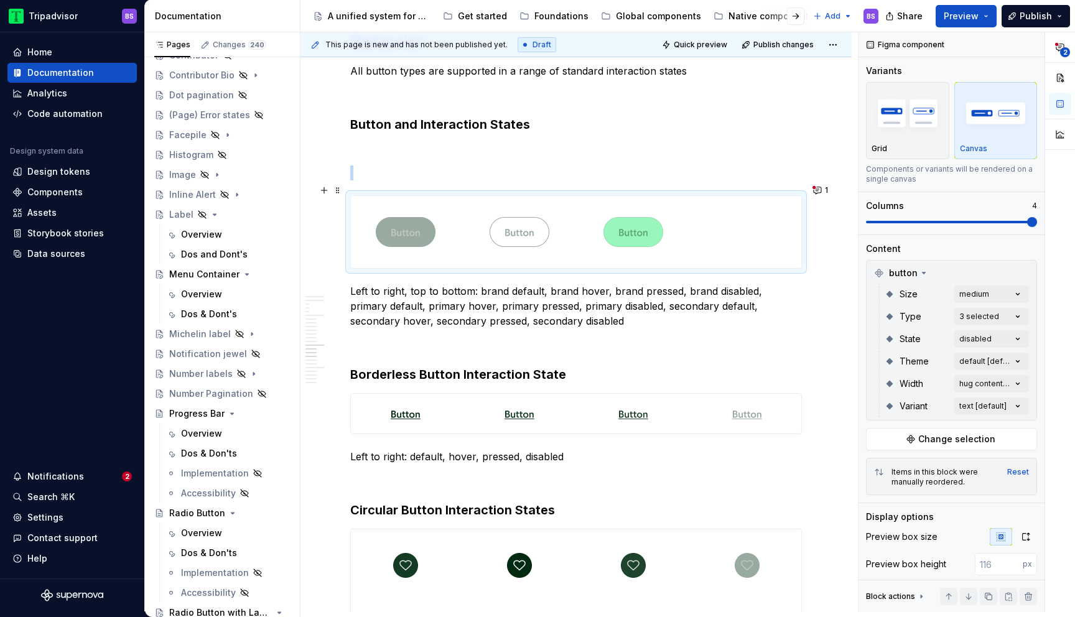
click at [724, 215] on div at bounding box center [576, 232] width 450 height 72
click at [944, 441] on span "Change selection" at bounding box center [956, 439] width 77 height 12
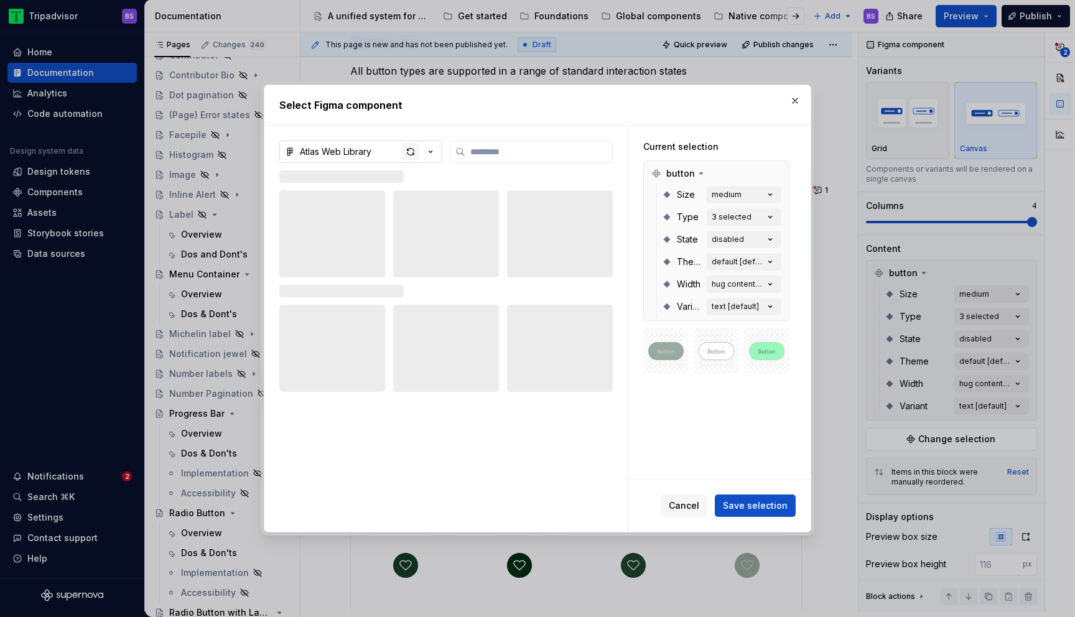
click at [410, 150] on div "button" at bounding box center [410, 151] width 17 height 17
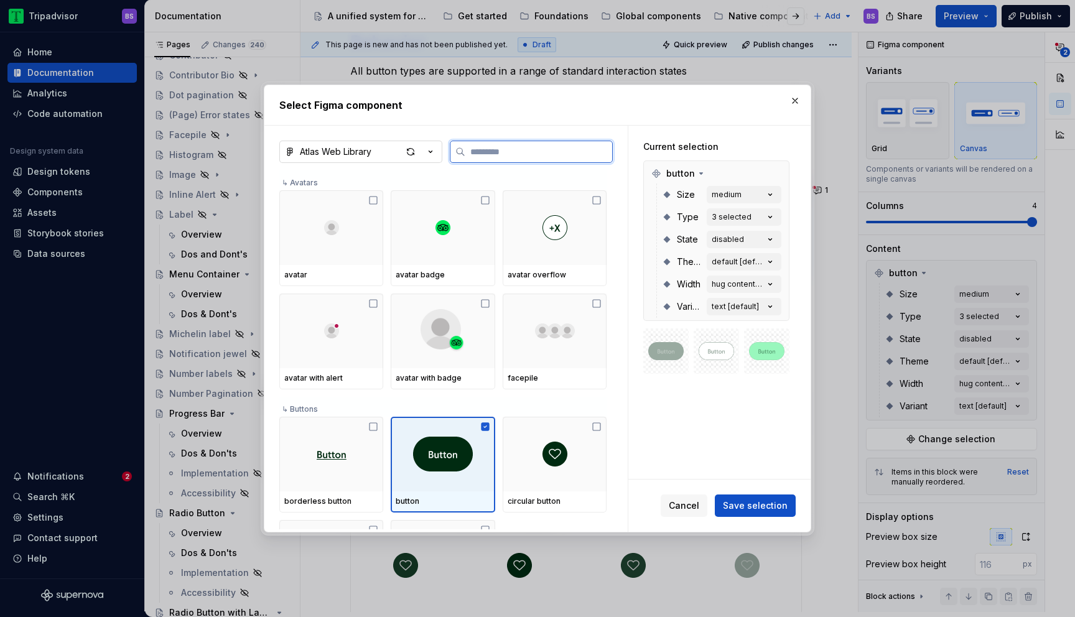
click at [488, 424] on icon at bounding box center [485, 426] width 8 height 8
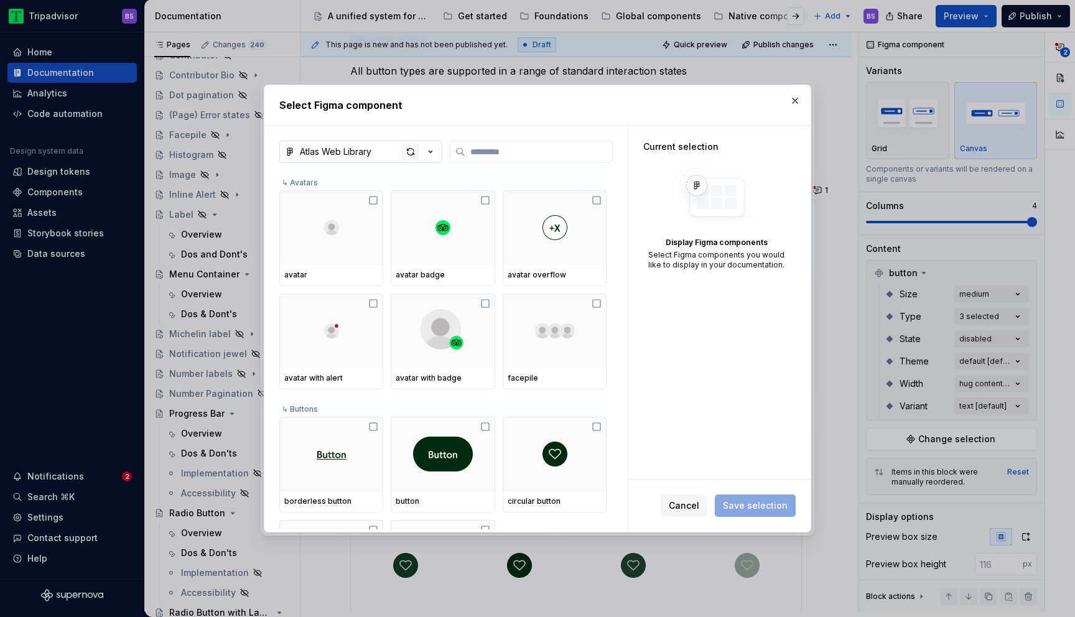
click at [411, 152] on div "button" at bounding box center [410, 151] width 17 height 17
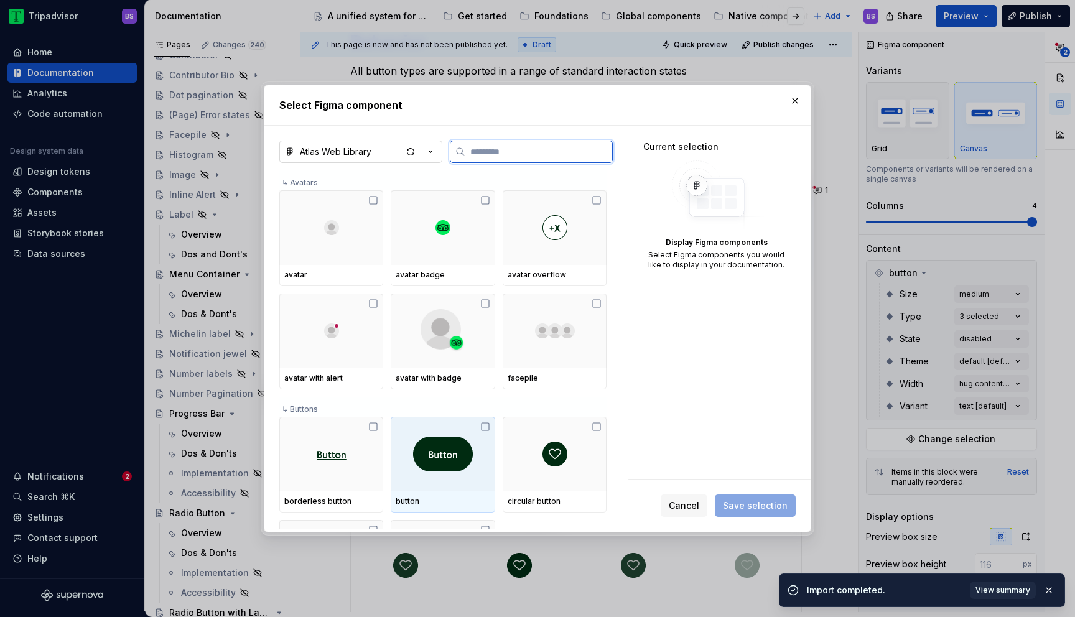
click at [478, 437] on div at bounding box center [443, 454] width 104 height 75
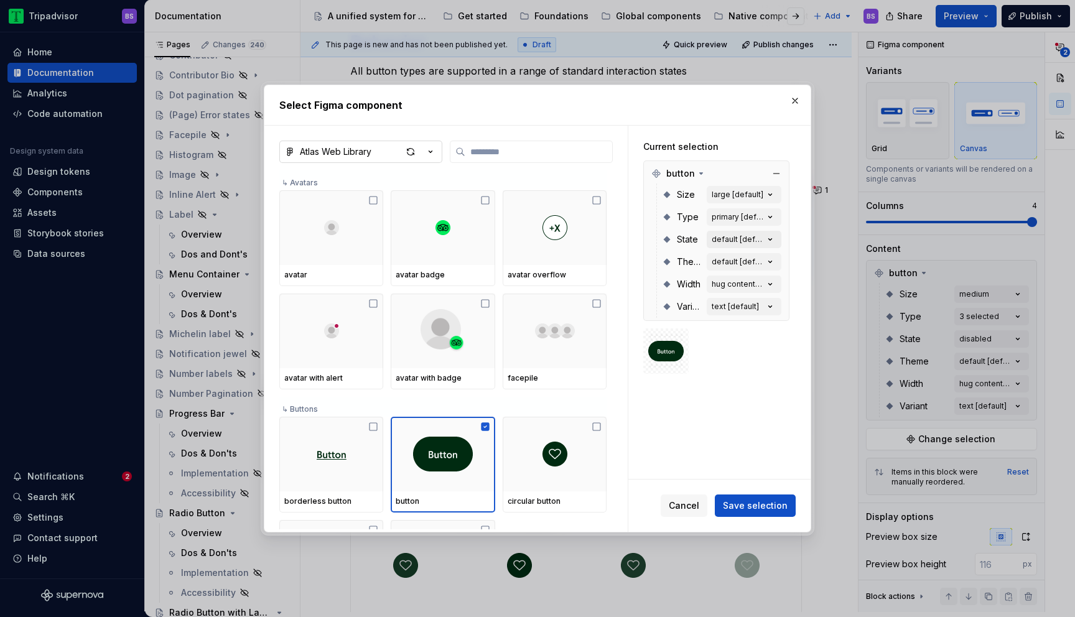
click at [730, 240] on div "default [default]" at bounding box center [738, 240] width 52 height 10
click at [771, 236] on icon "button" at bounding box center [770, 239] width 12 height 12
click at [775, 240] on icon "button" at bounding box center [770, 239] width 12 height 12
click at [752, 503] on span "Save selection" at bounding box center [755, 506] width 65 height 12
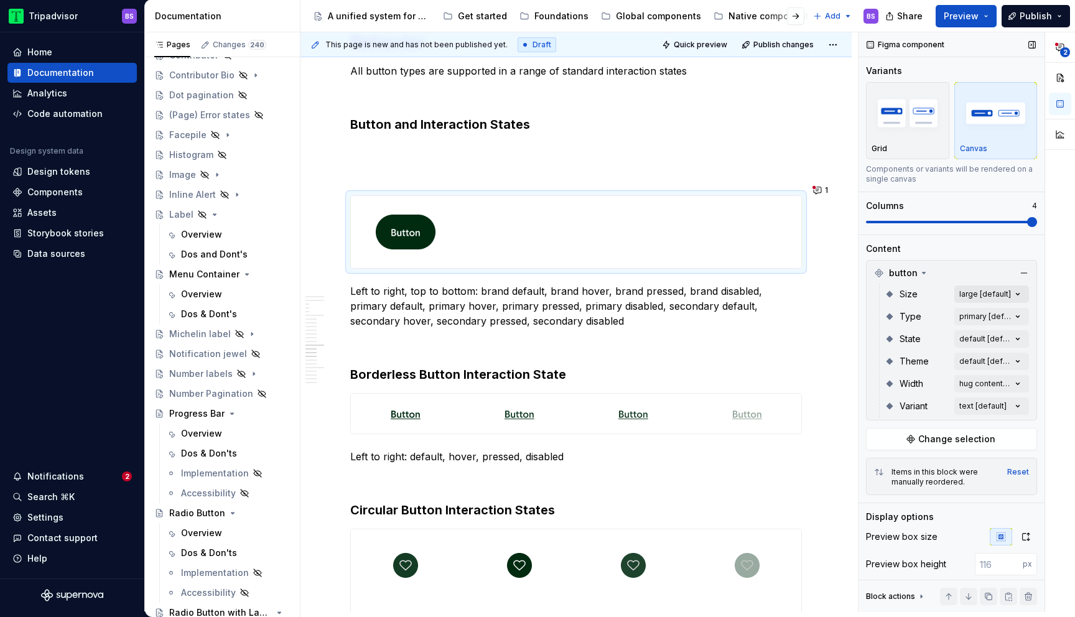
click at [955, 294] on div "Comments Resolved No resolved comments yet You can mark a comment as resolved b…" at bounding box center [967, 322] width 216 height 580
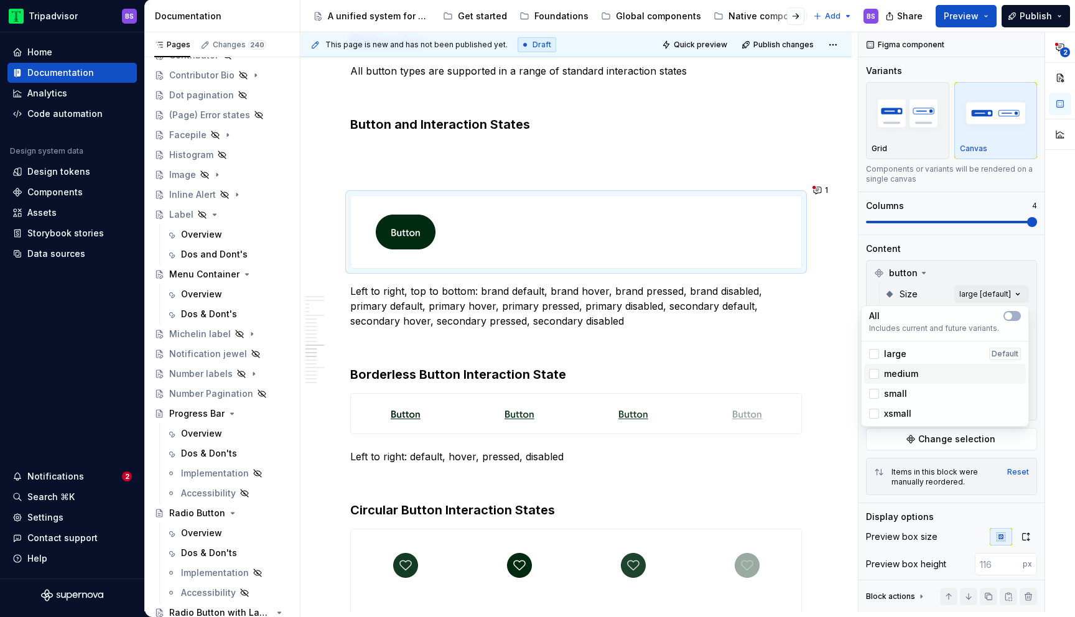
click at [913, 379] on span "medium" at bounding box center [901, 374] width 34 height 12
click at [943, 271] on div "Comments Resolved No resolved comments yet You can mark a comment as resolved b…" at bounding box center [967, 322] width 216 height 580
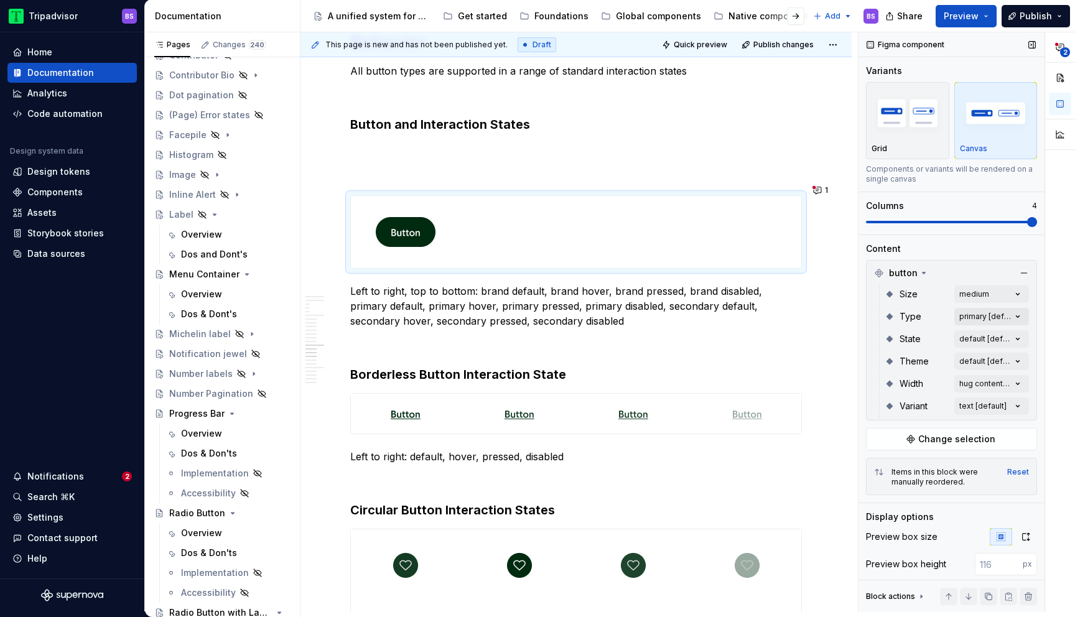
click at [969, 310] on div "Comments Resolved No resolved comments yet You can mark a comment as resolved b…" at bounding box center [967, 322] width 216 height 580
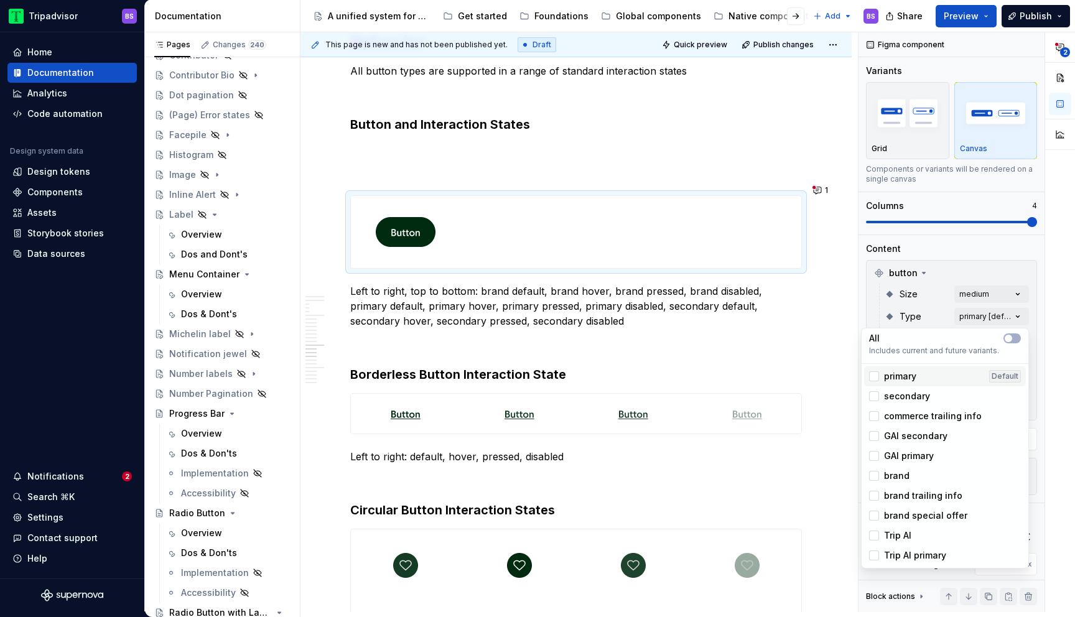
click at [902, 377] on span "primary" at bounding box center [900, 376] width 32 height 12
click at [903, 394] on span "secondary" at bounding box center [907, 396] width 46 height 12
click at [895, 473] on span "brand" at bounding box center [897, 476] width 26 height 12
click at [929, 309] on div "Comments Resolved No resolved comments yet You can mark a comment as resolved b…" at bounding box center [967, 322] width 216 height 580
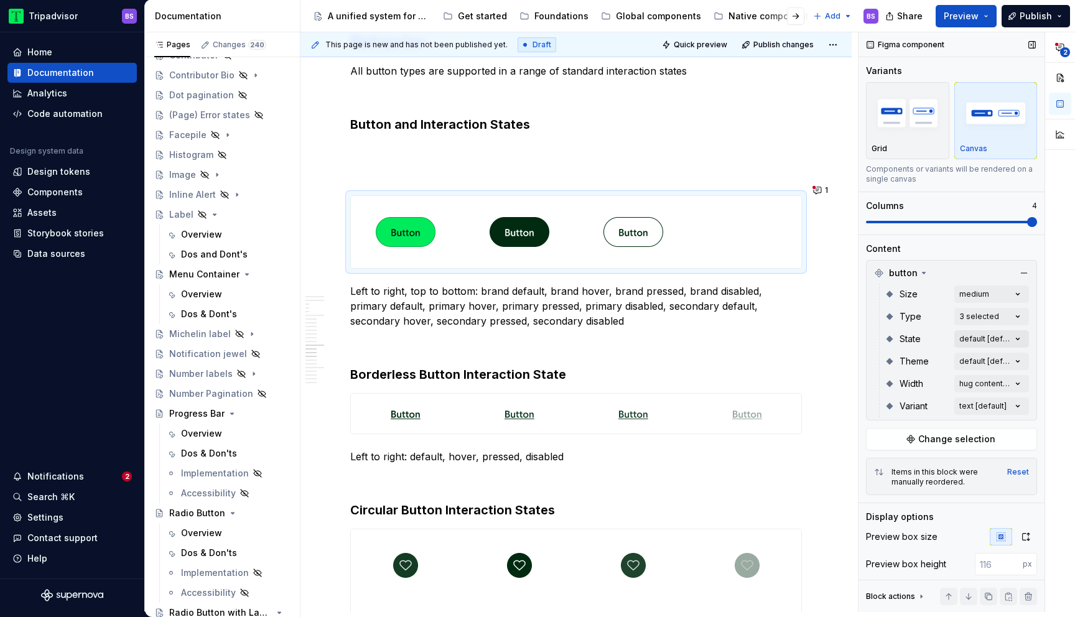
click at [969, 338] on div "Comments Resolved No resolved comments yet You can mark a comment as resolved b…" at bounding box center [967, 322] width 216 height 580
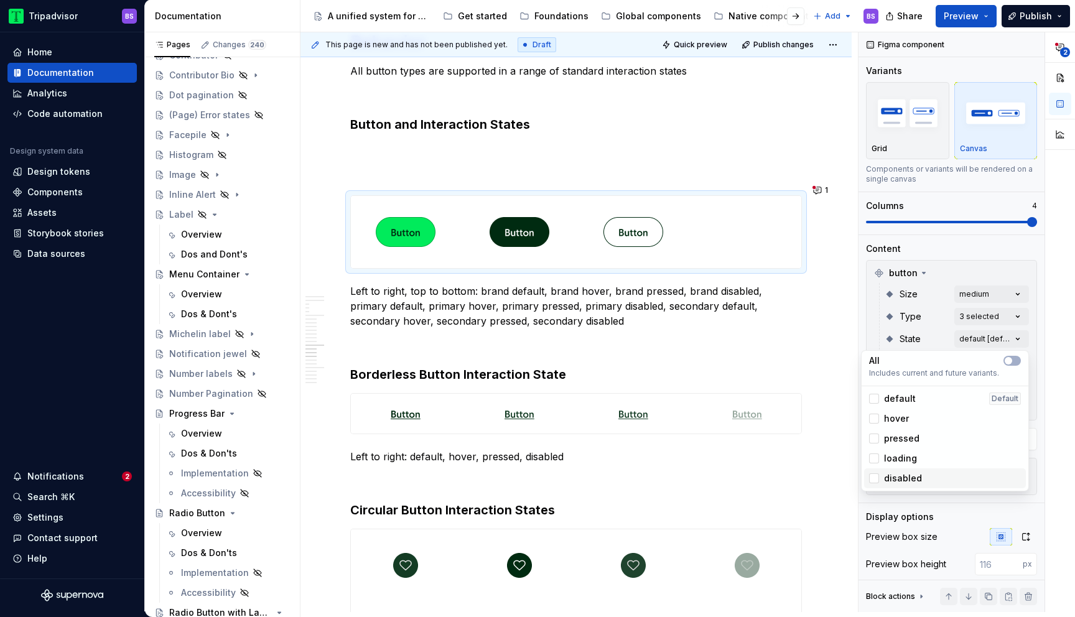
click at [903, 478] on span "disabled" at bounding box center [903, 478] width 38 height 12
click at [894, 401] on span "default" at bounding box center [900, 399] width 32 height 12
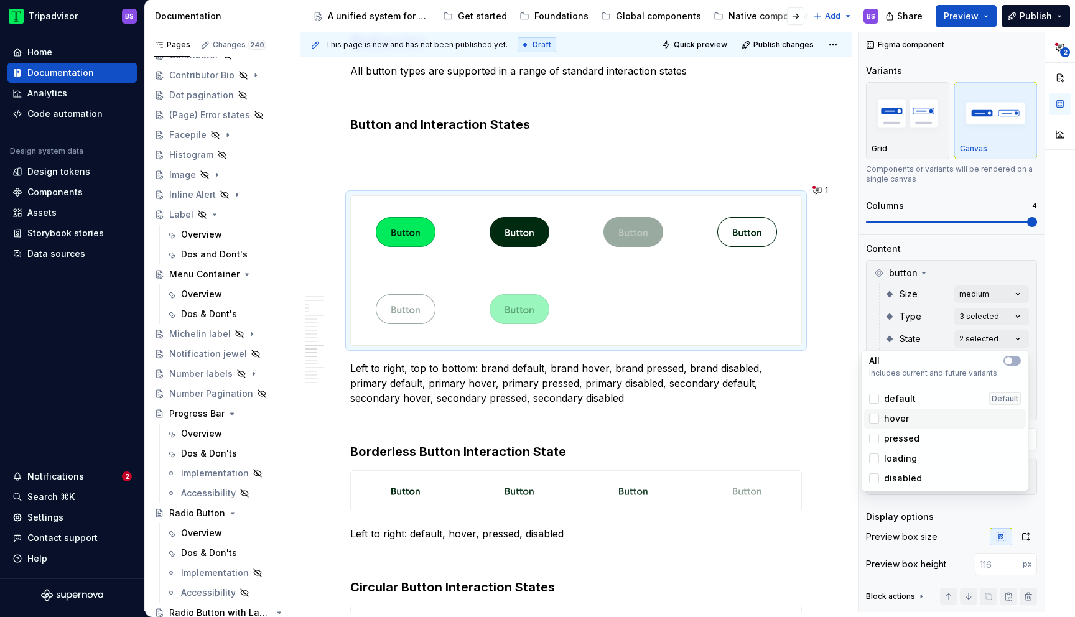
click at [896, 427] on div "hover" at bounding box center [945, 419] width 162 height 20
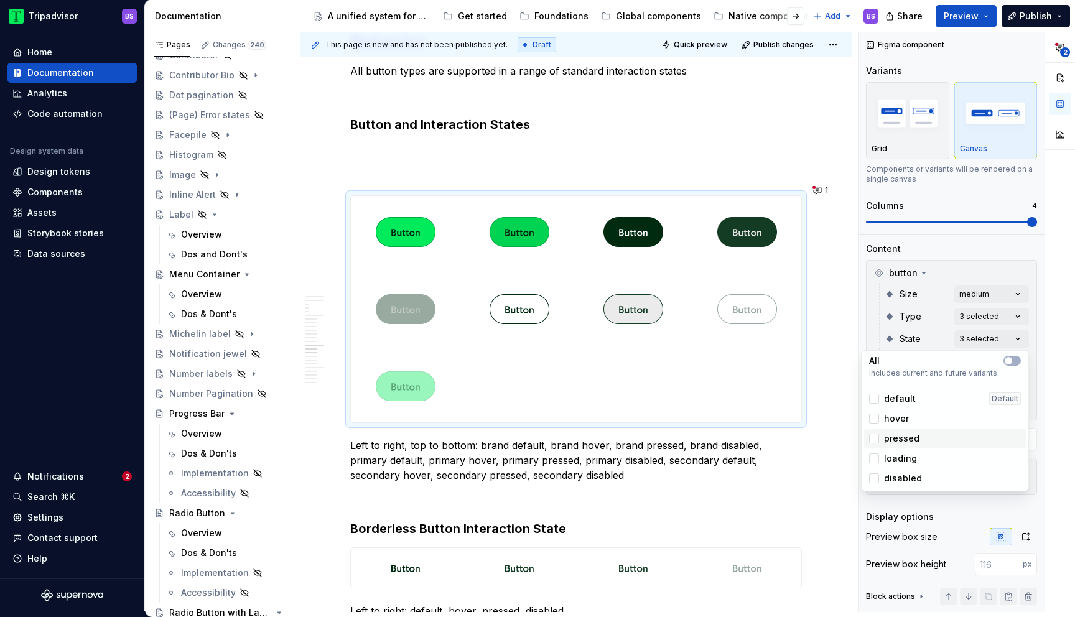
click at [896, 440] on span "pressed" at bounding box center [901, 438] width 35 height 12
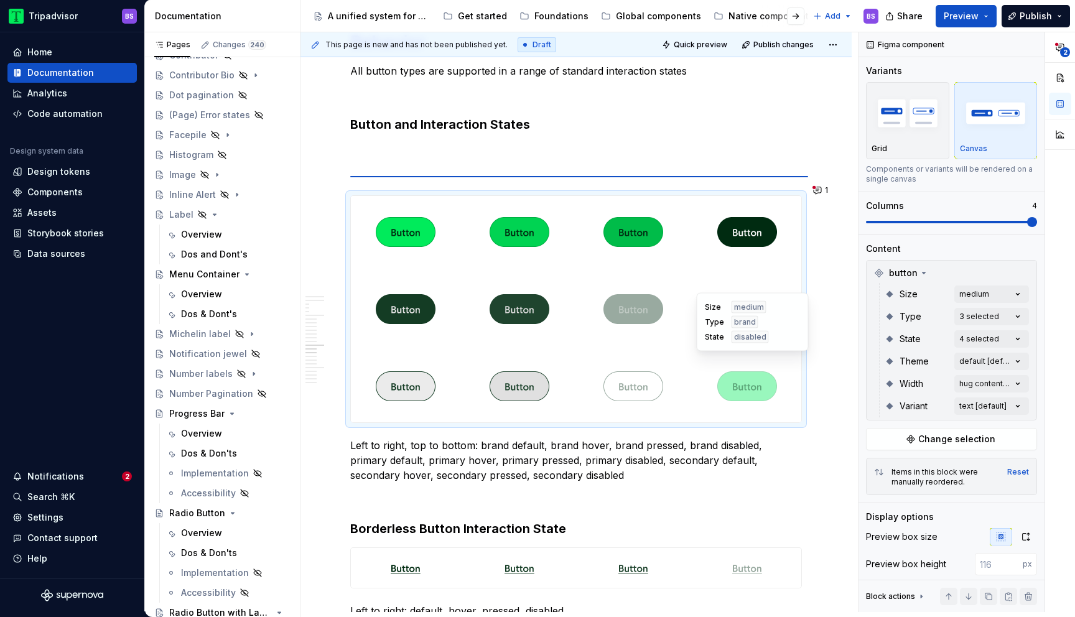
type textarea "*"
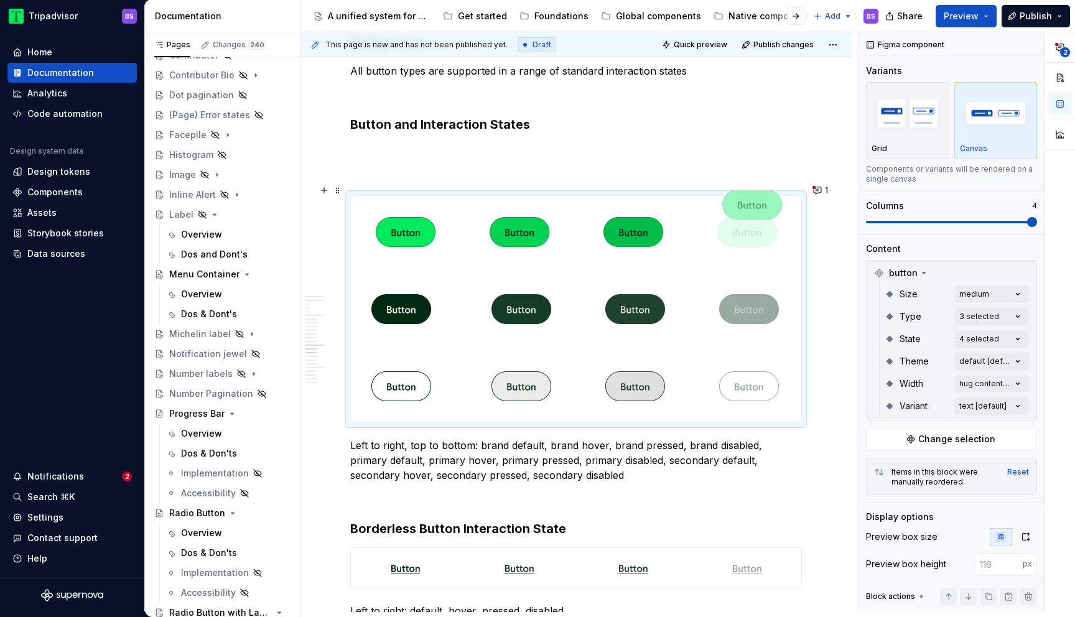
drag, startPoint x: 757, startPoint y: 358, endPoint x: 737, endPoint y: 229, distance: 130.4
click at [737, 229] on body "Tripadvisor BS Home Documentation Analytics Code automation Design system data …" at bounding box center [537, 308] width 1075 height 617
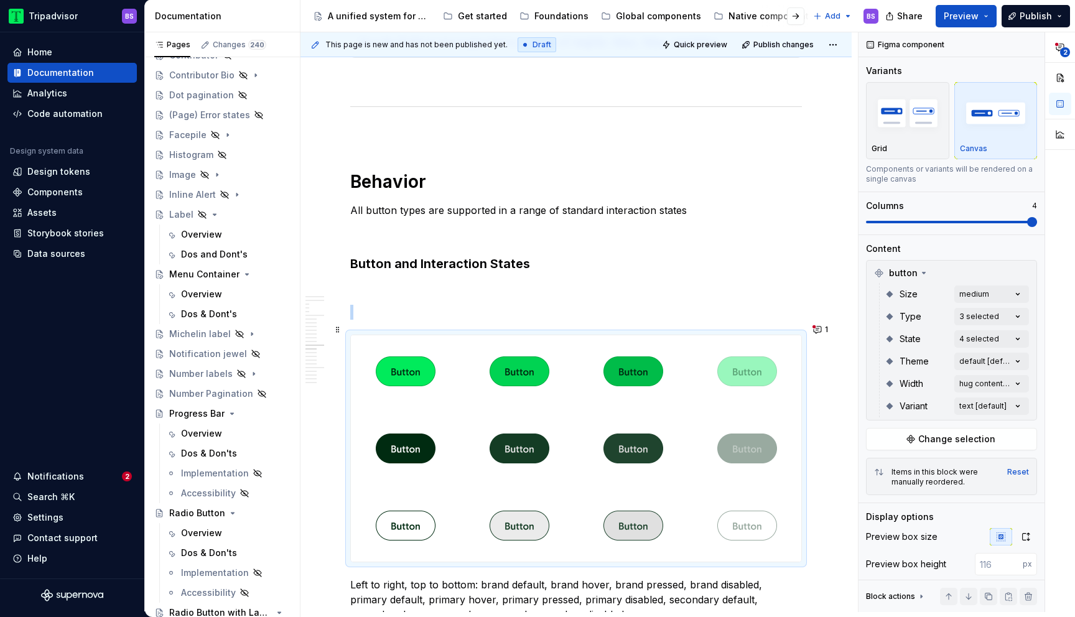
scroll to position [2938, 0]
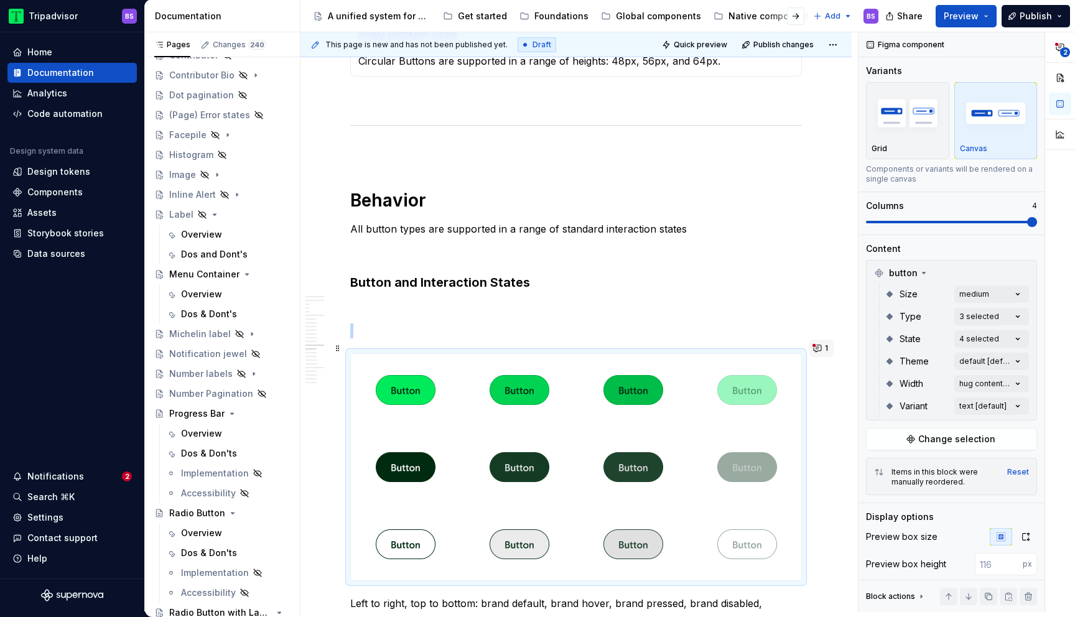
click at [826, 347] on button "1" at bounding box center [821, 348] width 24 height 17
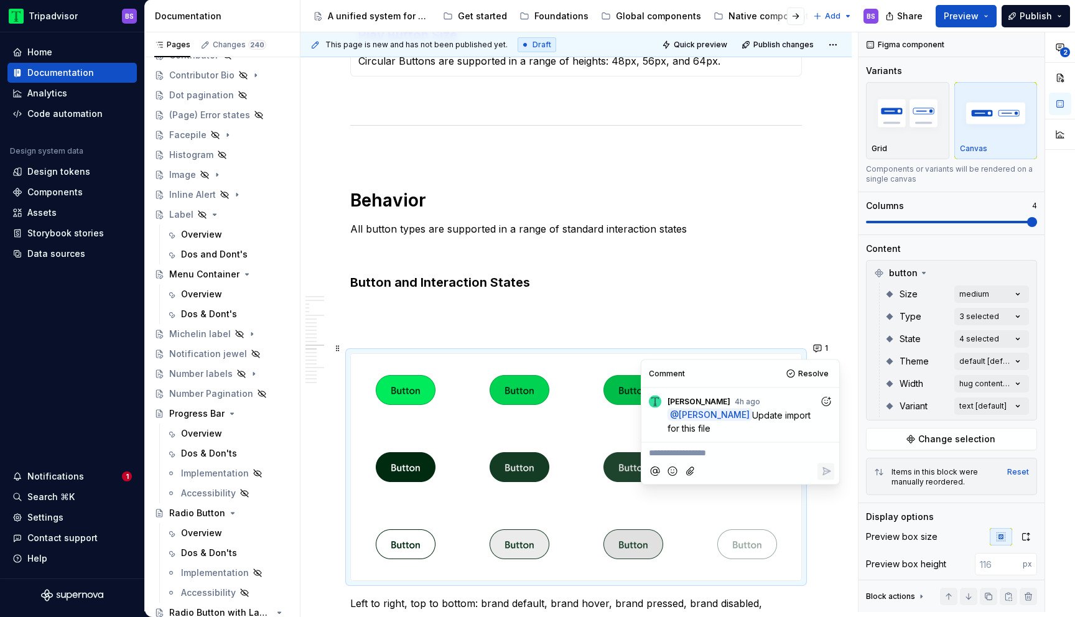
click at [718, 454] on p "**********" at bounding box center [740, 453] width 183 height 13
click at [672, 472] on icon "Add emoji" at bounding box center [672, 471] width 12 height 12
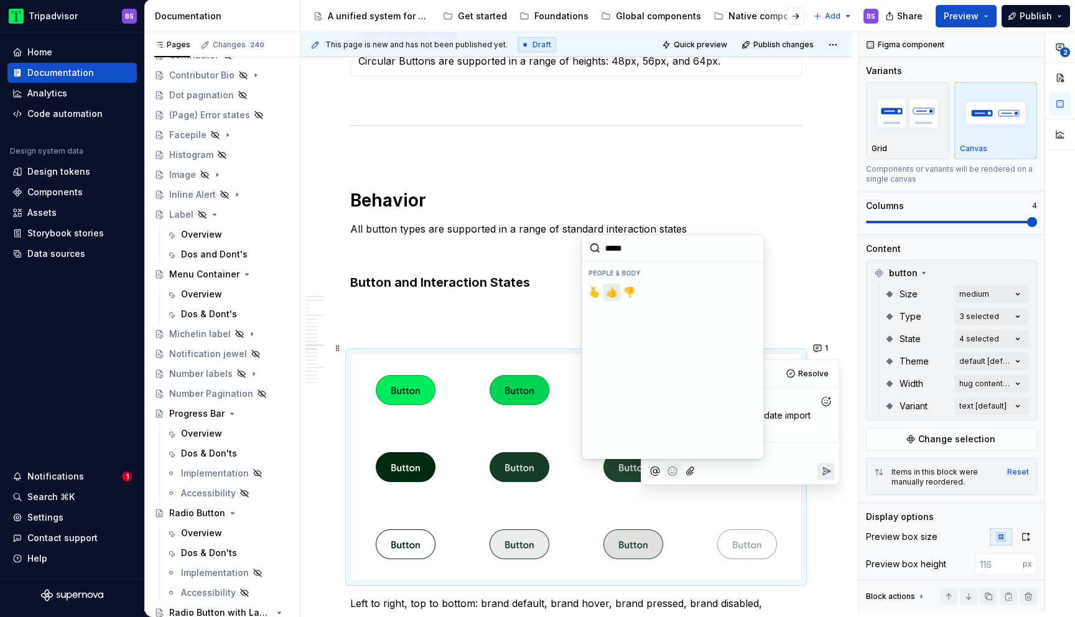
click at [611, 296] on span "👍️" at bounding box center [612, 292] width 10 height 12
type input "*****"
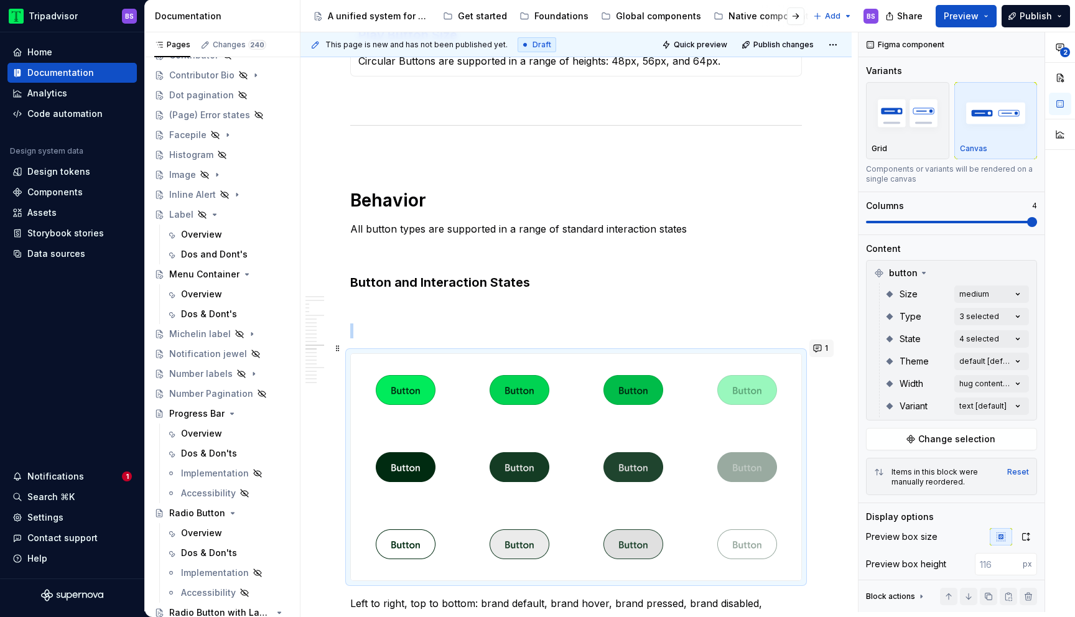
click at [825, 351] on button "1" at bounding box center [821, 348] width 24 height 17
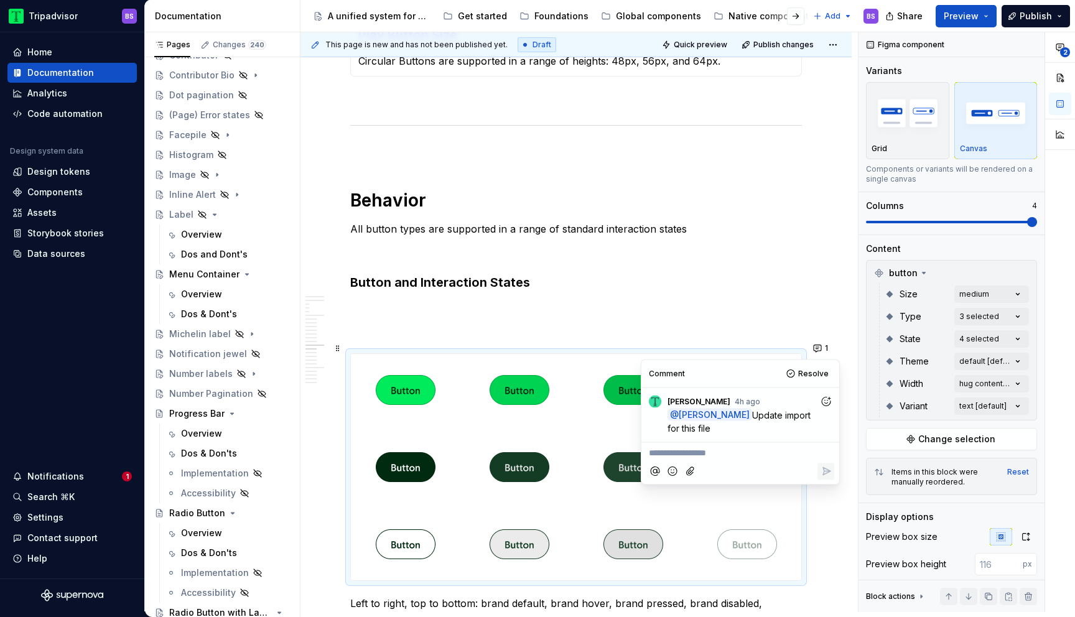
click at [714, 455] on p "**********" at bounding box center [740, 453] width 183 height 13
click at [671, 470] on icon "Add emoji" at bounding box center [672, 471] width 12 height 12
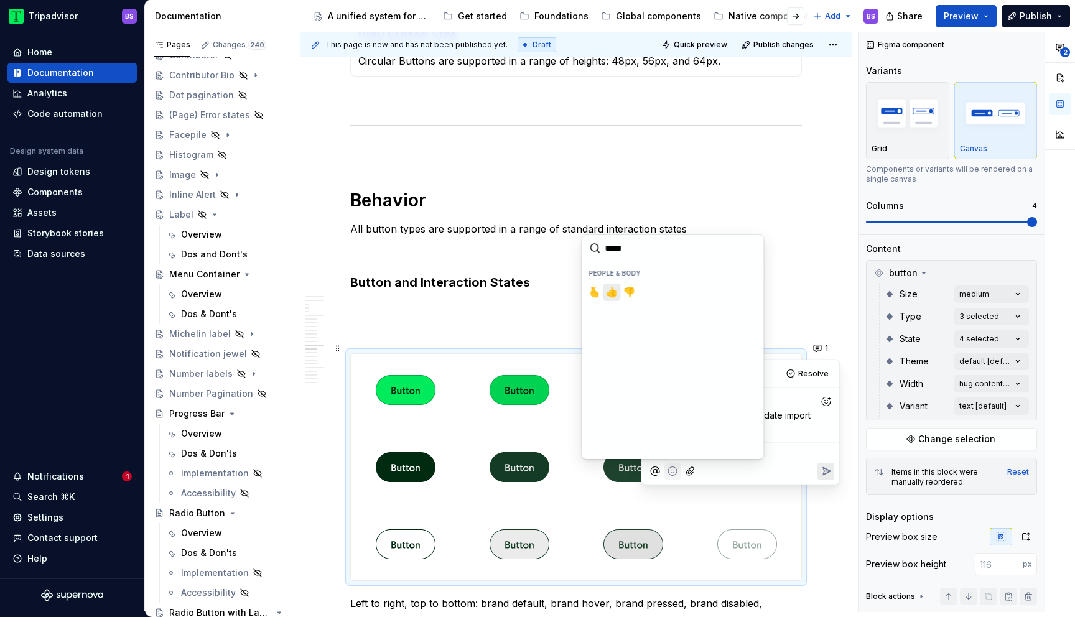
click at [615, 295] on span "👍️" at bounding box center [612, 292] width 10 height 12
type input "*****"
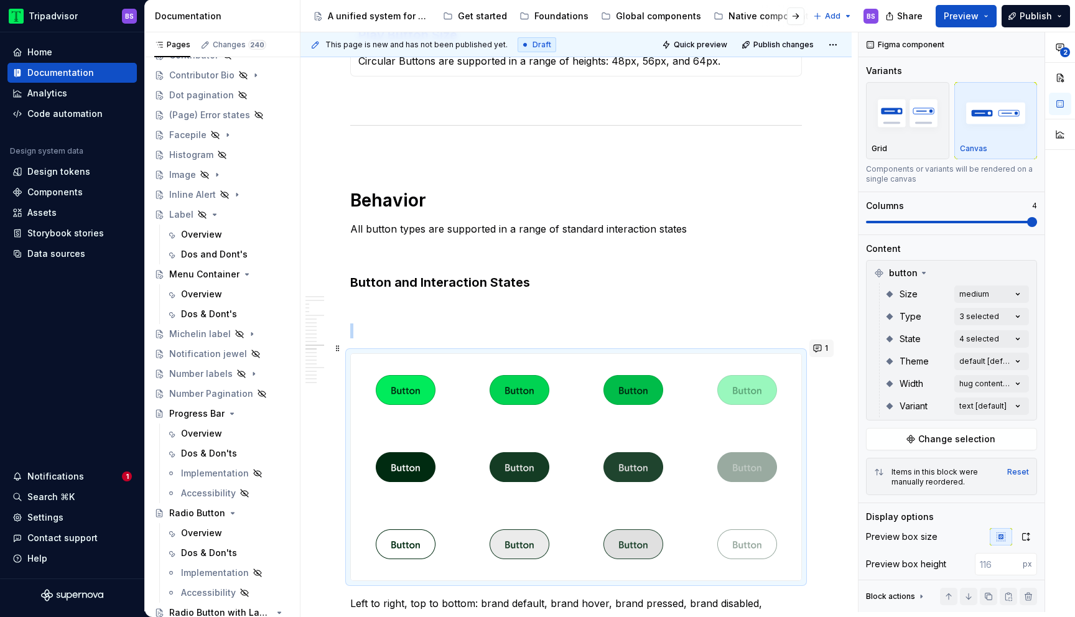
click at [828, 348] on button "1" at bounding box center [821, 348] width 24 height 17
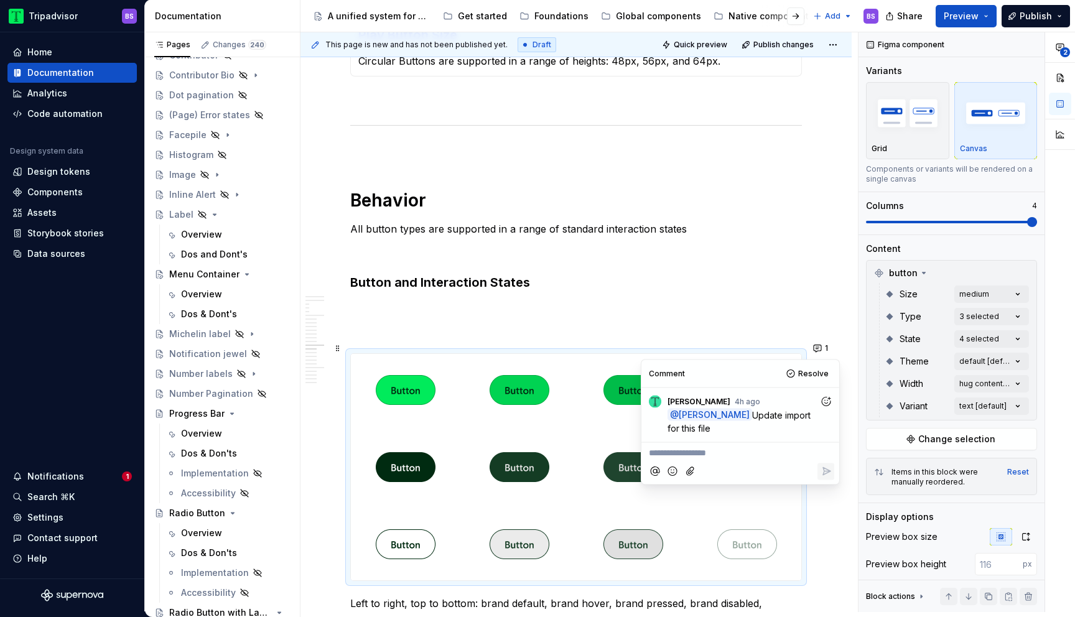
click at [731, 447] on p "**********" at bounding box center [740, 453] width 183 height 13
click at [833, 473] on button "Reply" at bounding box center [825, 471] width 17 height 17
click at [817, 376] on span "Resolve" at bounding box center [813, 374] width 30 height 10
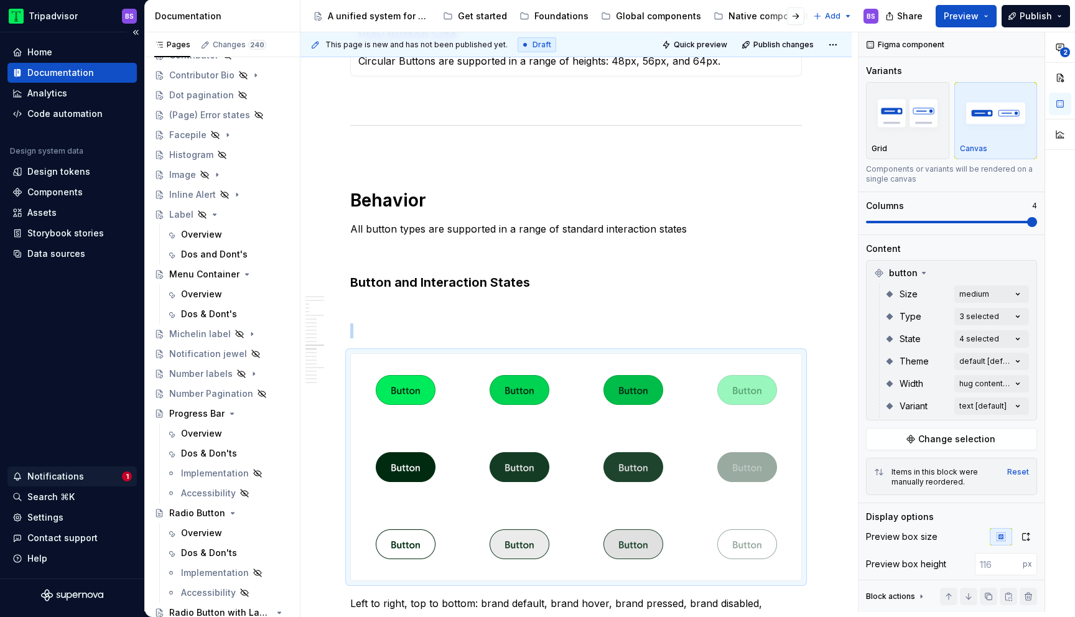
click at [49, 476] on div "Notifications" at bounding box center [55, 476] width 57 height 12
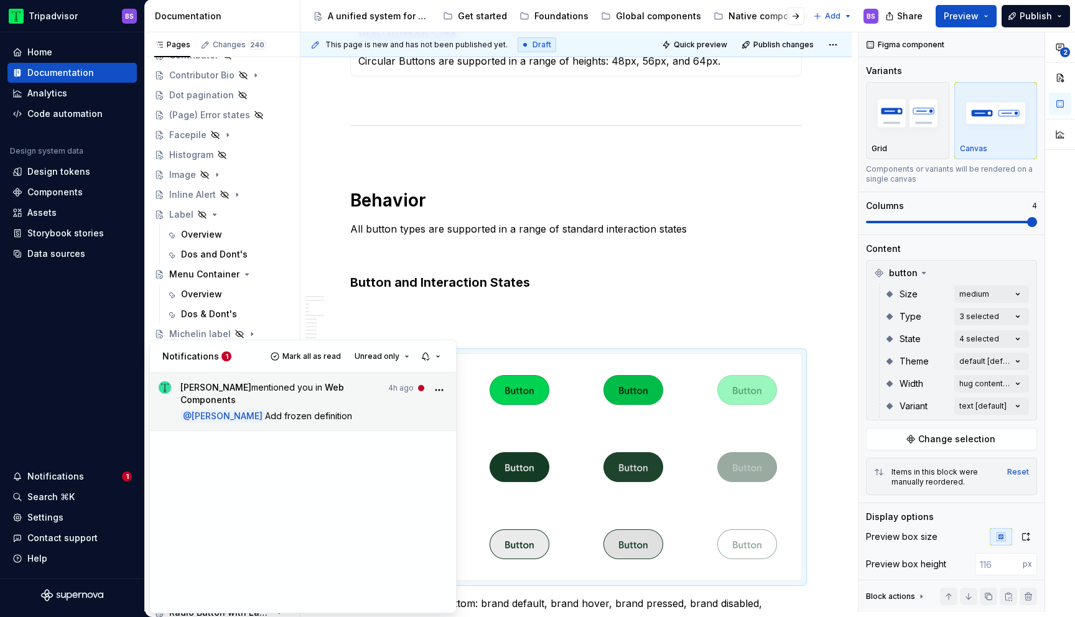
click at [366, 393] on span "[PERSON_NAME] mentioned you in Web Components" at bounding box center [281, 393] width 202 height 25
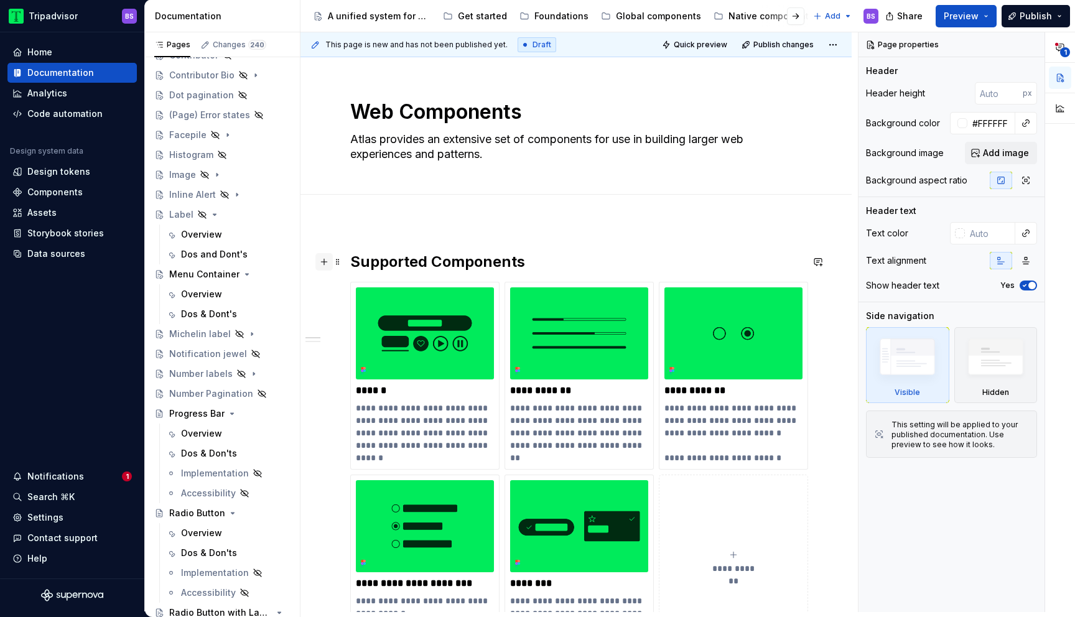
click at [324, 263] on button "button" at bounding box center [323, 261] width 17 height 17
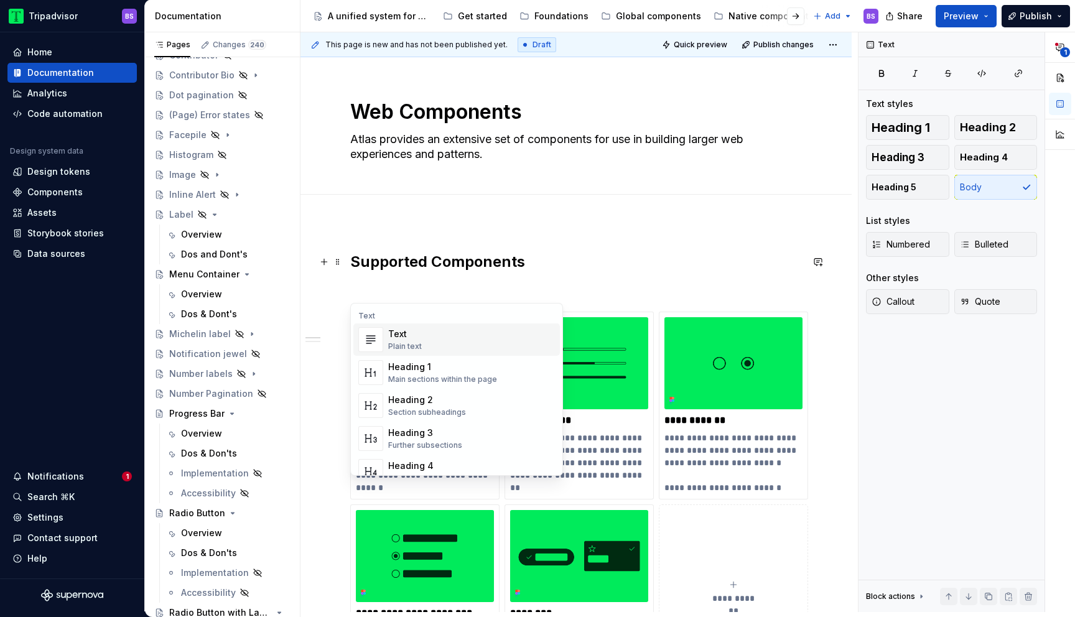
type textarea "*"
click at [388, 287] on p at bounding box center [576, 289] width 452 height 15
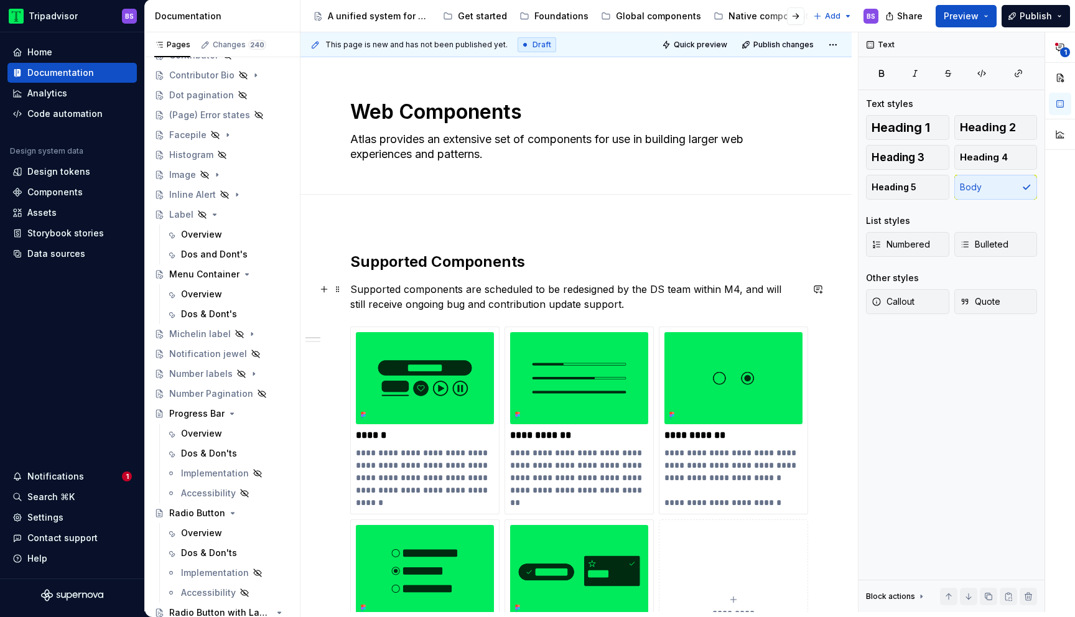
click at [658, 290] on p "Supported components are scheduled to be redesigned by the DS team within M4, a…" at bounding box center [576, 297] width 452 height 30
click at [686, 306] on p "Supported components are currently scheduled to be redesigned by the DS team, a…" at bounding box center [576, 297] width 452 height 30
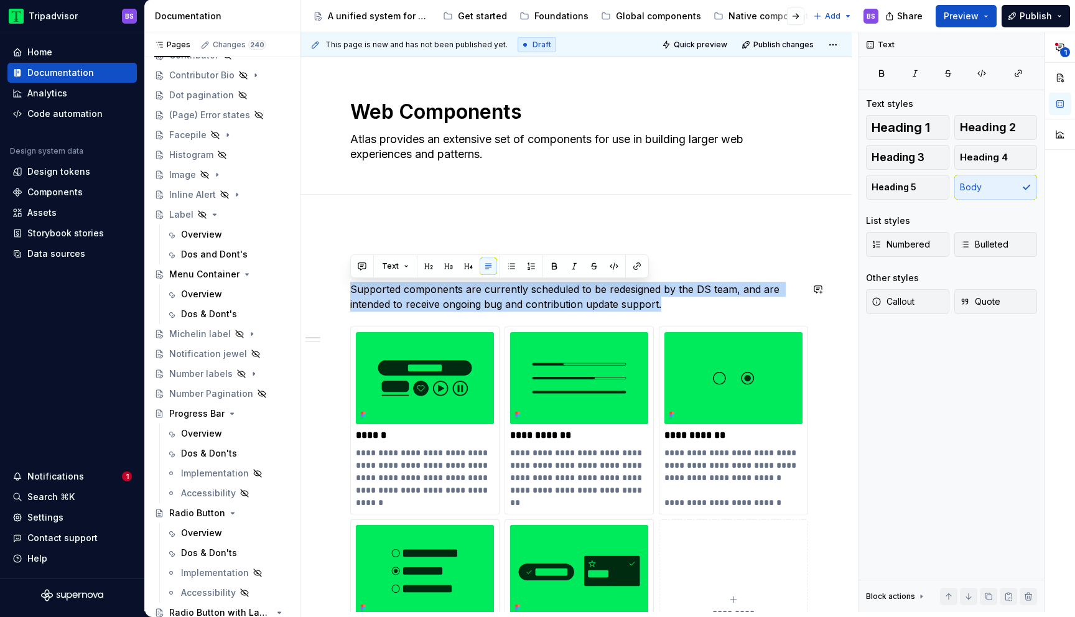
copy p "Supported components are currently scheduled to be redesigned by the DS team, a…"
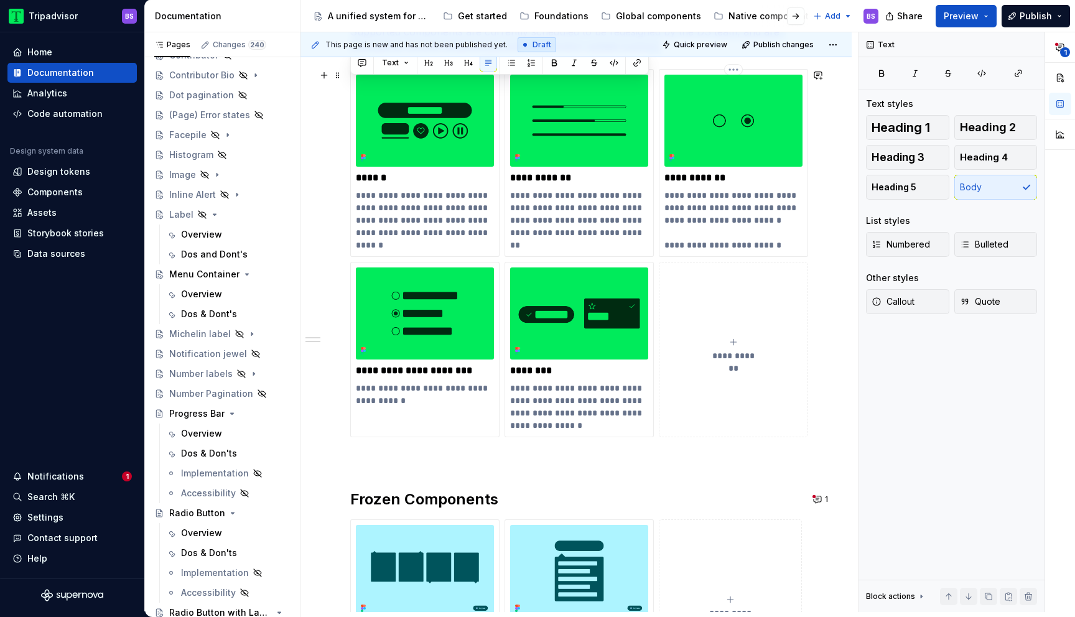
scroll to position [321, 0]
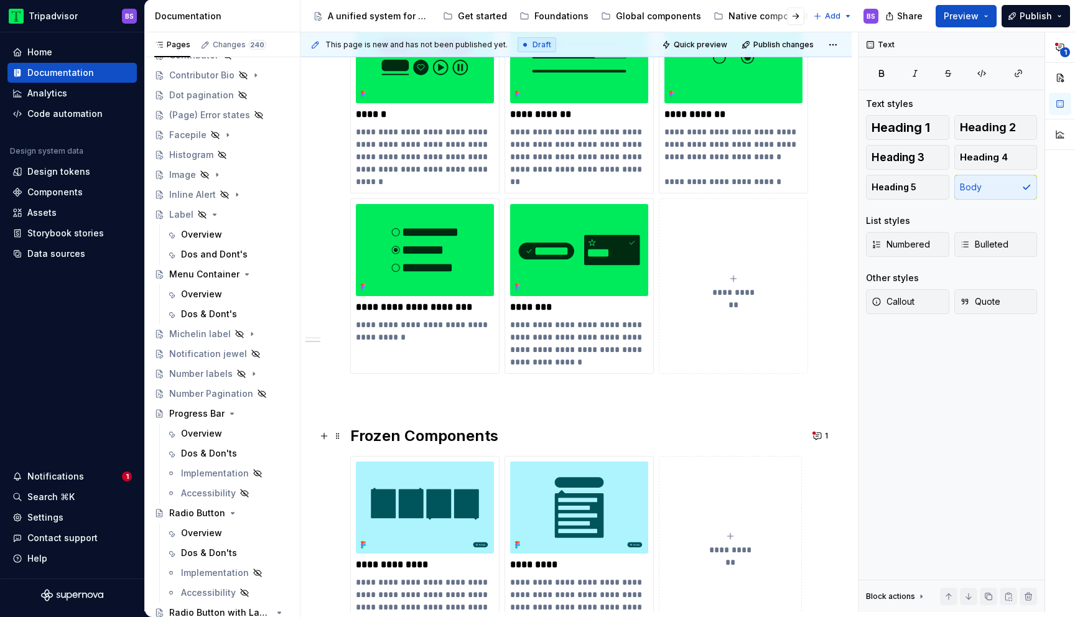
click at [505, 449] on div "**********" at bounding box center [576, 281] width 452 height 701
click at [324, 440] on button "button" at bounding box center [323, 435] width 17 height 17
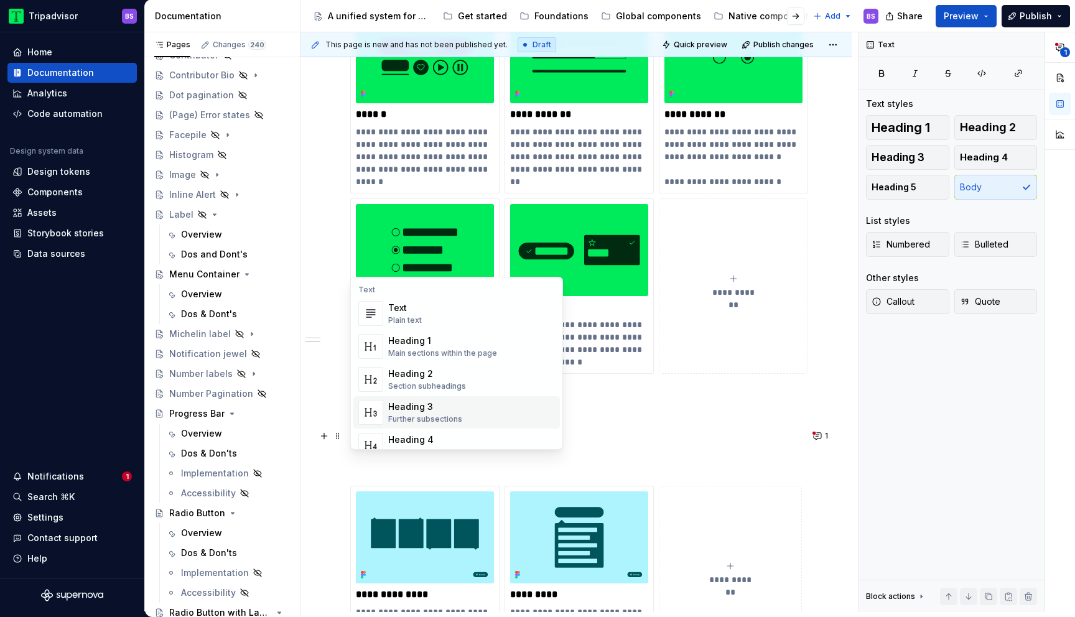
click at [370, 475] on div "**********" at bounding box center [576, 296] width 452 height 730
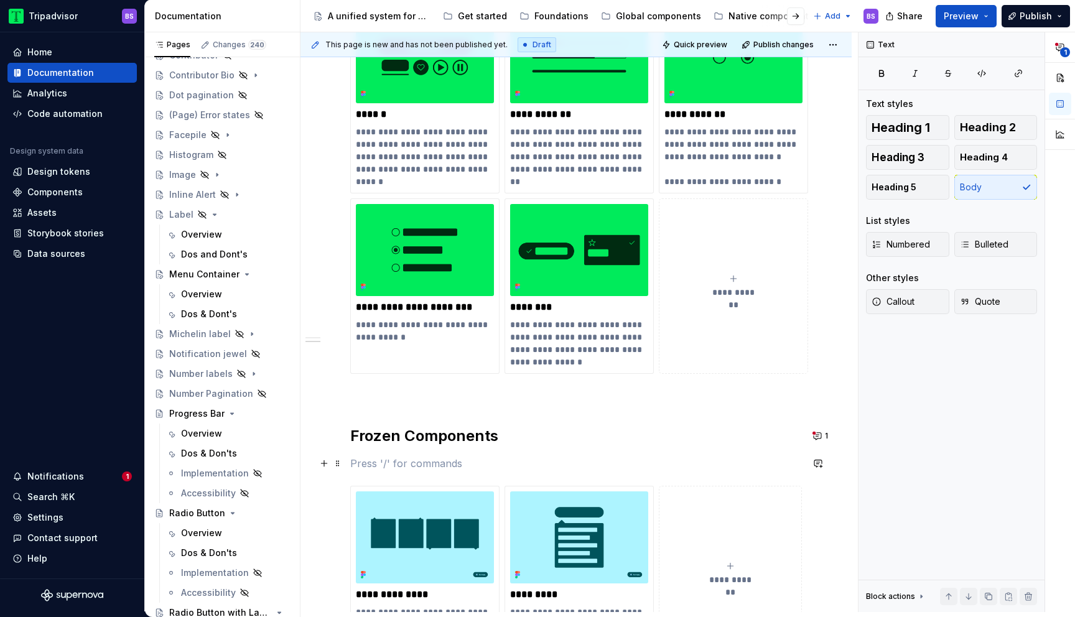
click at [367, 465] on p at bounding box center [576, 463] width 452 height 15
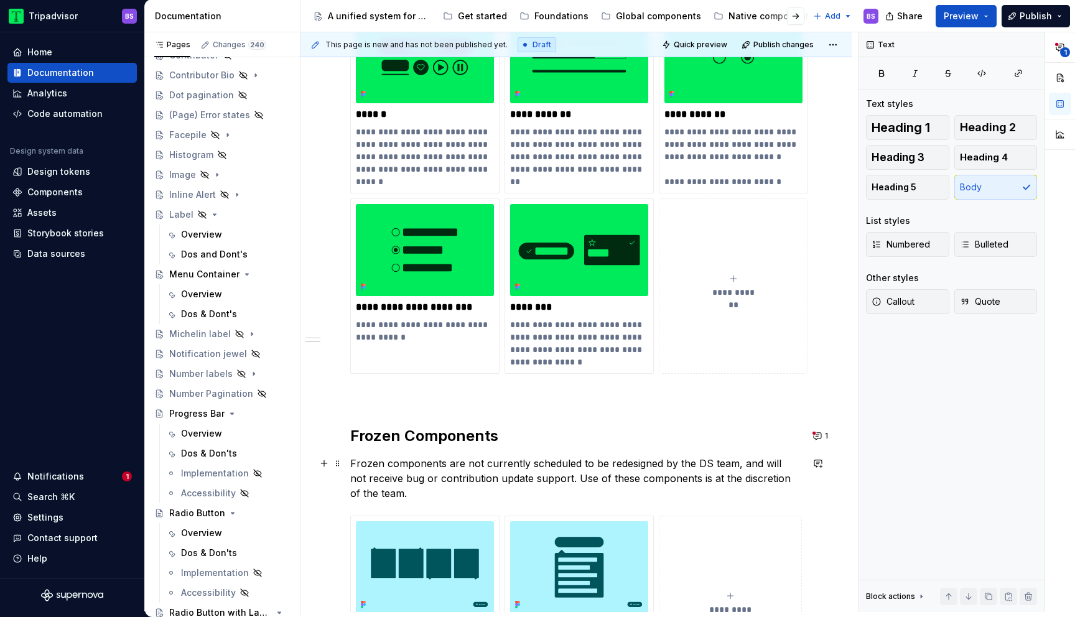
click at [732, 466] on p "Frozen components are not currently scheduled to be redesigned by the DS team, …" at bounding box center [576, 478] width 452 height 45
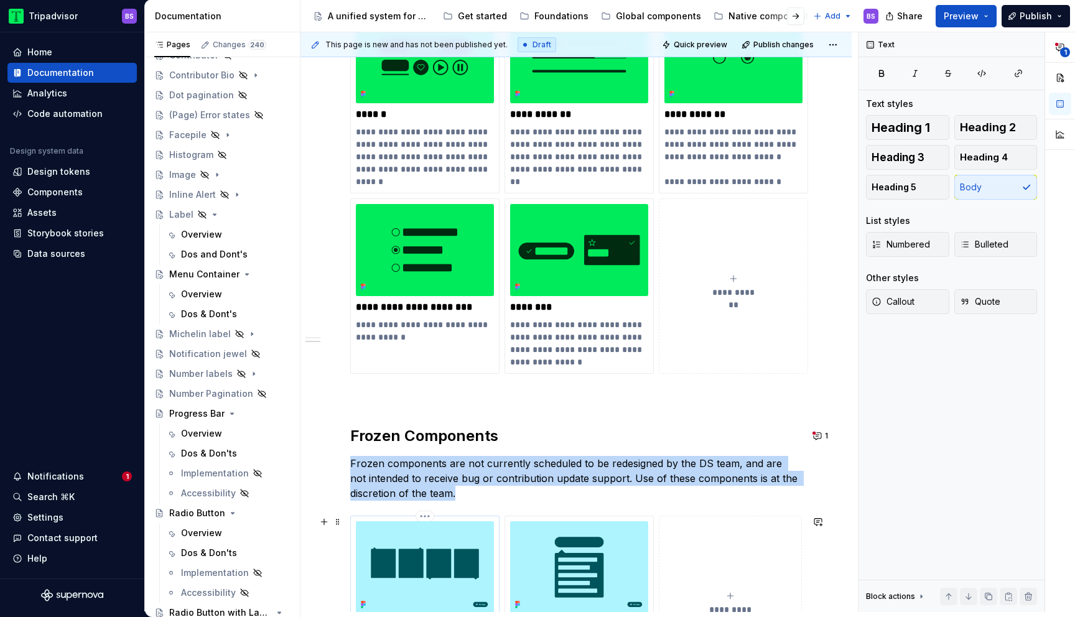
click at [459, 562] on img at bounding box center [425, 567] width 138 height 92
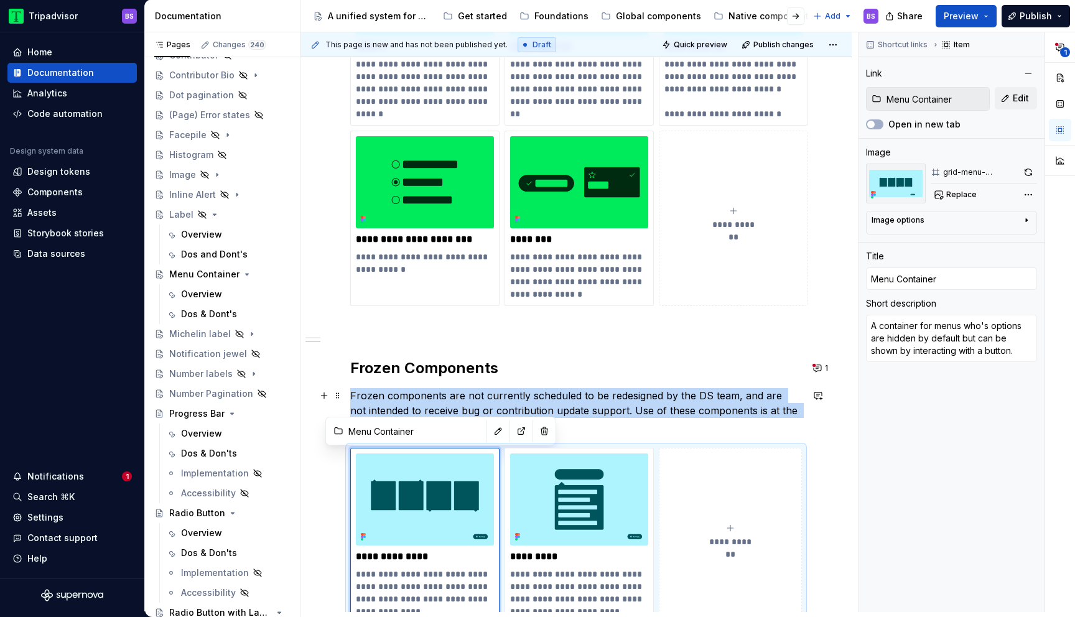
scroll to position [393, 0]
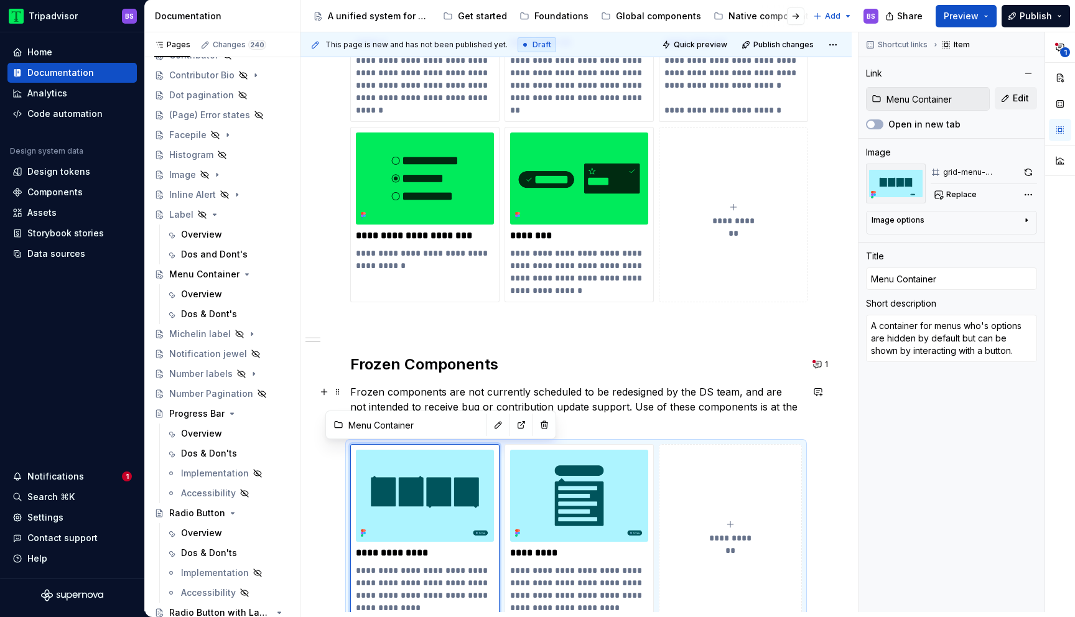
click at [556, 400] on p "Frozen components are not currently scheduled to be redesigned by the DS team, …" at bounding box center [576, 406] width 452 height 45
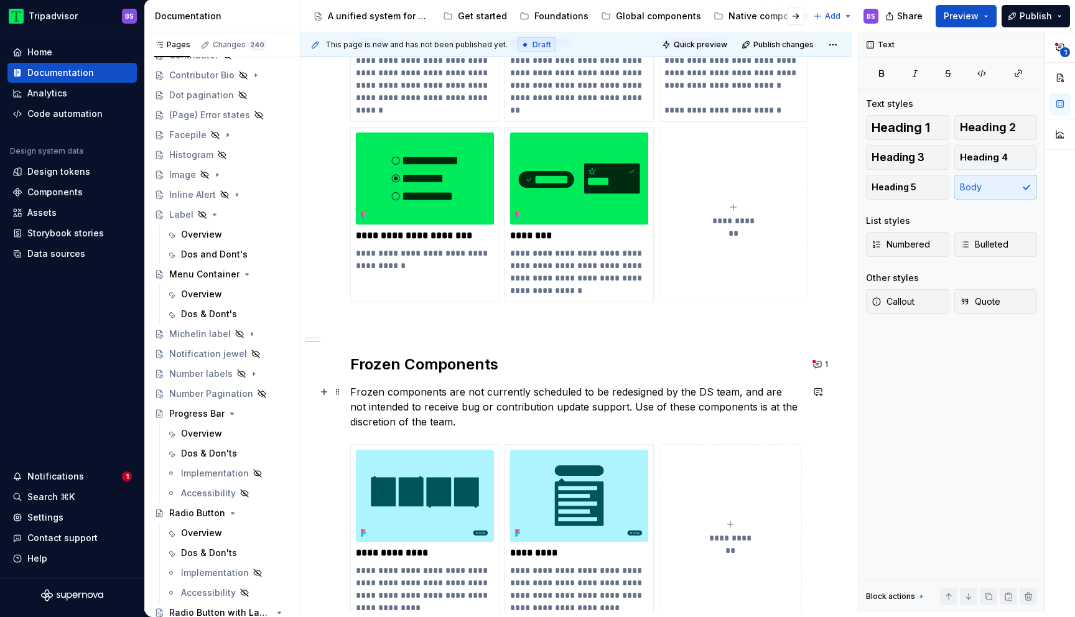
click at [573, 407] on p "Frozen components are not currently scheduled to be redesigned by the DS team, …" at bounding box center [576, 406] width 452 height 45
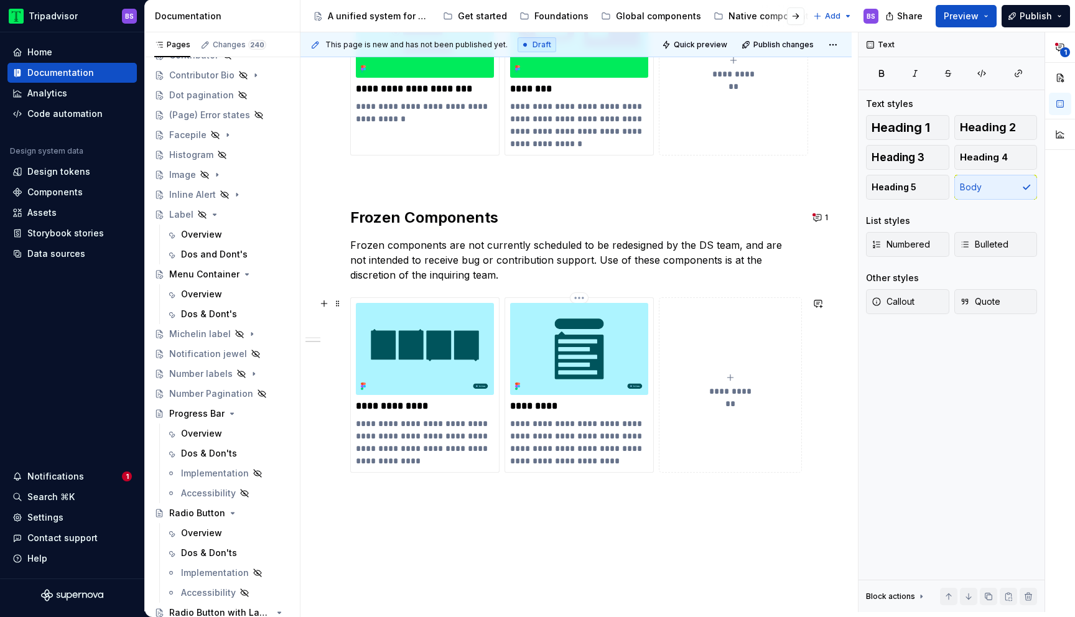
scroll to position [541, 0]
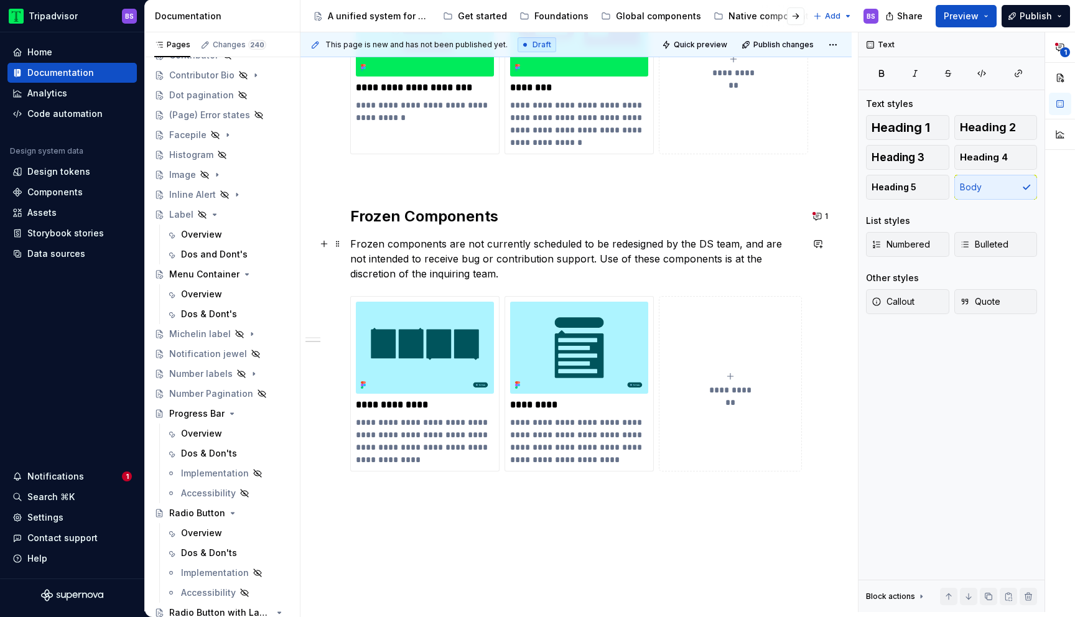
click at [534, 275] on p "Frozen components are not currently scheduled to be redesigned by the DS team, …" at bounding box center [576, 258] width 452 height 45
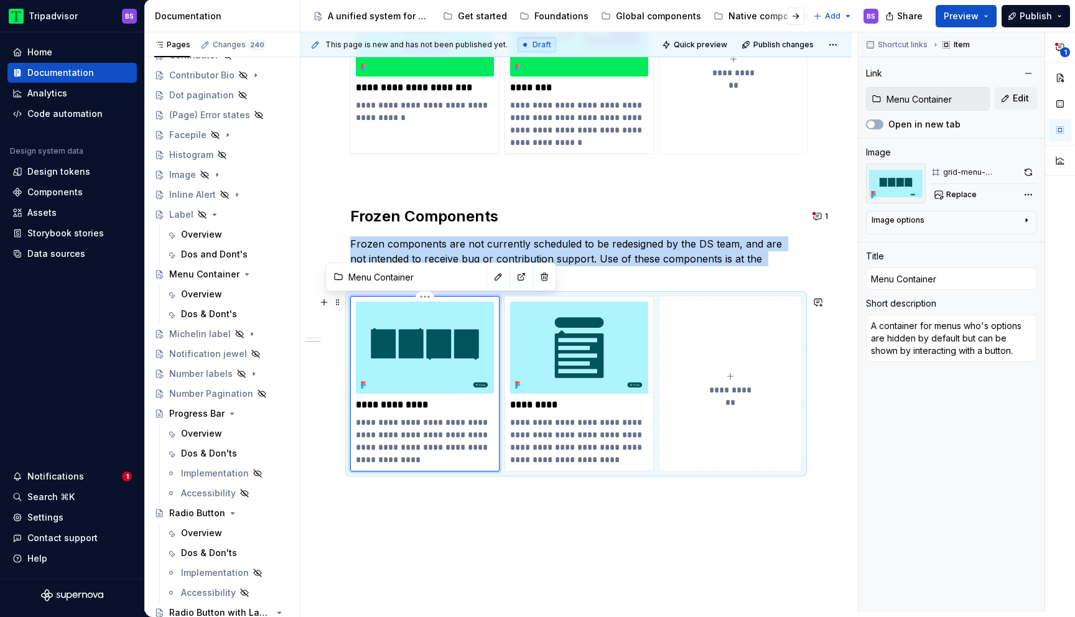
click at [440, 339] on img at bounding box center [425, 348] width 138 height 92
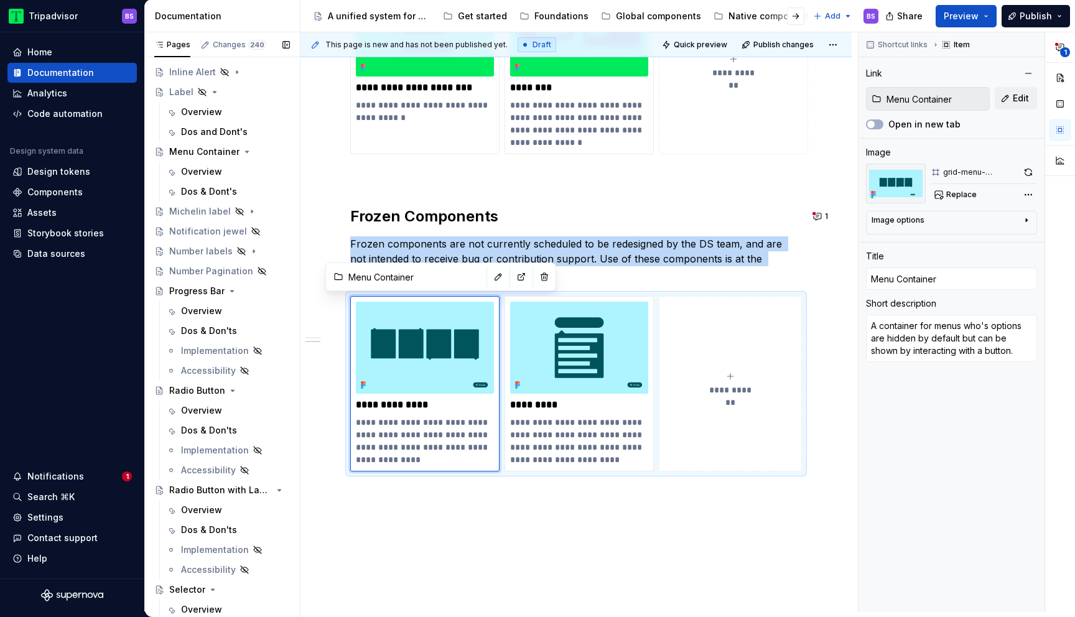
scroll to position [452, 0]
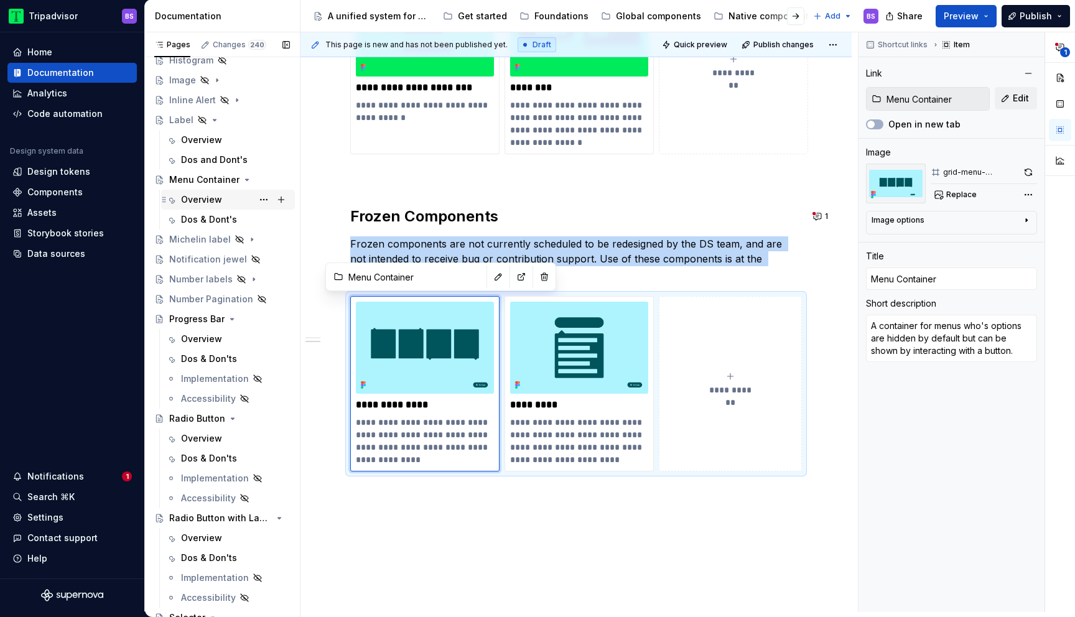
click at [211, 202] on div "Overview" at bounding box center [201, 199] width 41 height 12
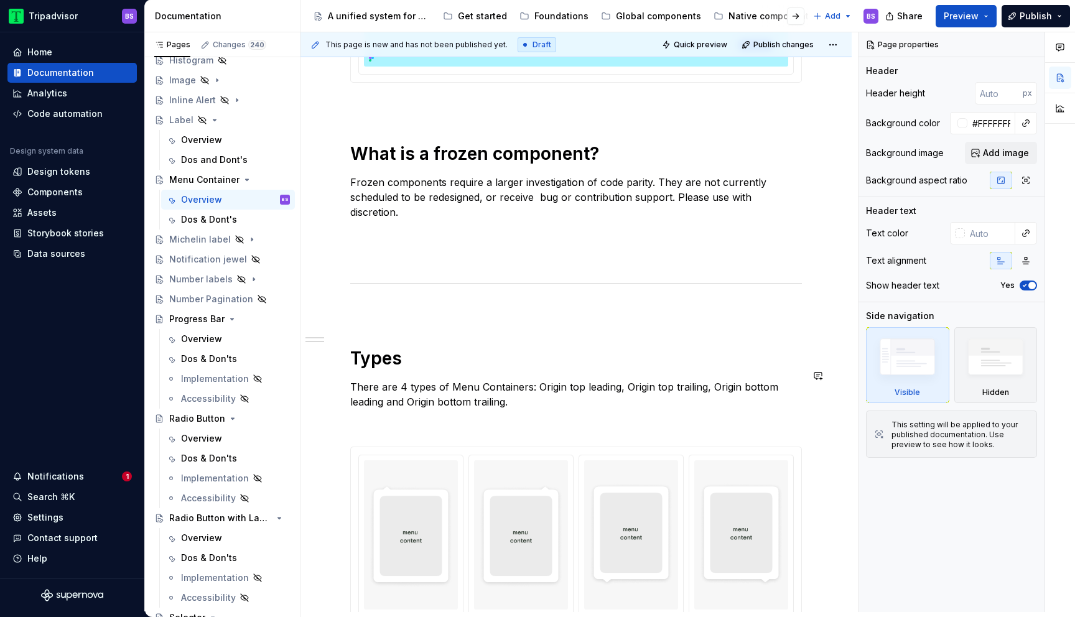
scroll to position [372, 0]
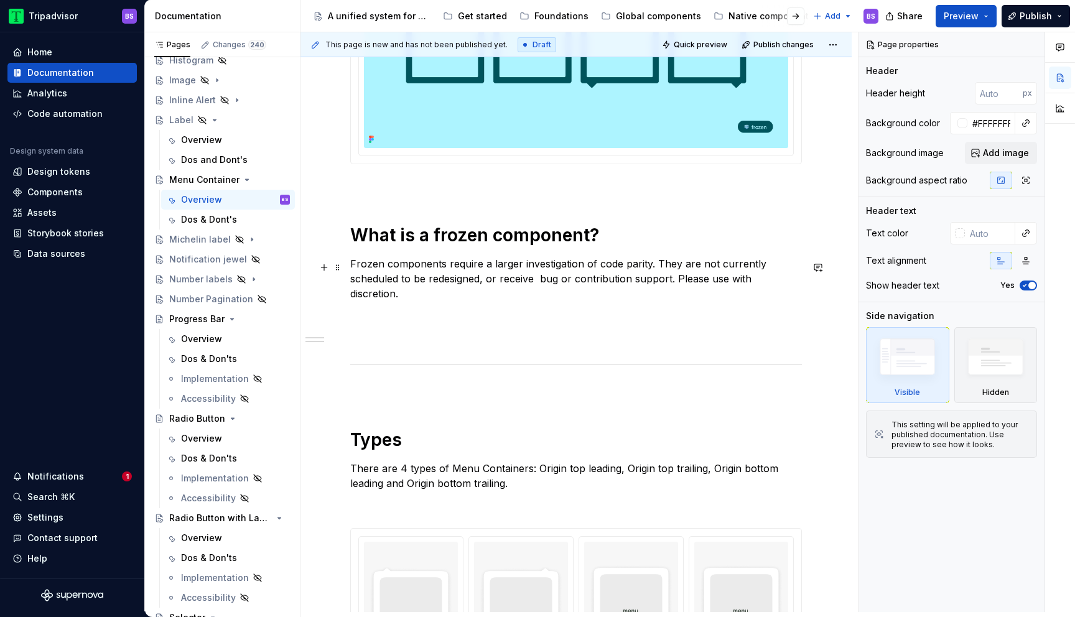
click at [545, 278] on p "Frozen components require a larger investigation of code parity. They are not c…" at bounding box center [576, 278] width 452 height 45
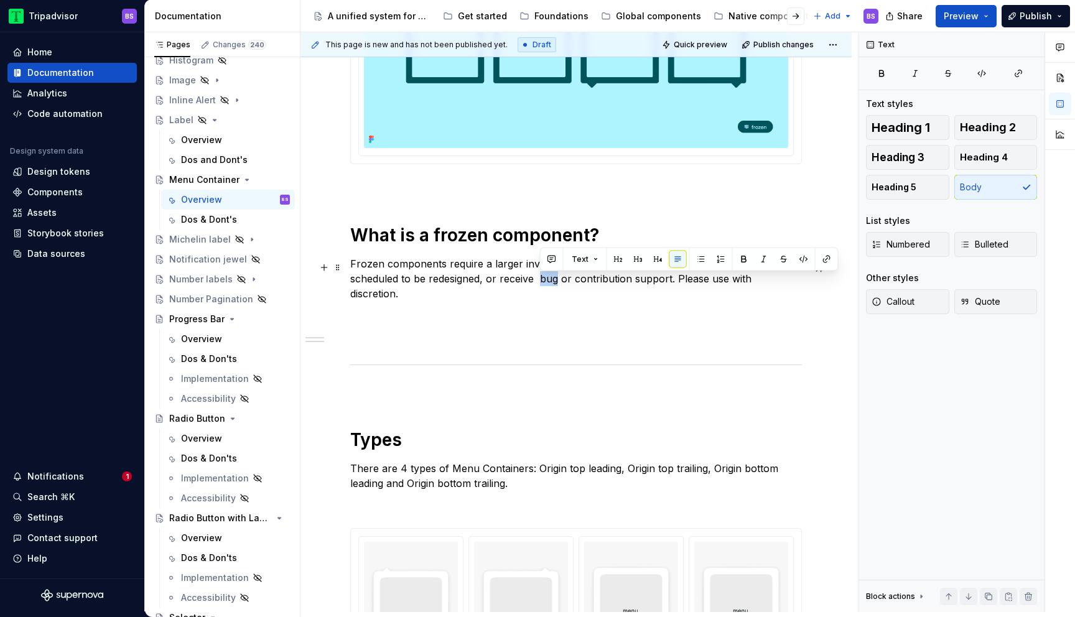
click at [545, 278] on p "Frozen components require a larger investigation of code parity. They are not c…" at bounding box center [576, 278] width 452 height 45
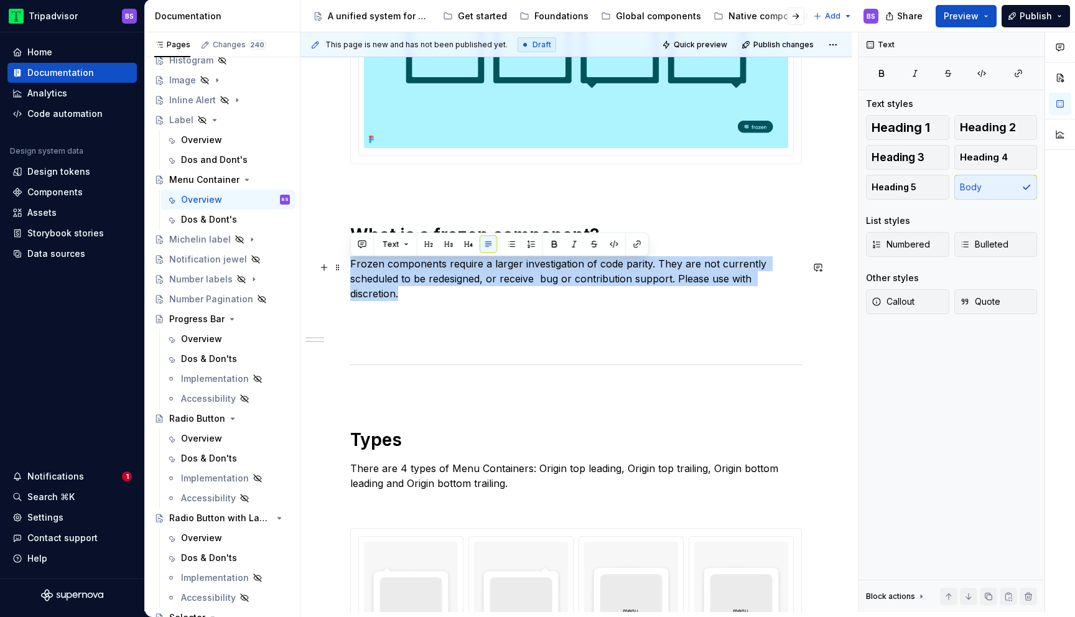
click at [545, 278] on p "Frozen components require a larger investigation of code parity. They are not c…" at bounding box center [576, 278] width 452 height 45
copy p "Frozen components require a larger investigation of code parity. They are not c…"
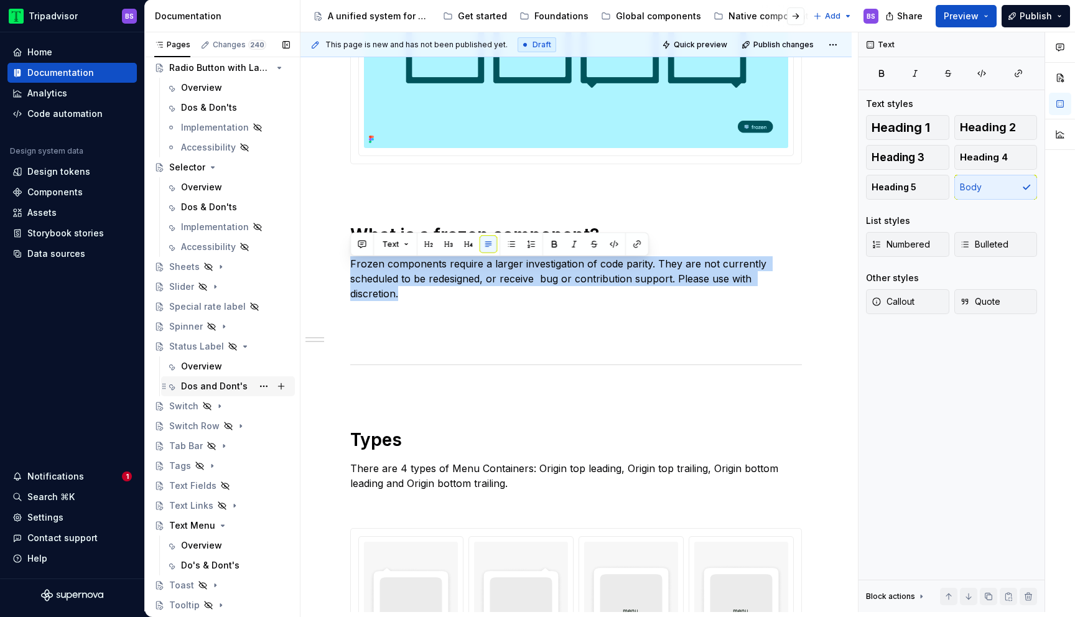
scroll to position [943, 0]
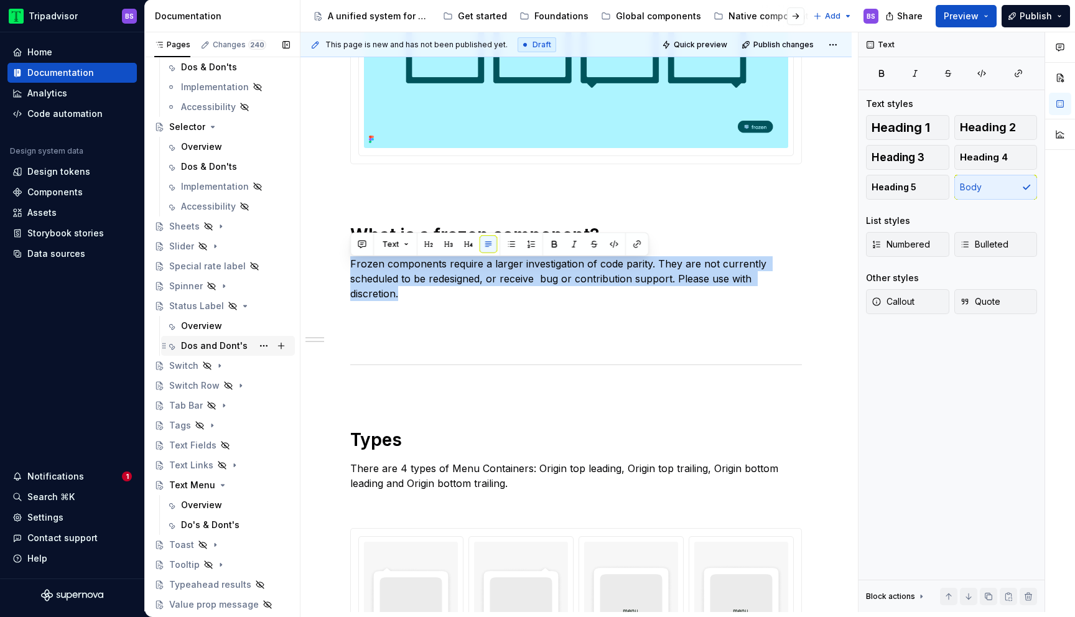
click at [203, 346] on div "Dos and Dont's" at bounding box center [214, 346] width 67 height 12
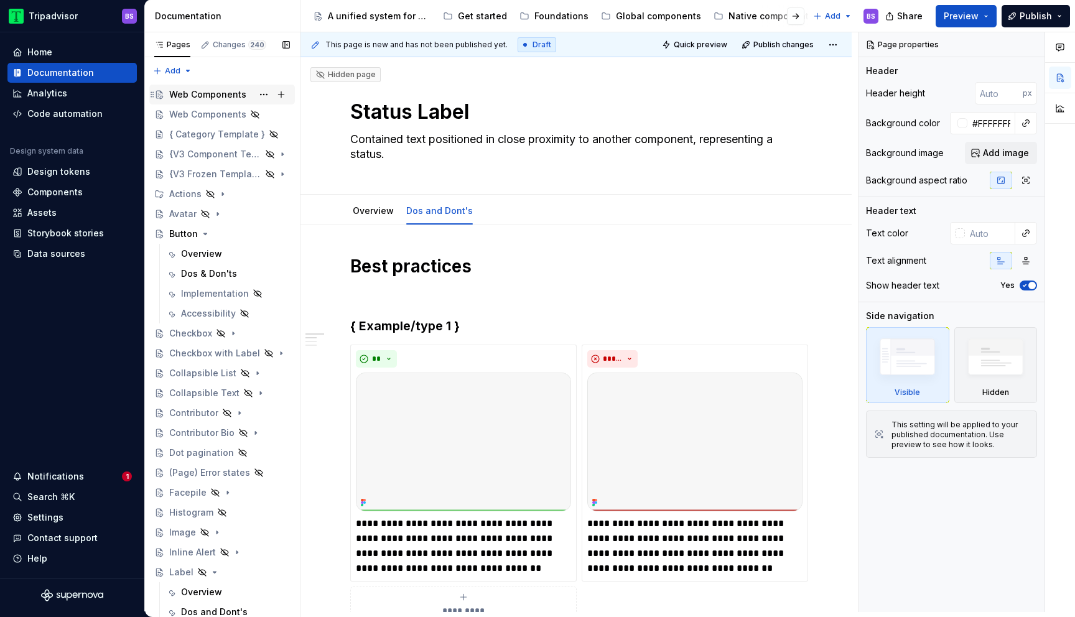
click at [208, 96] on div "Web Components" at bounding box center [207, 94] width 77 height 12
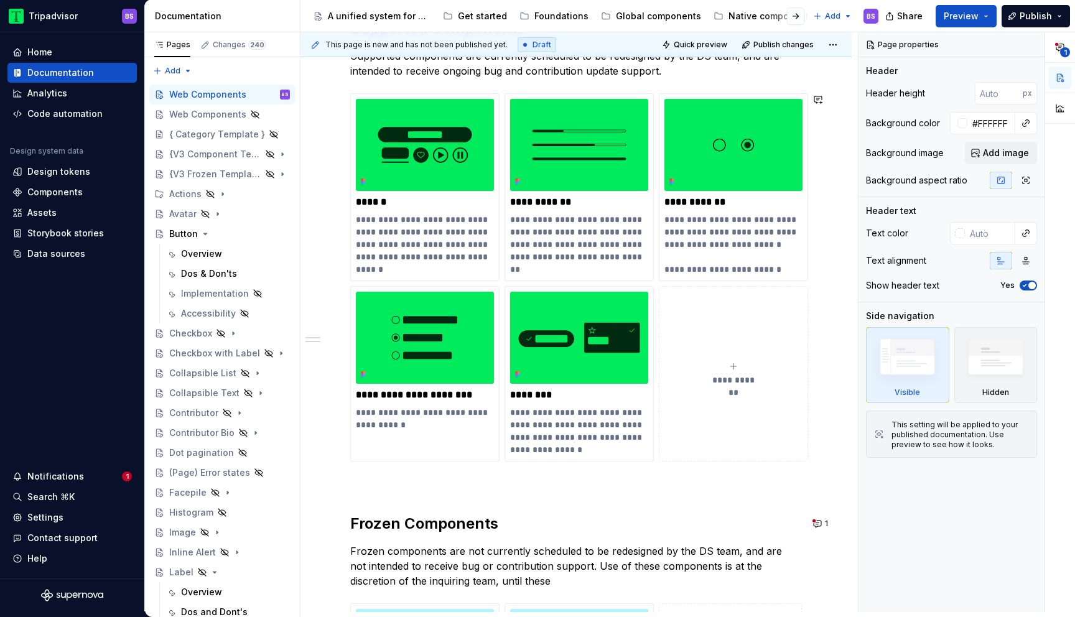
scroll to position [365, 0]
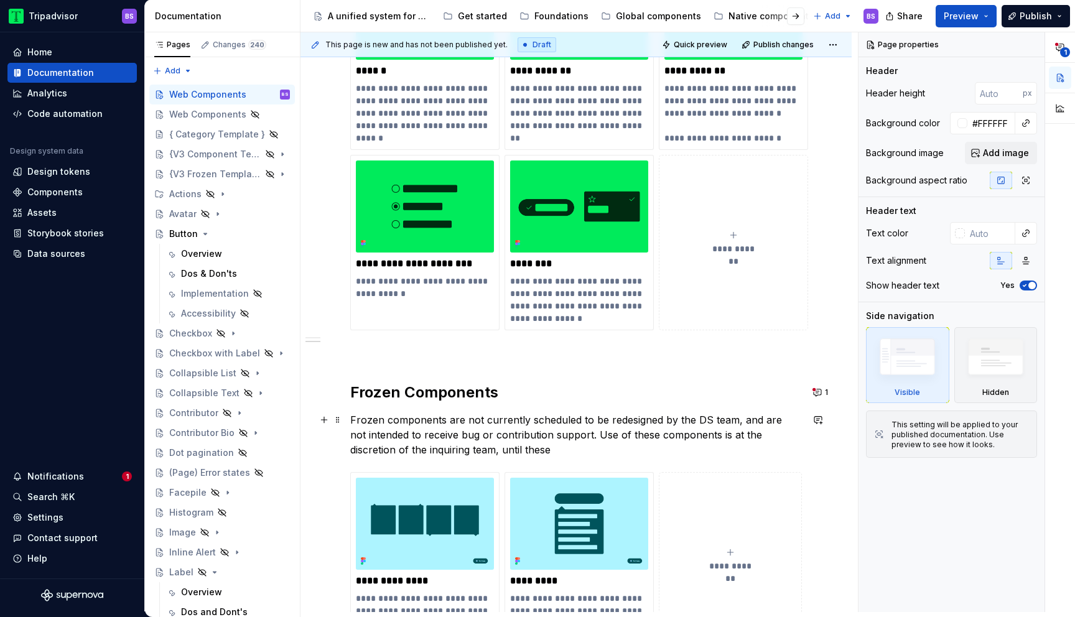
type textarea "*"
click at [512, 454] on p "Frozen components are not currently scheduled to be redesigned by the DS team, …" at bounding box center [576, 434] width 452 height 45
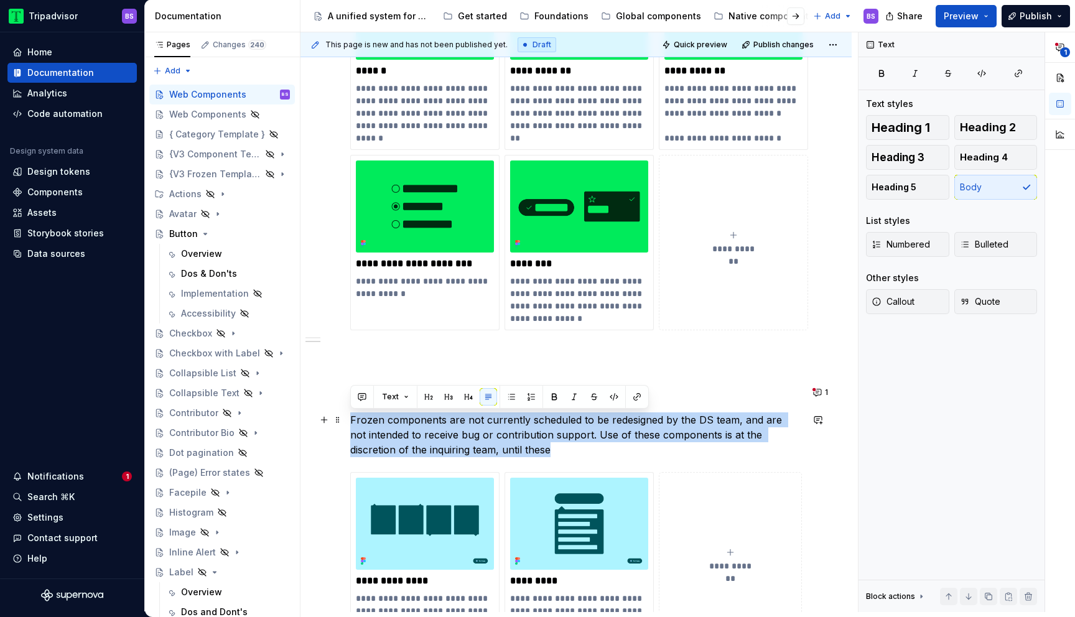
drag, startPoint x: 505, startPoint y: 449, endPoint x: 347, endPoint y: 421, distance: 161.2
click at [347, 421] on div "**********" at bounding box center [575, 353] width 551 height 990
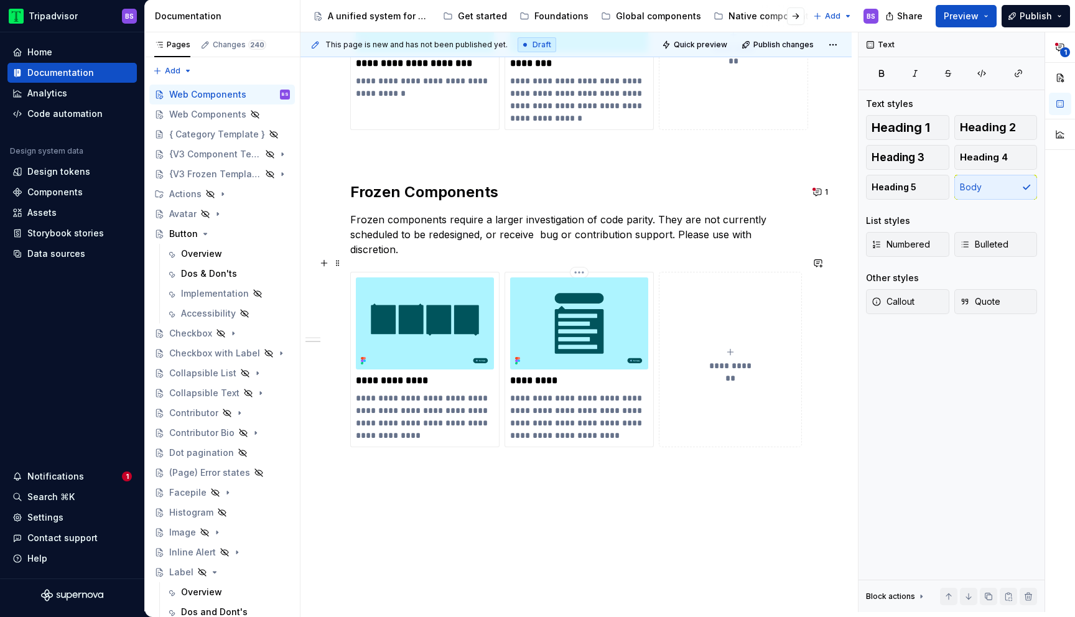
scroll to position [585, 0]
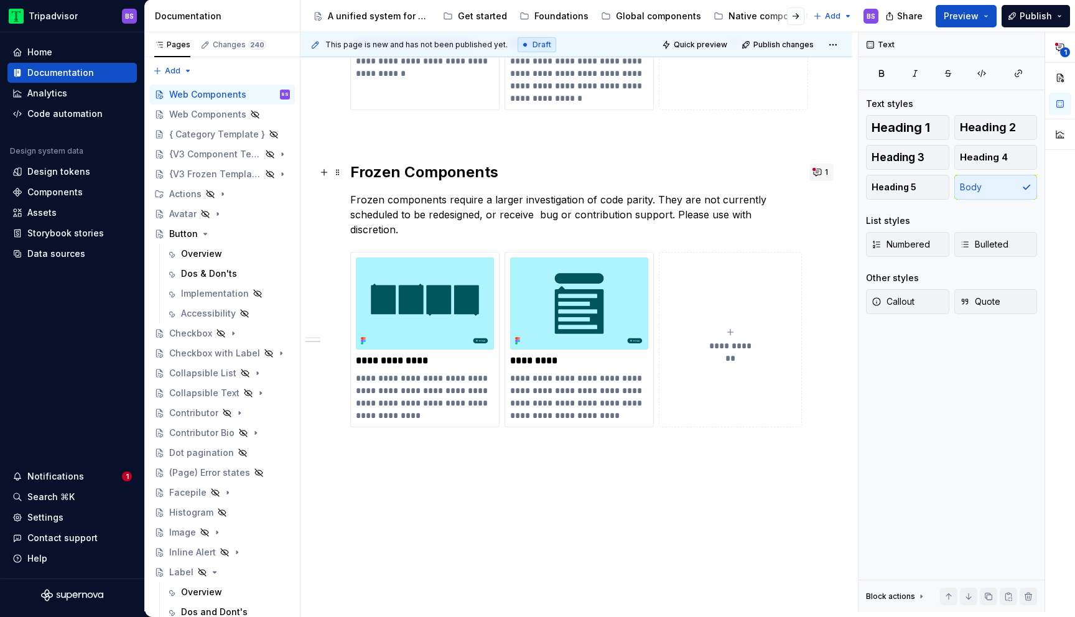
click at [828, 172] on span "1" at bounding box center [826, 172] width 3 height 10
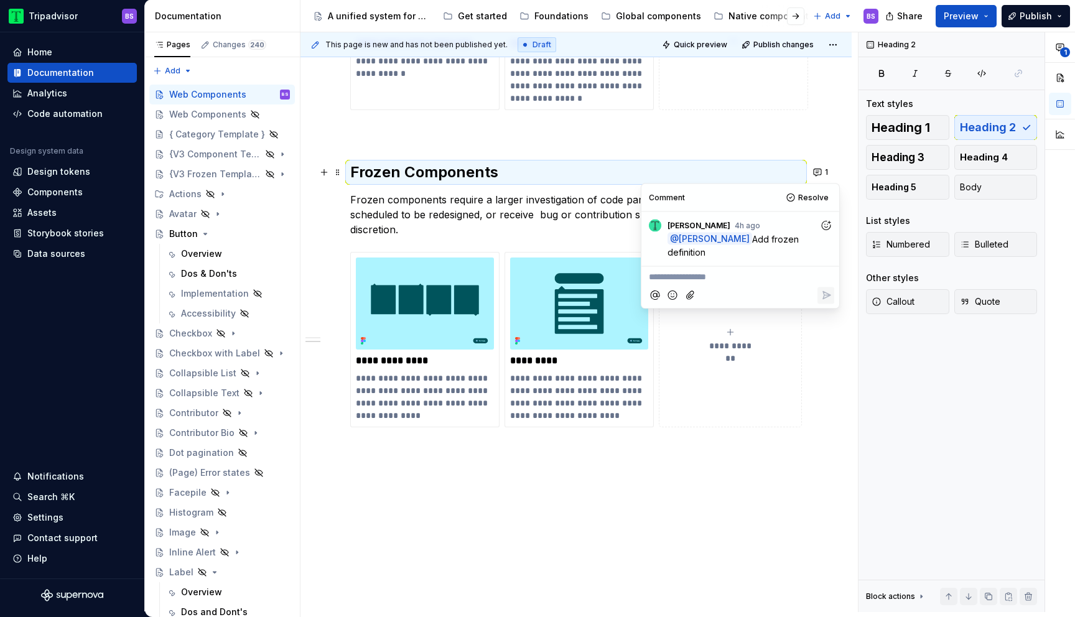
click at [741, 280] on p "**********" at bounding box center [740, 277] width 183 height 13
click at [822, 297] on icon "Reply" at bounding box center [826, 295] width 12 height 12
click at [817, 190] on button "Resolve" at bounding box center [809, 197] width 52 height 17
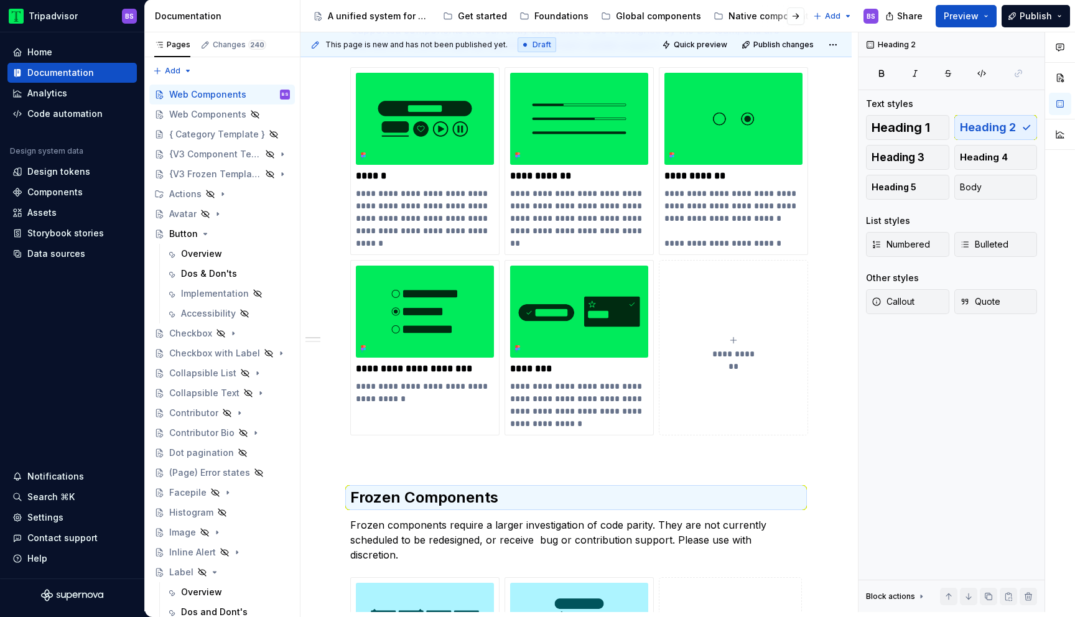
scroll to position [361, 0]
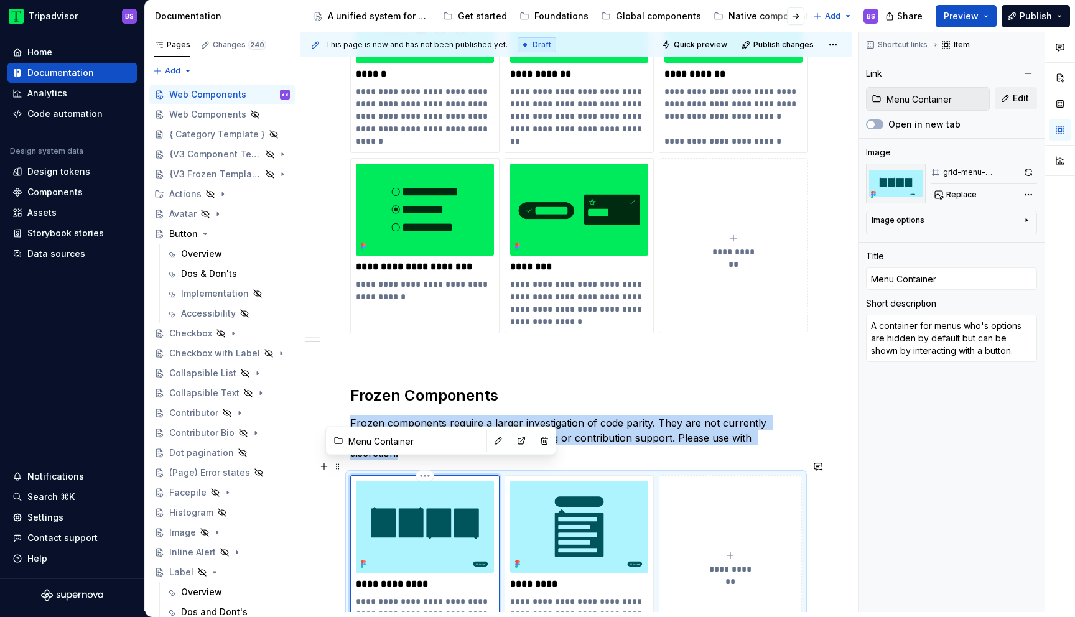
click at [477, 500] on img at bounding box center [425, 527] width 138 height 92
click at [429, 460] on html "Tripadvisor BS Home Documentation Analytics Code automation Design system data …" at bounding box center [537, 308] width 1075 height 617
click at [459, 514] on img at bounding box center [425, 527] width 138 height 92
click at [1027, 172] on button "button" at bounding box center [1028, 172] width 17 height 17
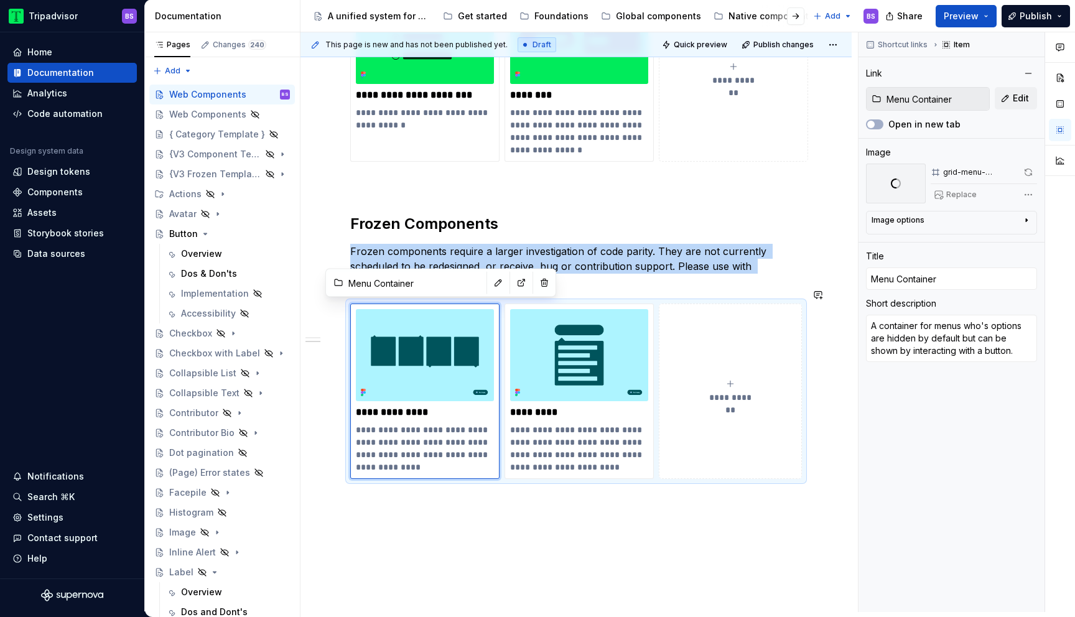
scroll to position [585, 0]
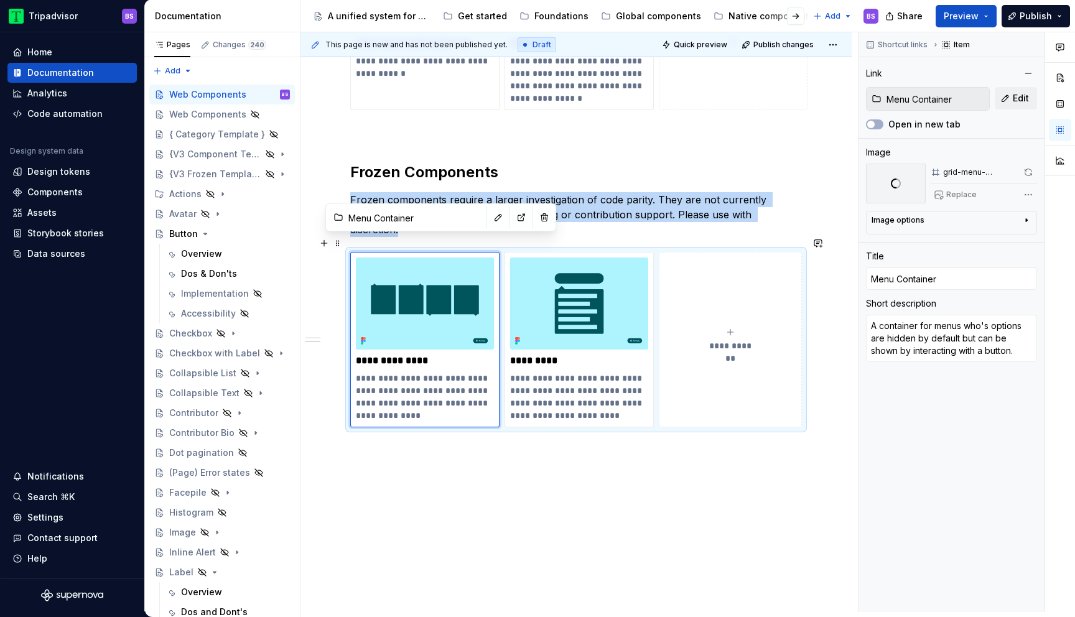
click at [770, 290] on button "**********" at bounding box center [730, 339] width 143 height 175
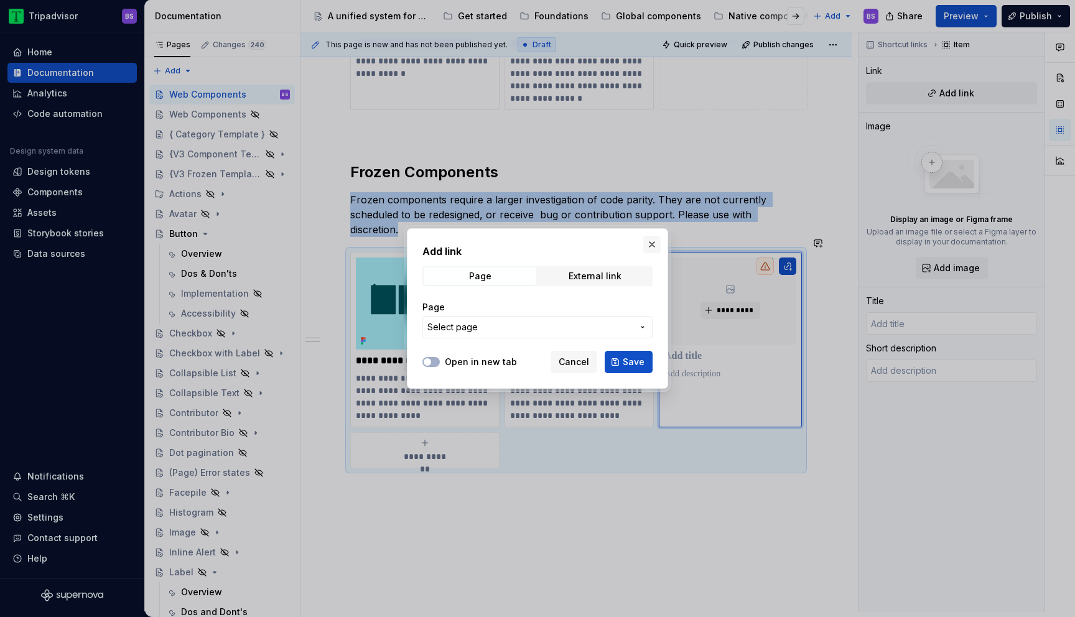
click at [659, 240] on button "button" at bounding box center [651, 244] width 17 height 17
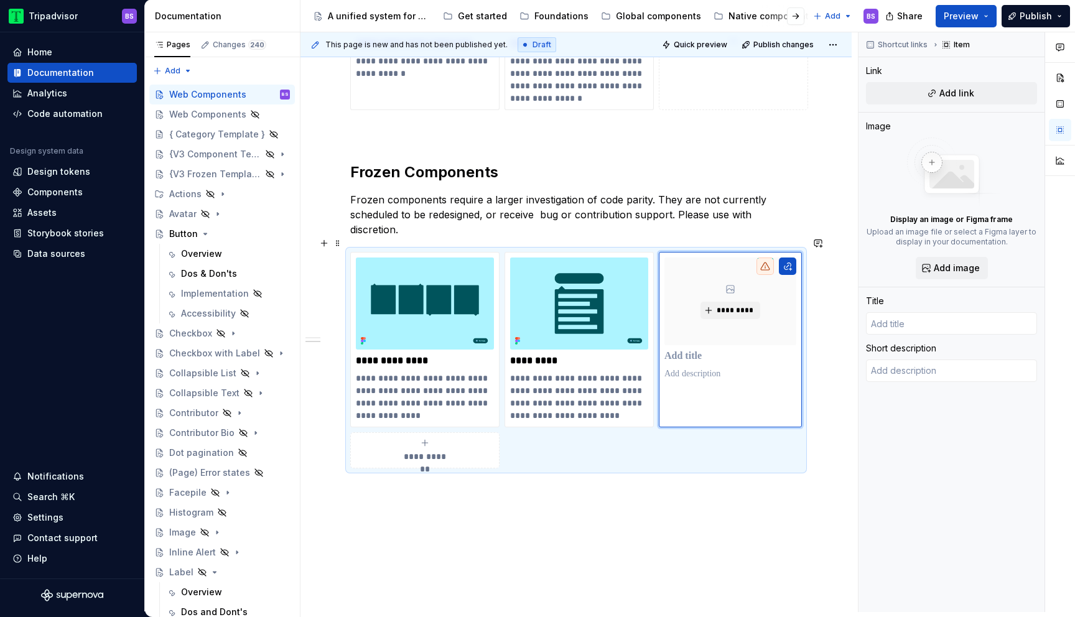
click at [620, 444] on div "**********" at bounding box center [576, 360] width 452 height 216
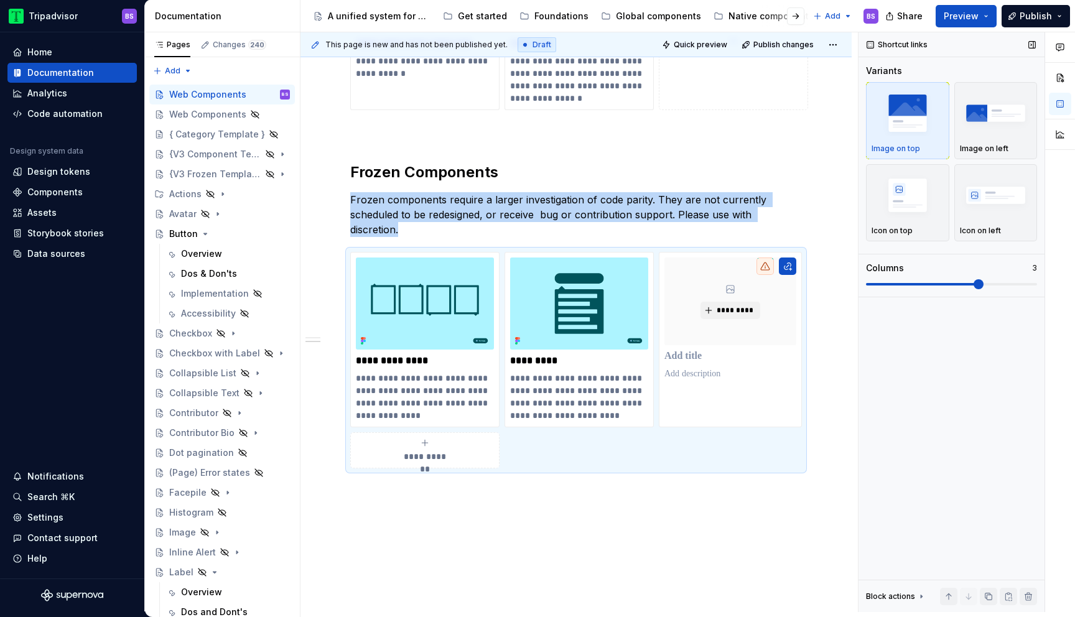
scroll to position [618, 0]
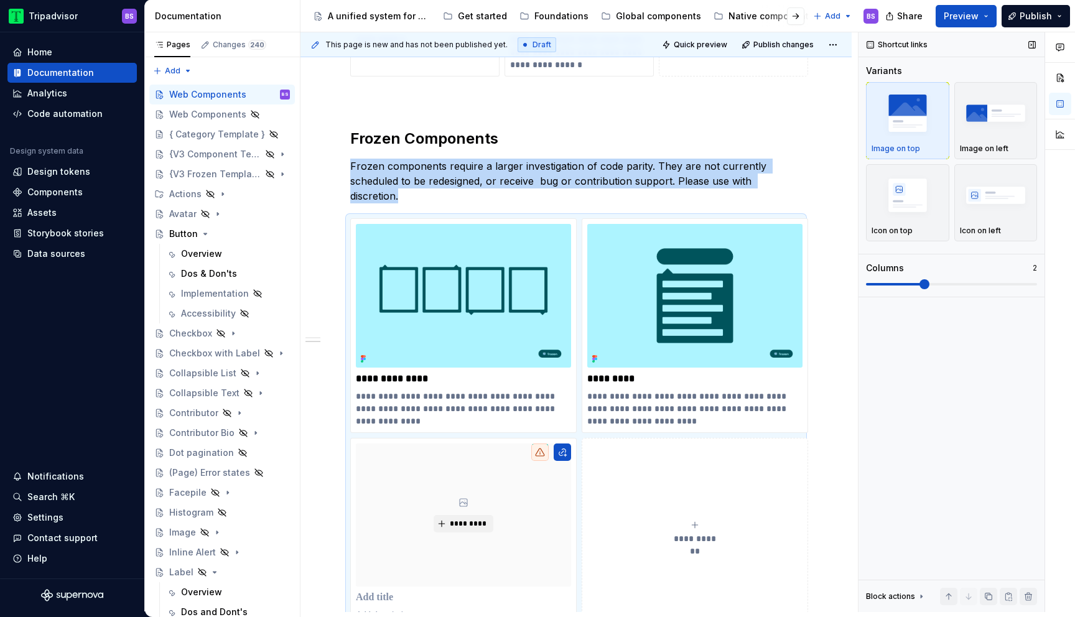
click at [929, 288] on span at bounding box center [924, 284] width 10 height 10
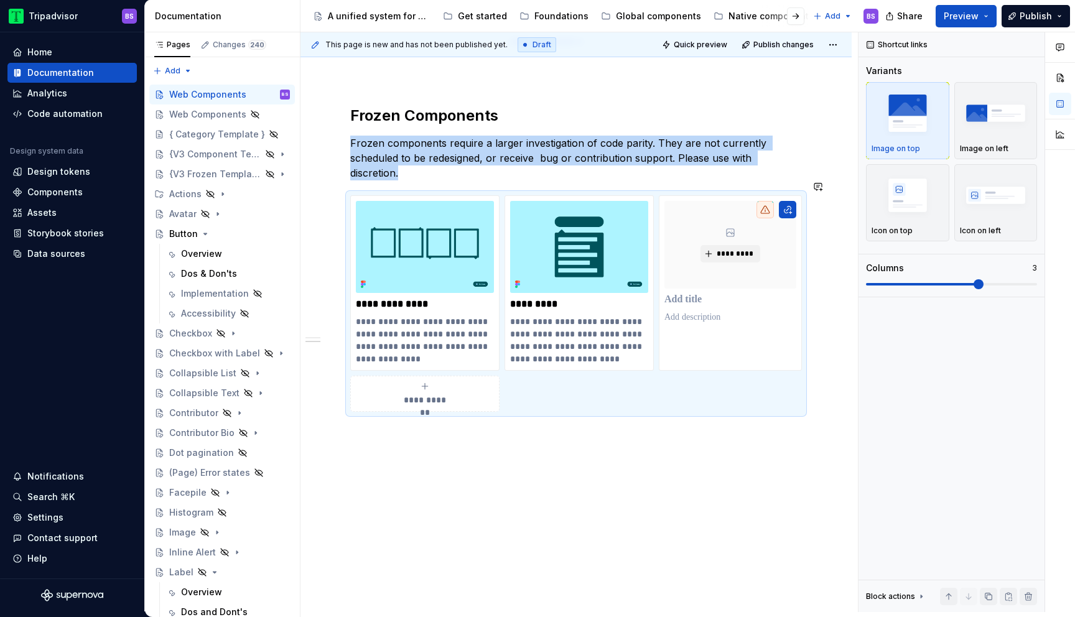
scroll to position [626, 0]
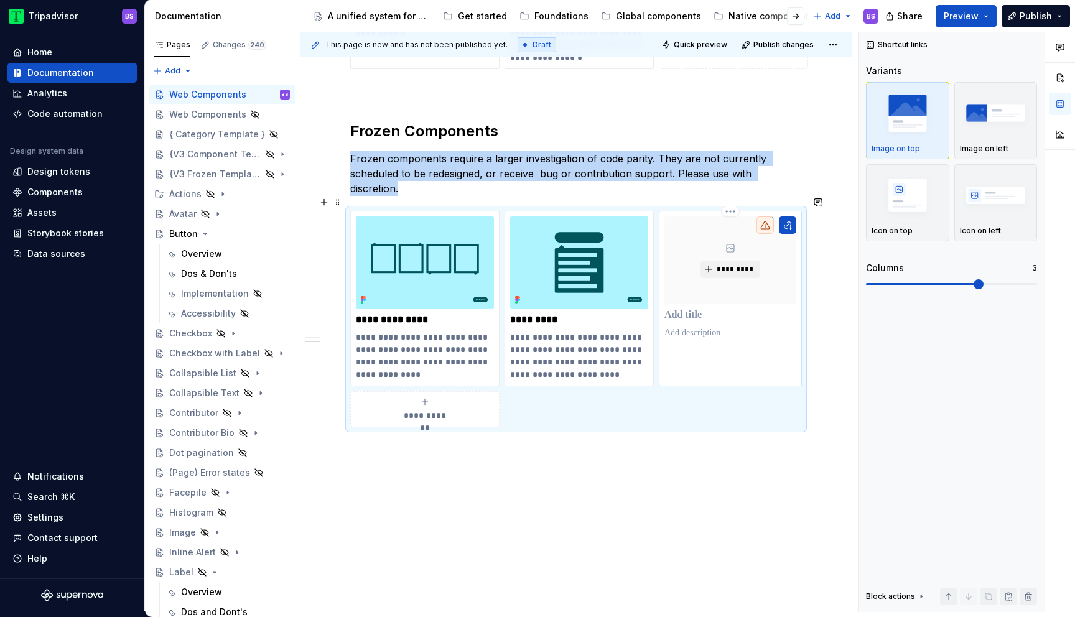
click at [784, 343] on div "*********" at bounding box center [730, 298] width 143 height 175
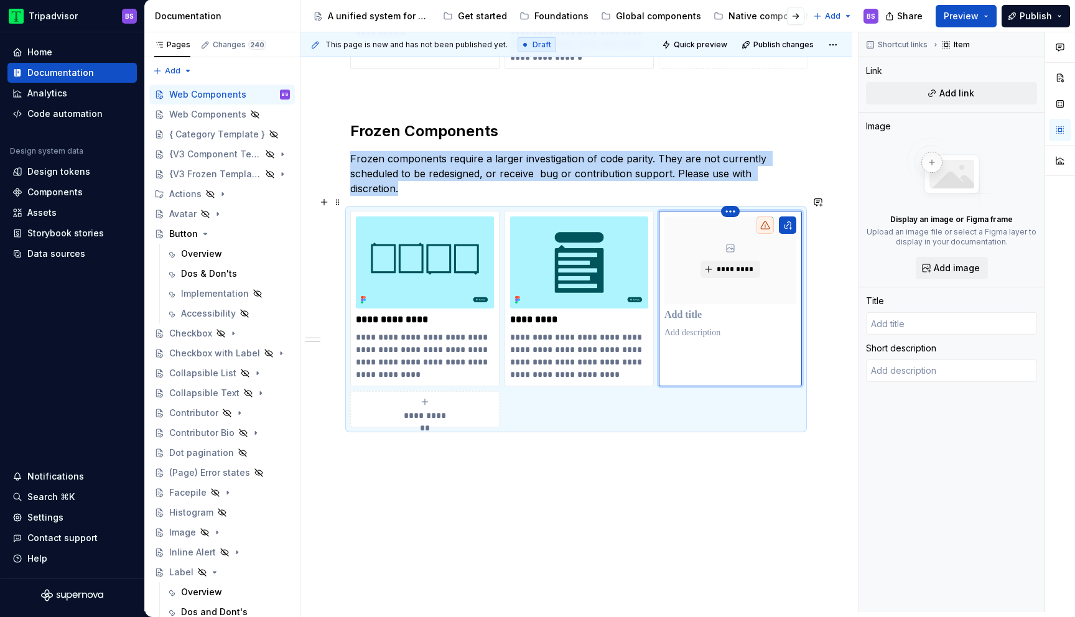
click at [732, 197] on html "Tripadvisor BS Home Documentation Analytics Code automation Design system data …" at bounding box center [537, 308] width 1075 height 617
click at [753, 213] on div "Delete item" at bounding box center [787, 218] width 81 height 12
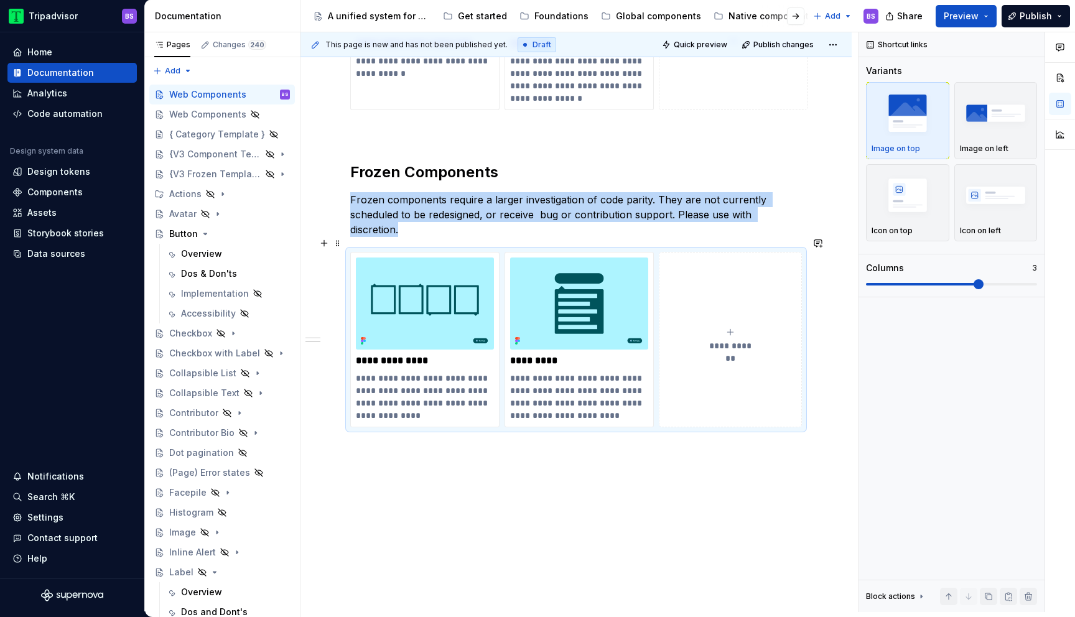
click at [722, 304] on button "**********" at bounding box center [730, 339] width 143 height 175
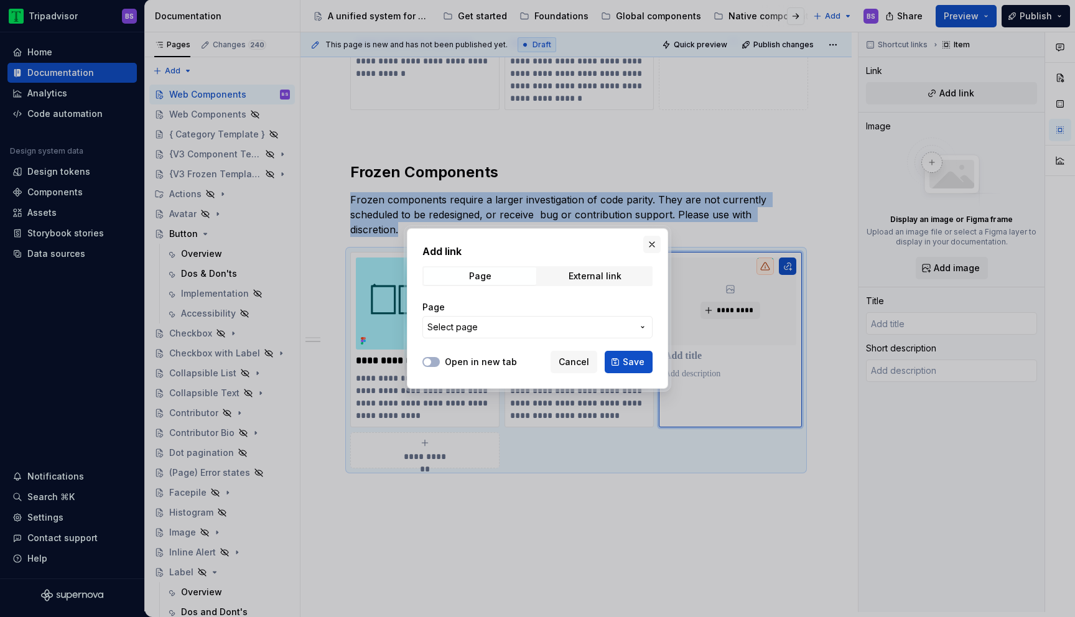
click at [651, 245] on button "button" at bounding box center [651, 244] width 17 height 17
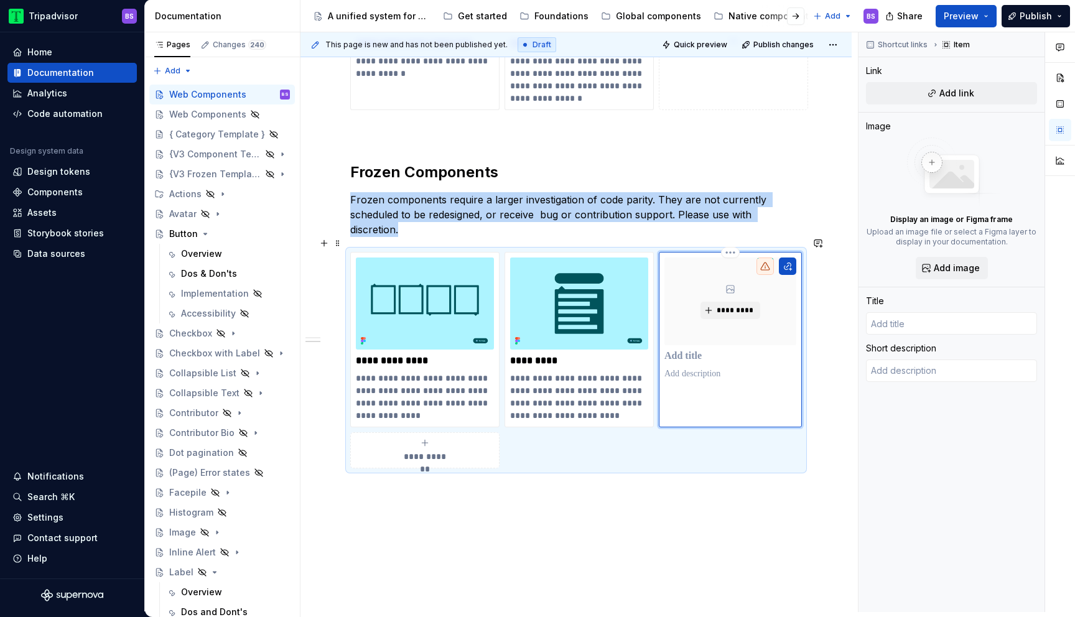
click at [735, 236] on html "Tripadvisor BS Home Documentation Analytics Code automation Design system data …" at bounding box center [537, 308] width 1075 height 617
click at [751, 256] on div "Delete item" at bounding box center [787, 259] width 81 height 12
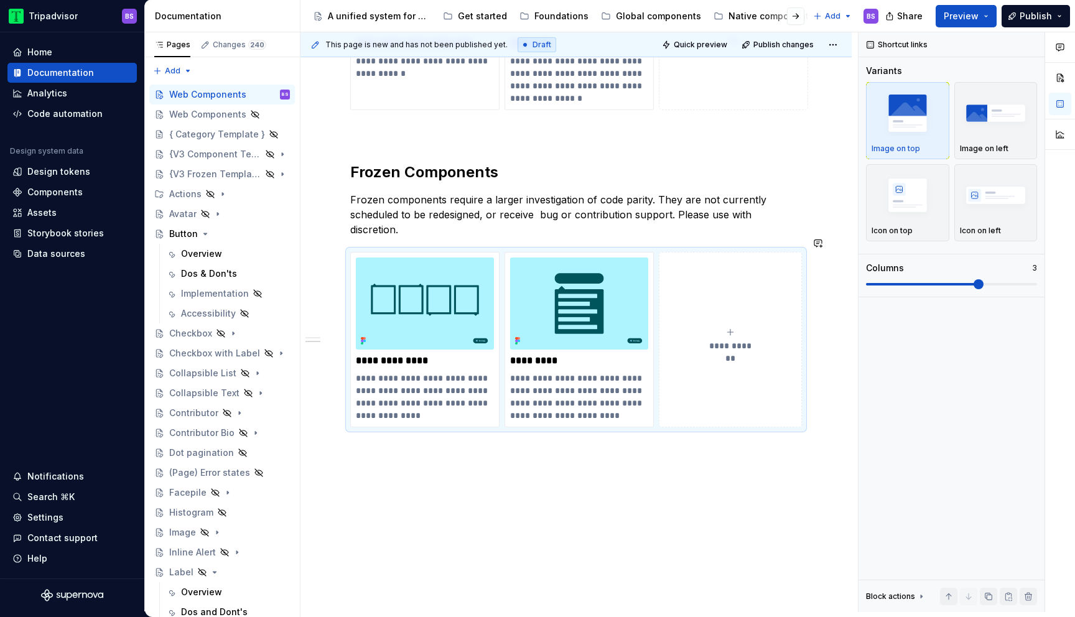
click at [692, 228] on div "**********" at bounding box center [576, 47] width 452 height 760
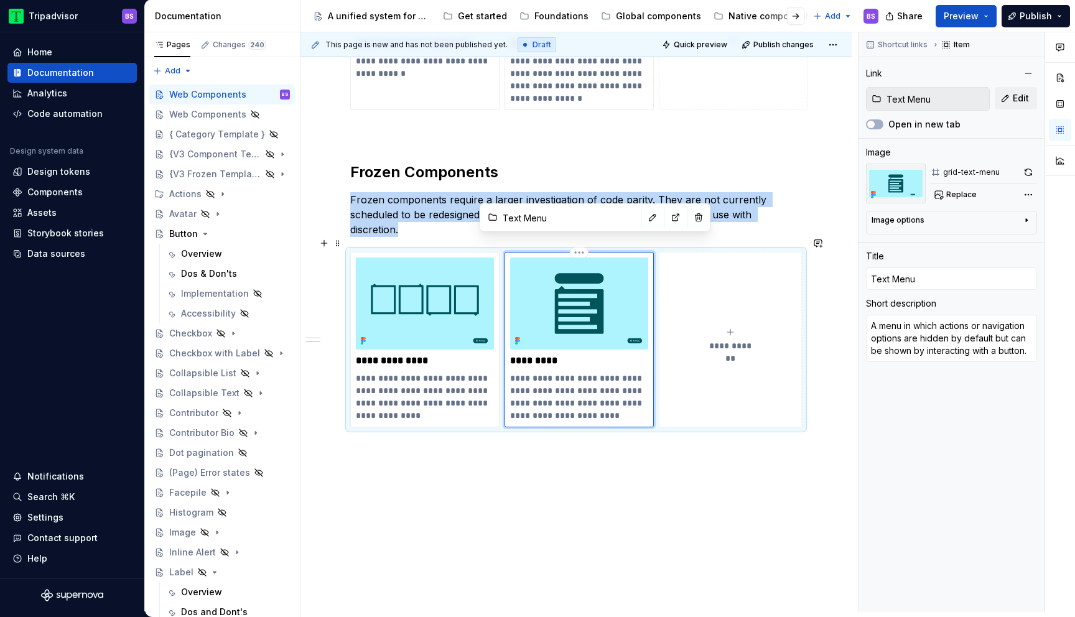
click at [594, 252] on div "**********" at bounding box center [579, 339] width 149 height 175
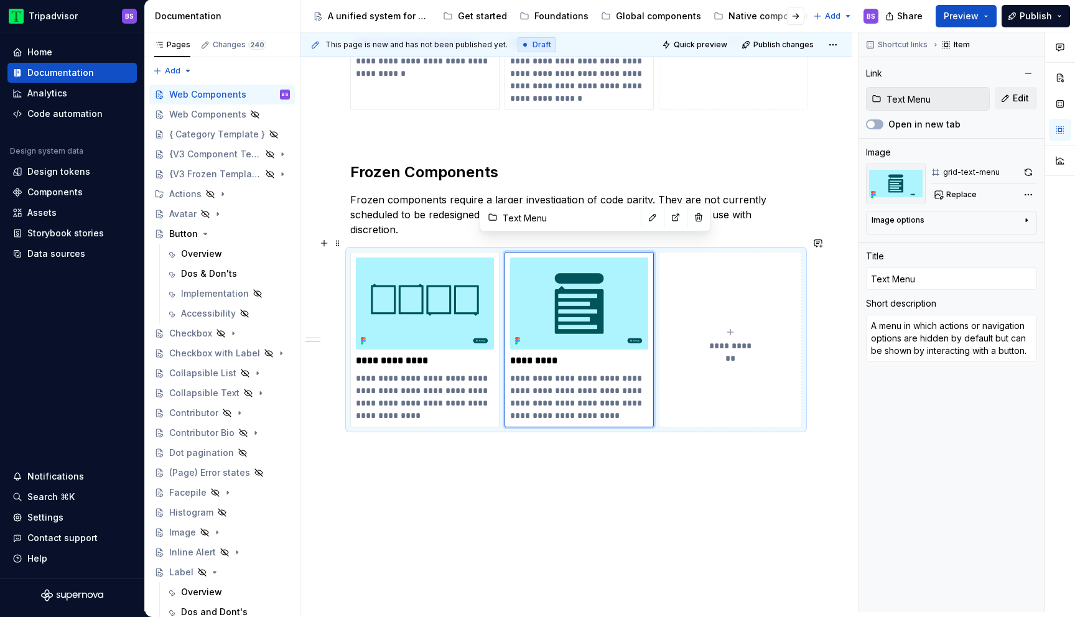
click at [444, 252] on div "**********" at bounding box center [576, 339] width 452 height 175
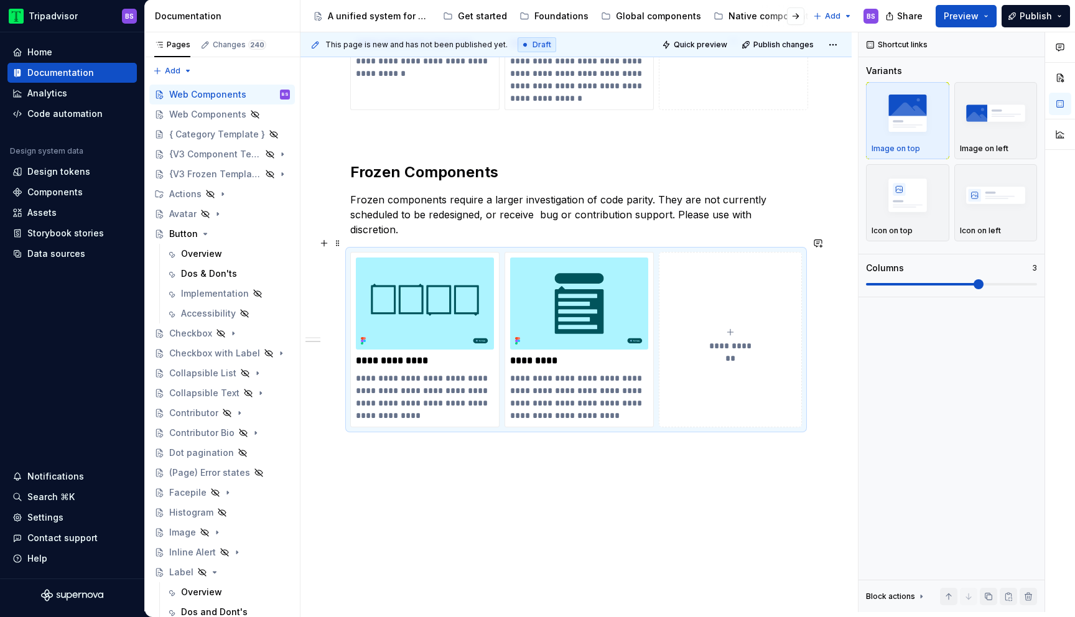
click at [376, 252] on div "**********" at bounding box center [576, 339] width 452 height 175
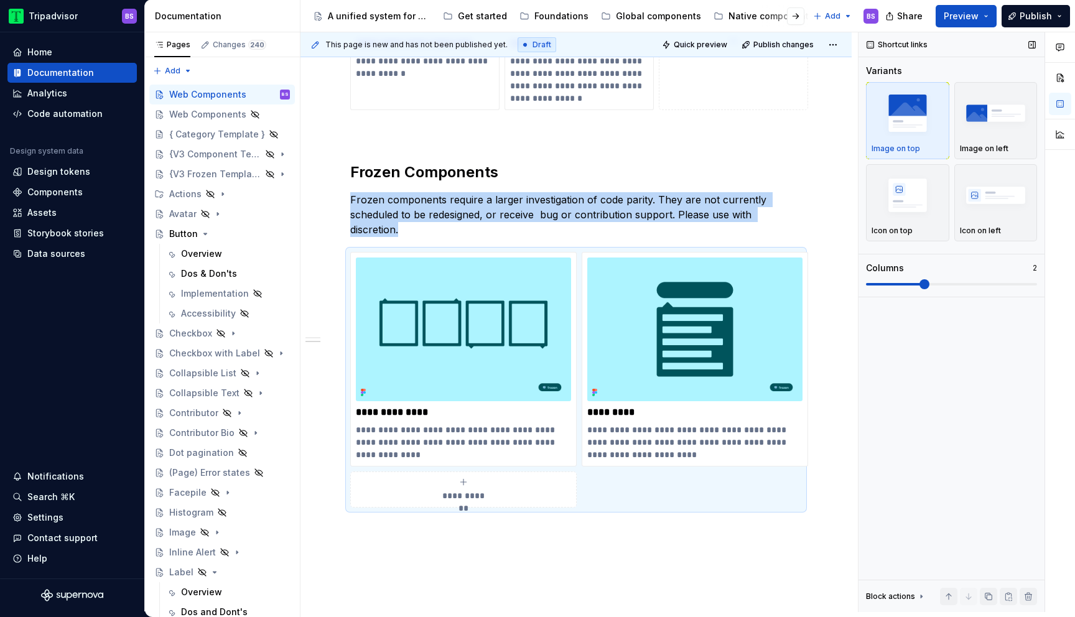
click at [929, 282] on span at bounding box center [924, 284] width 10 height 10
click at [829, 411] on div "**********" at bounding box center [575, 172] width 551 height 1070
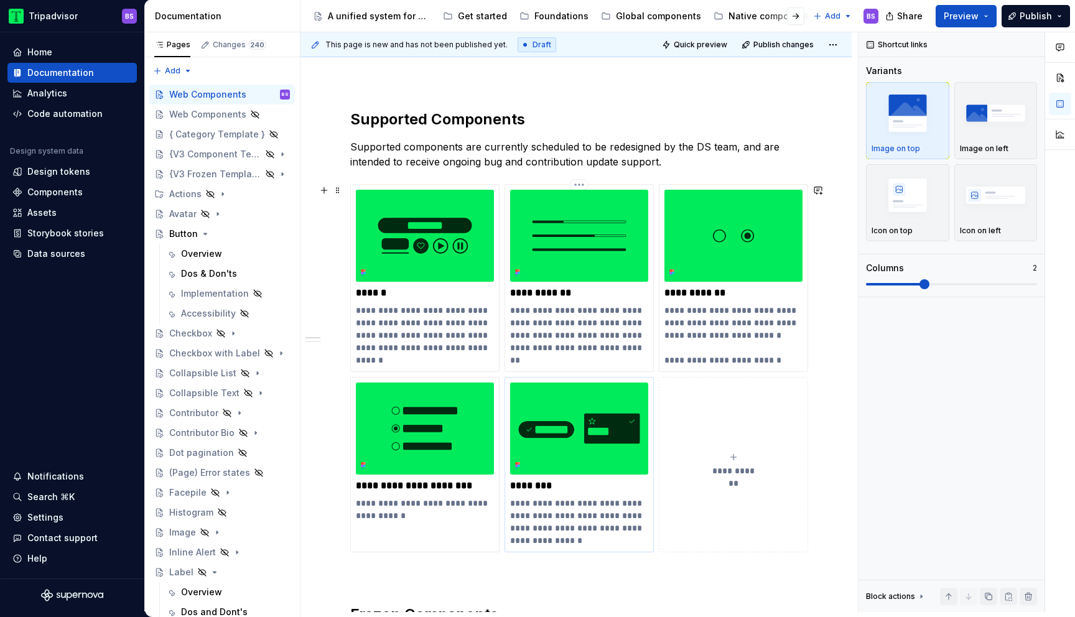
scroll to position [0, 0]
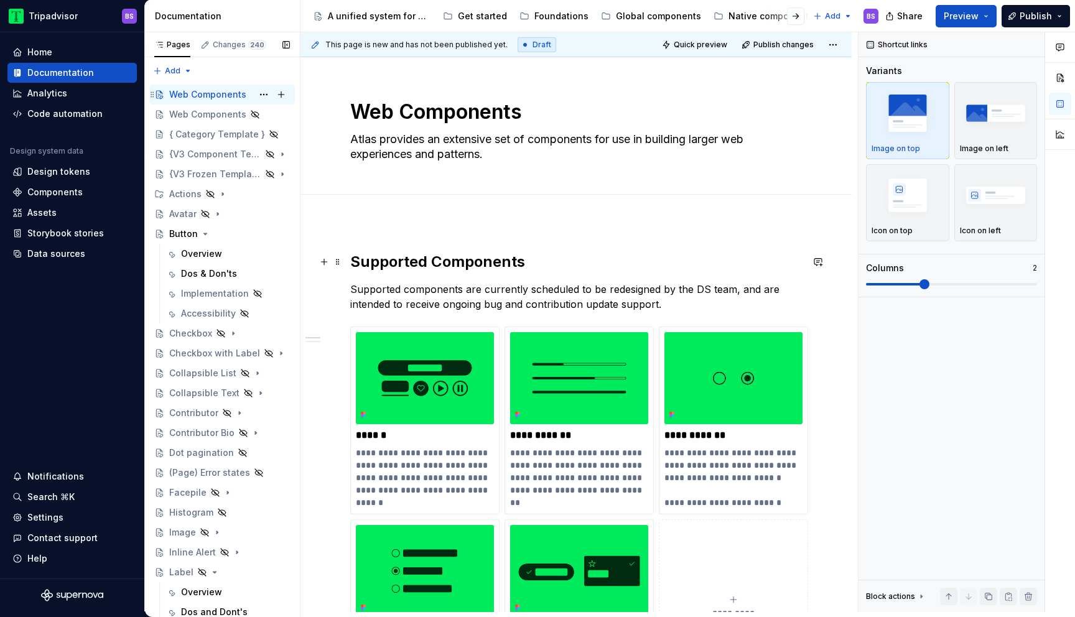
type textarea "*"
